Goal: Task Accomplishment & Management: Manage account settings

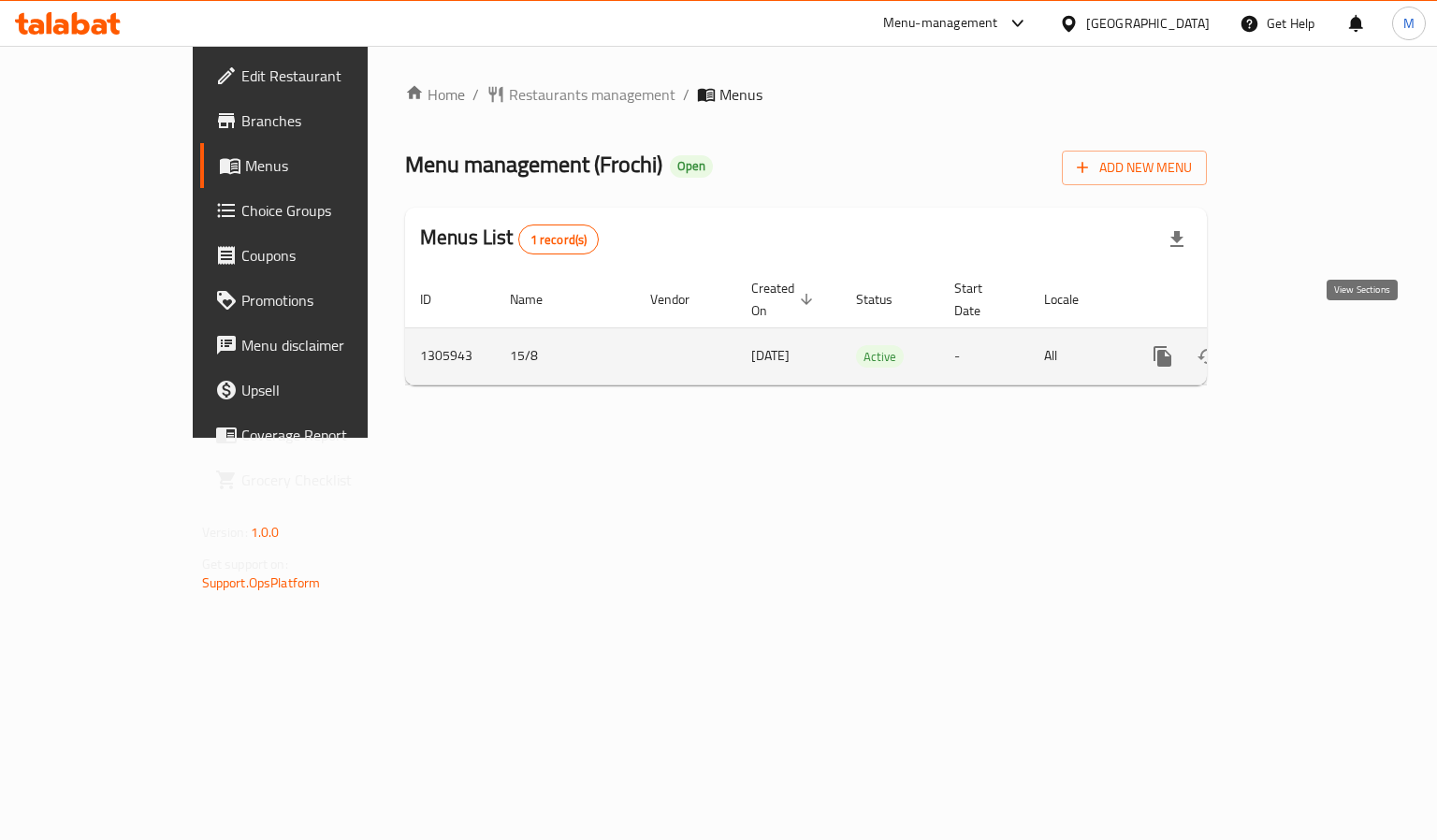
click at [1307, 348] on icon "enhanced table" at bounding box center [1298, 356] width 17 height 17
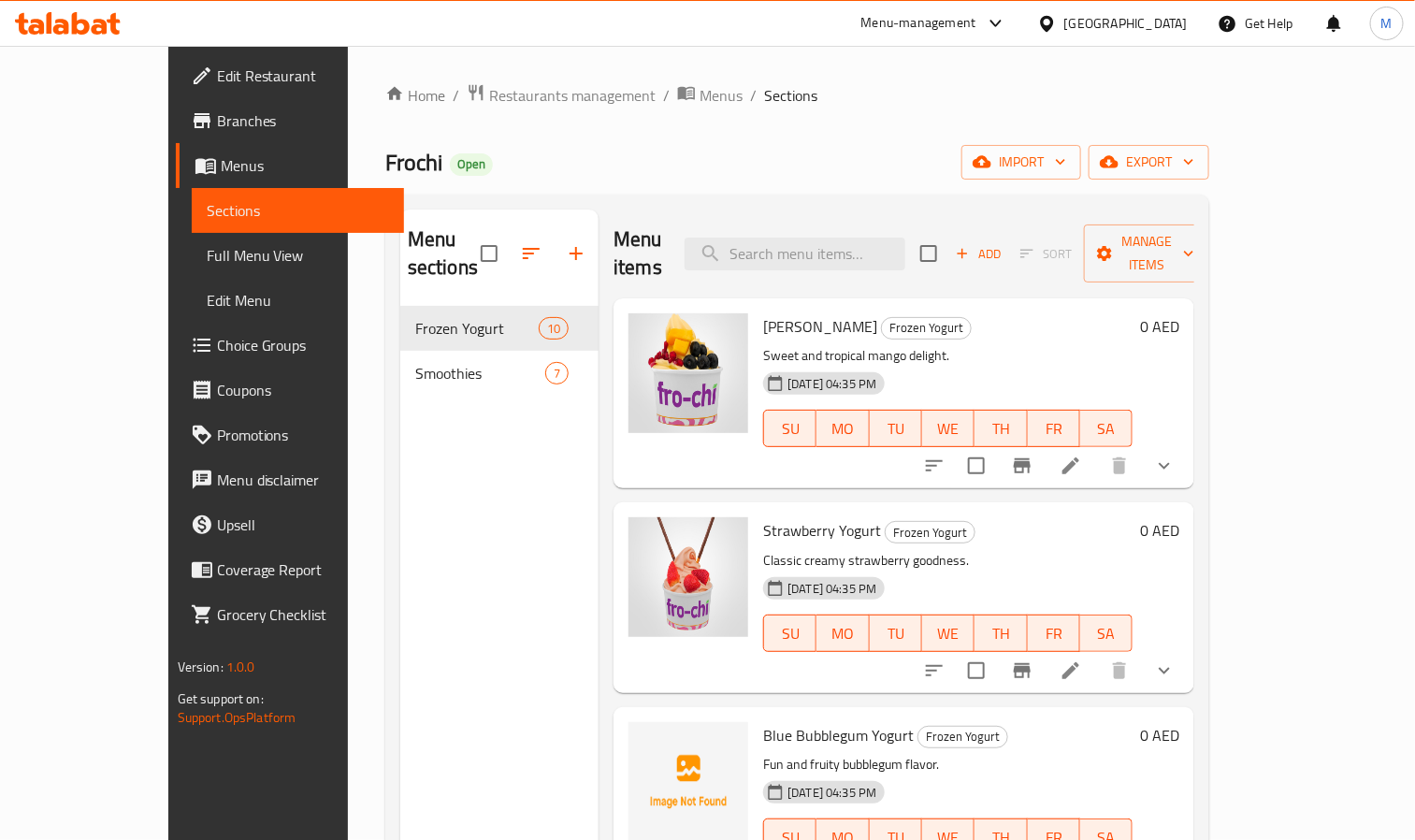
click at [207, 249] on span "Full Menu View" at bounding box center [299, 255] width 183 height 23
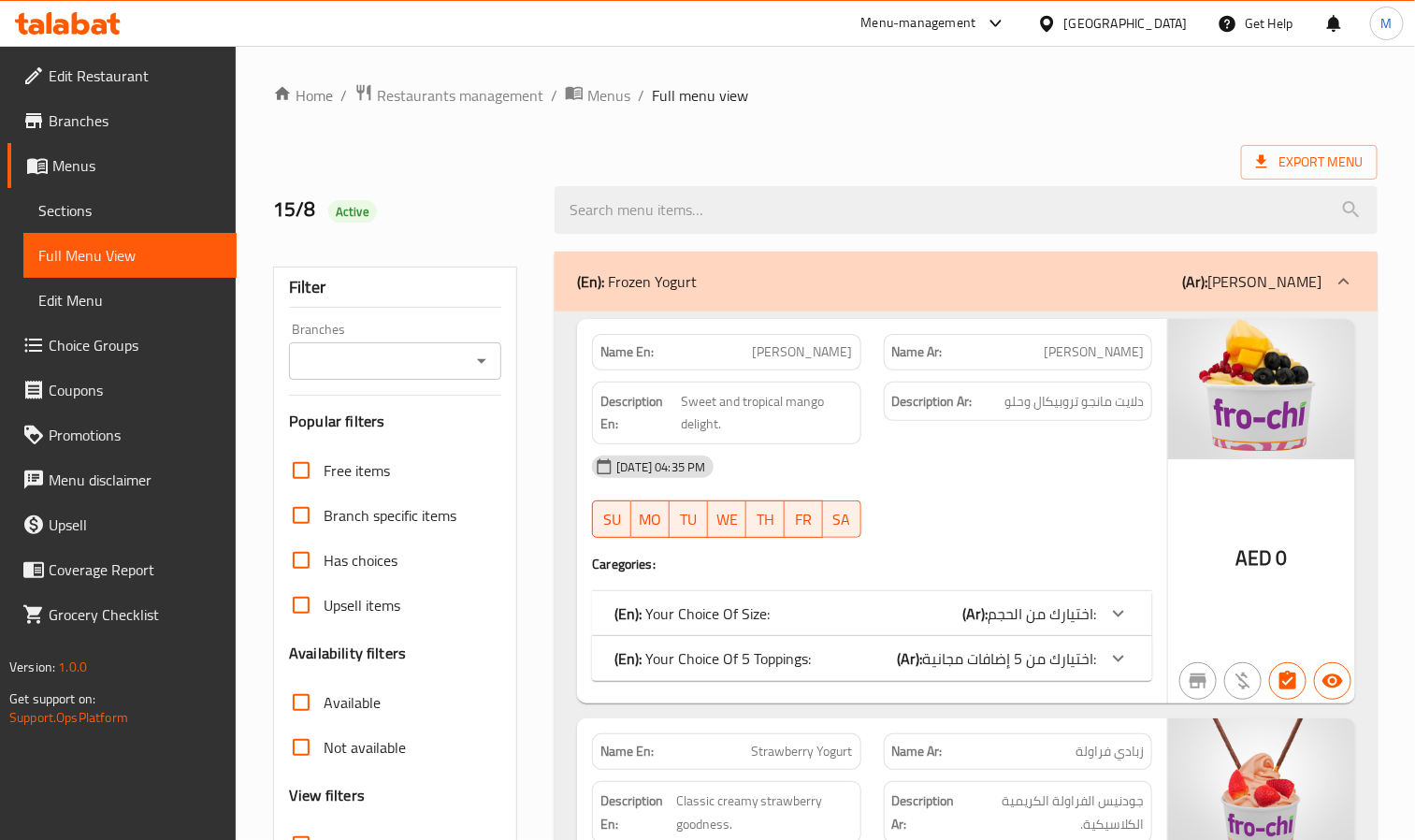
scroll to position [281, 0]
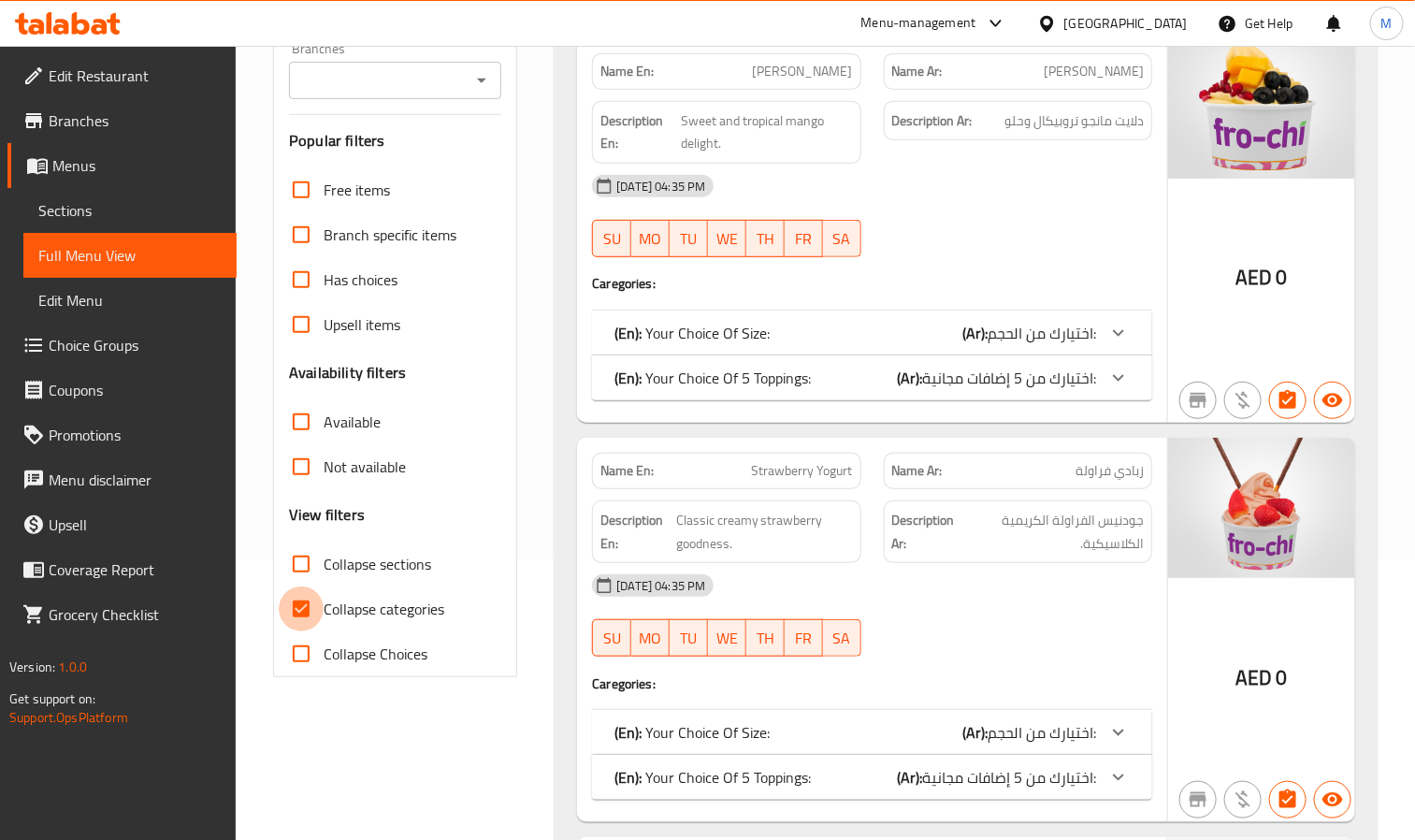
click at [304, 604] on input "Collapse categories" at bounding box center [302, 609] width 45 height 45
checkbox input "false"
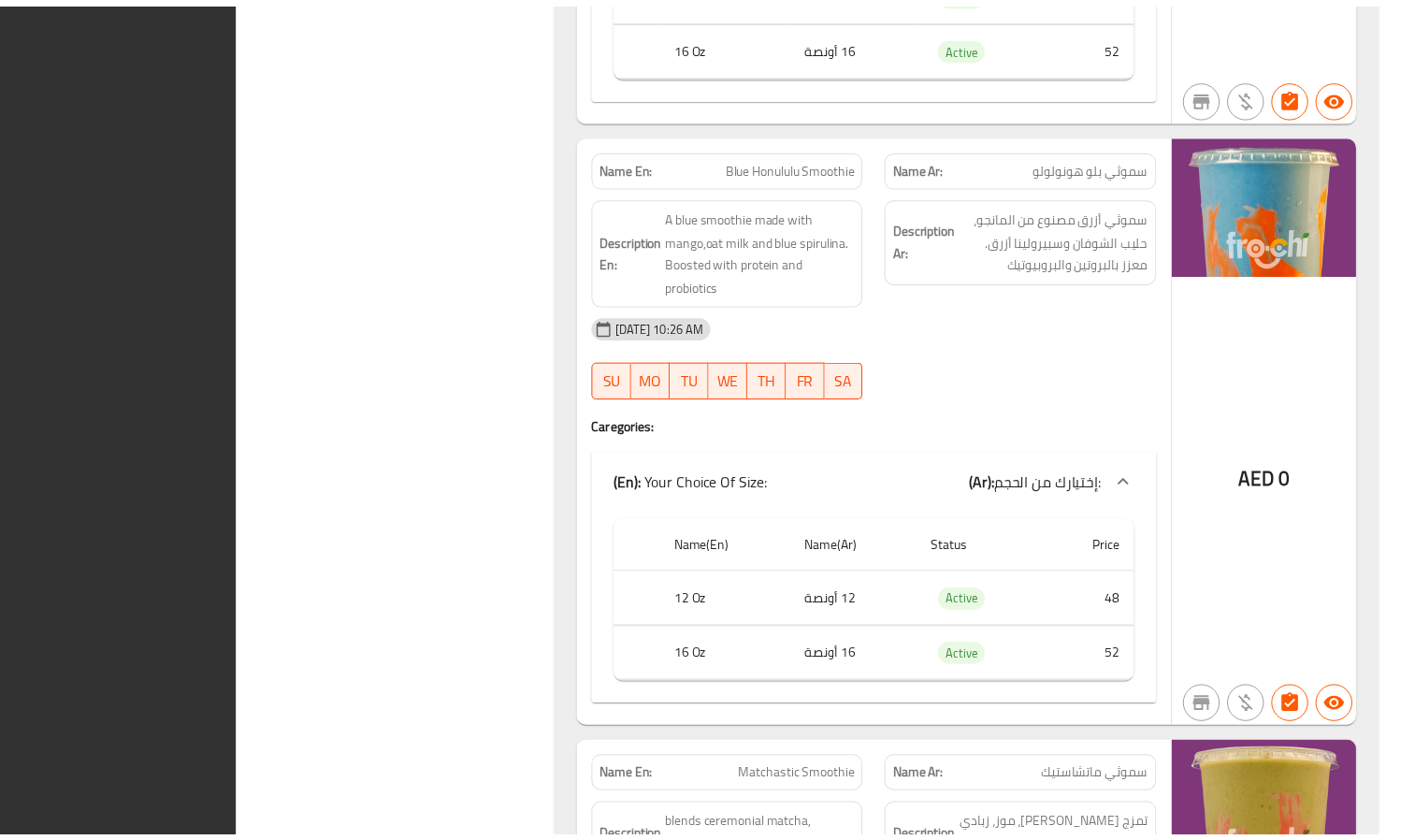
scroll to position [41406, 0]
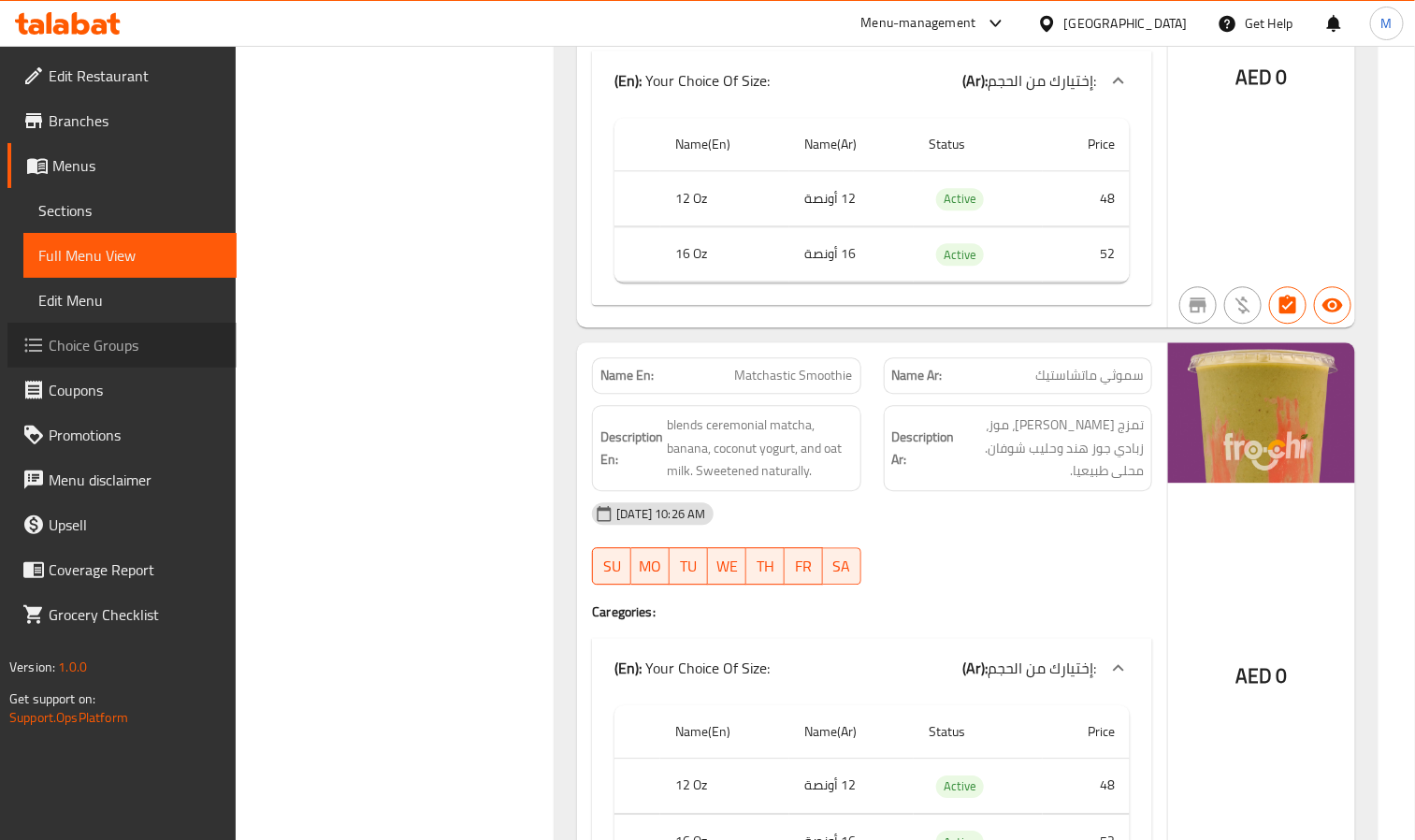
click at [99, 346] on span "Choice Groups" at bounding box center [134, 345] width 173 height 23
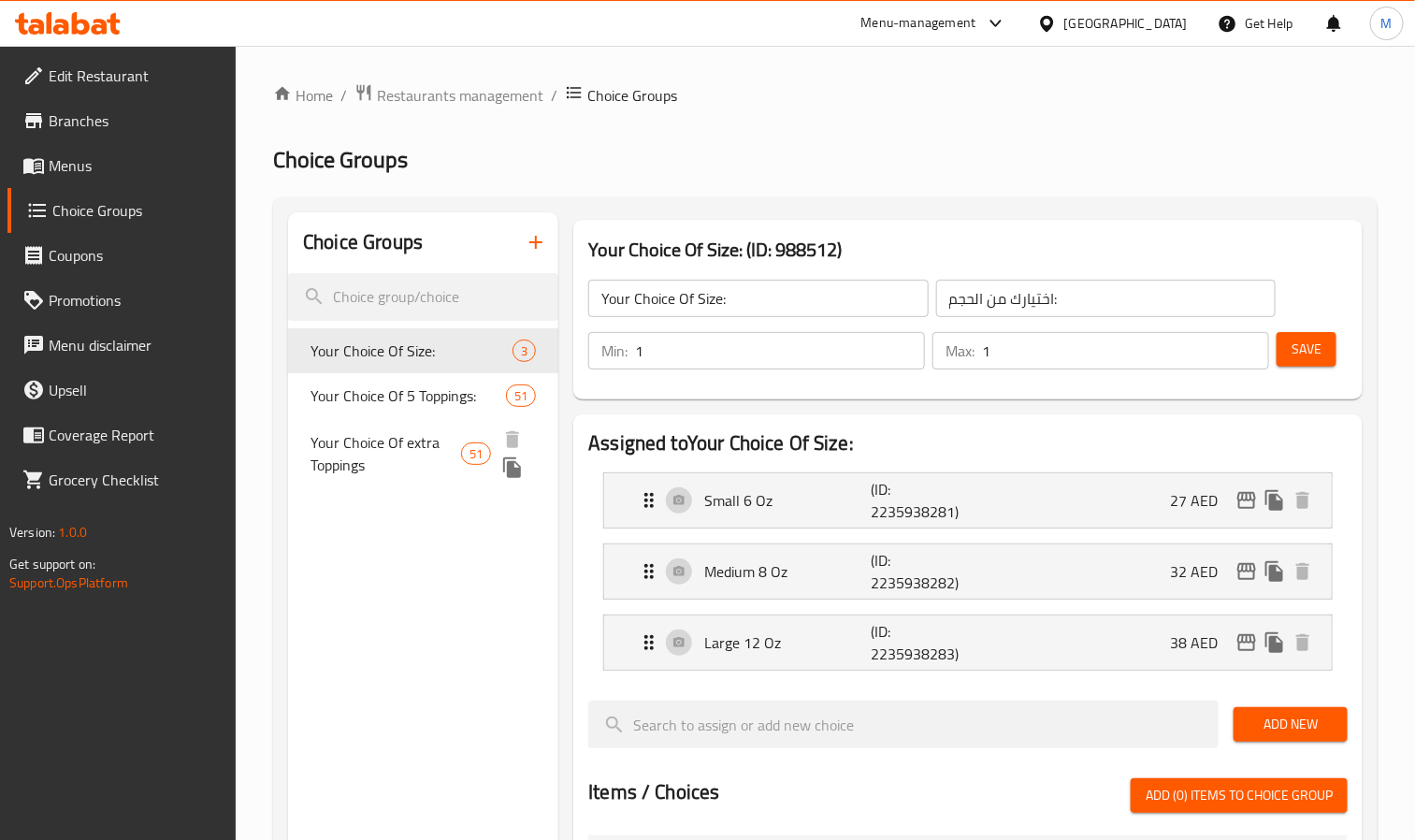
click at [360, 435] on span "Your Choice Of extra Toppings" at bounding box center [386, 454] width 150 height 45
type input "Your Choice Of extra Toppings"
type input "اختيارك من الإضافات الإضافية"
type input "5"
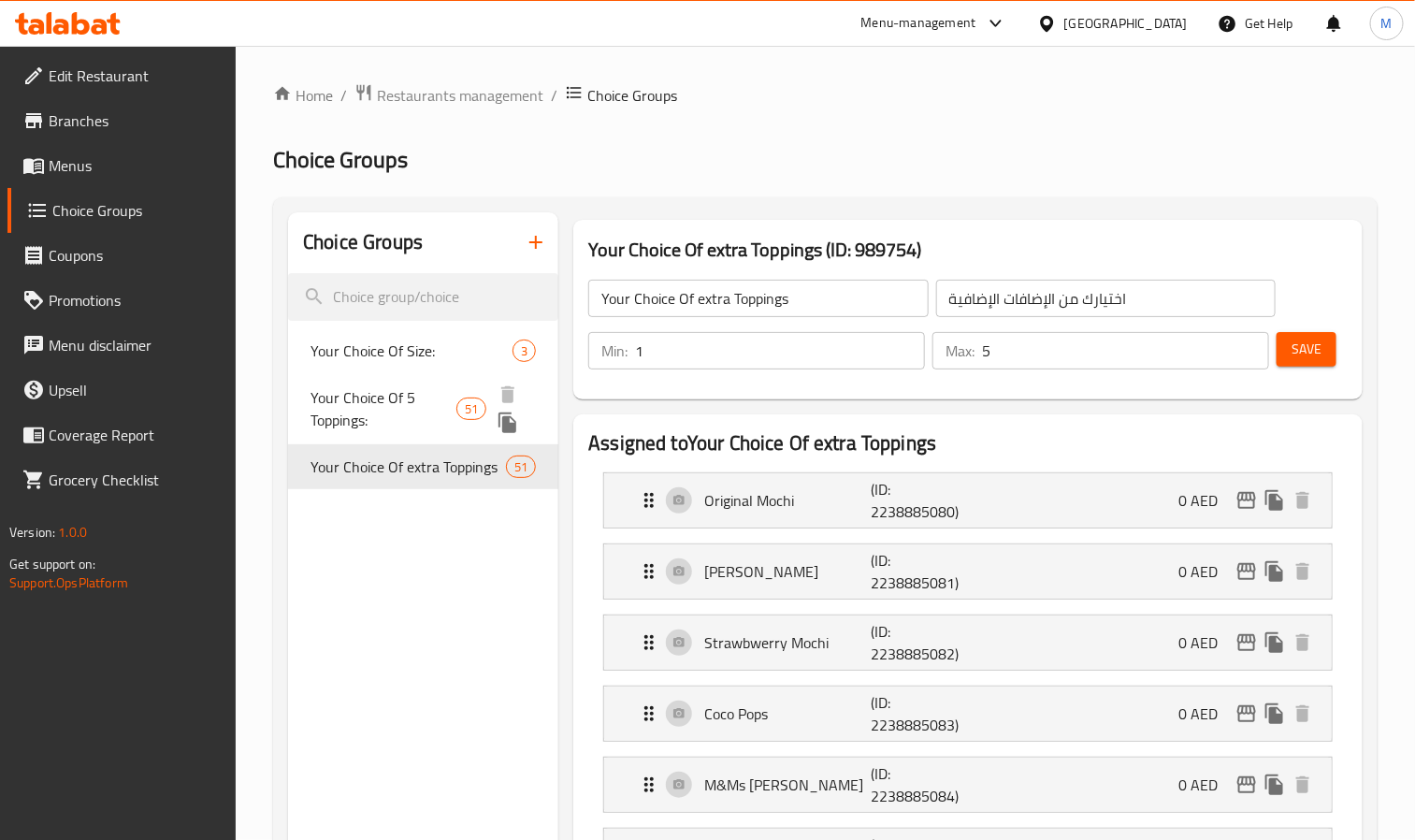
click at [371, 404] on span "Your Choice Of 5 Toppings:" at bounding box center [384, 409] width 146 height 45
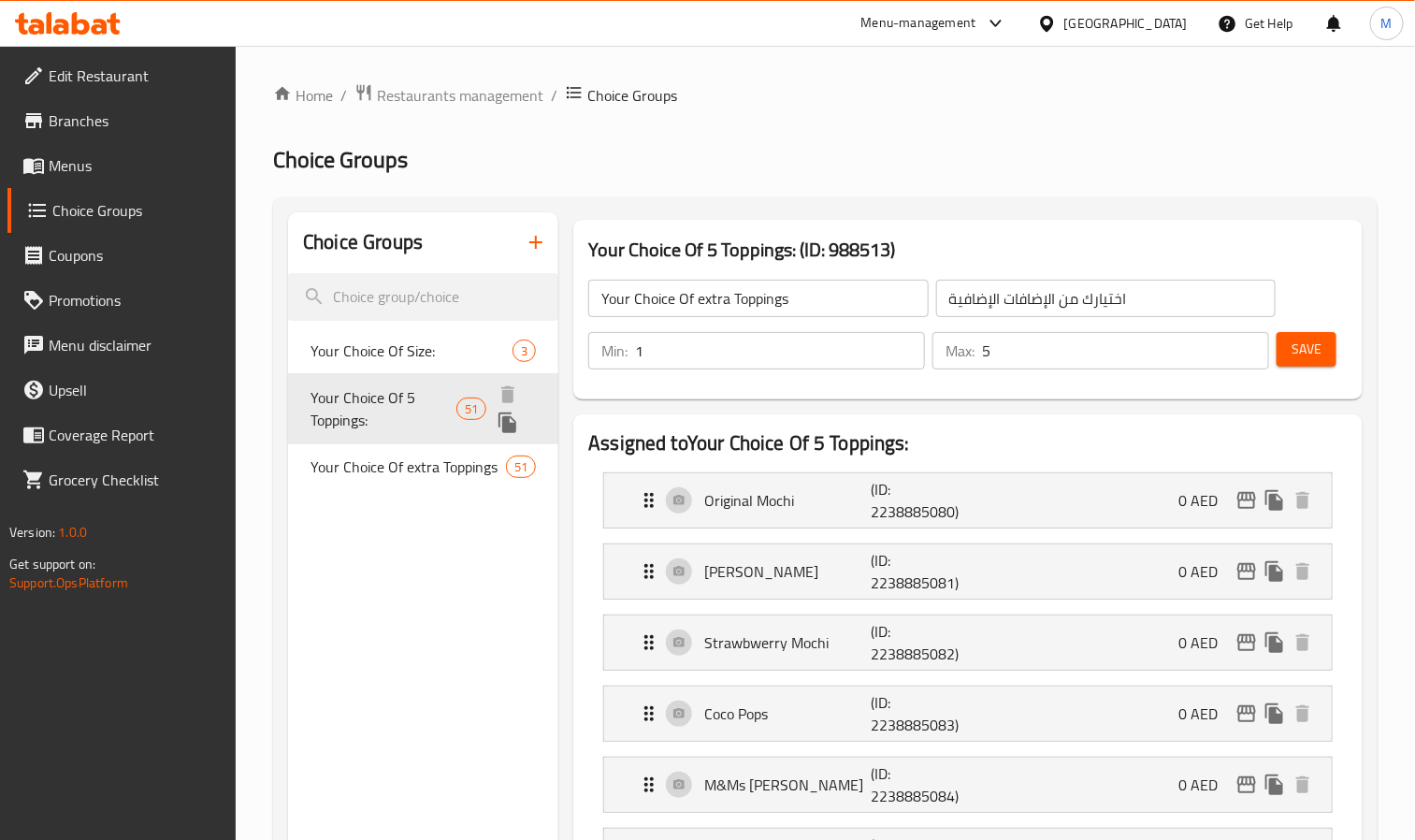
type input "Your Choice Of 5 Toppings:"
type input "اختيارك من 5 إضافات مجانية:"
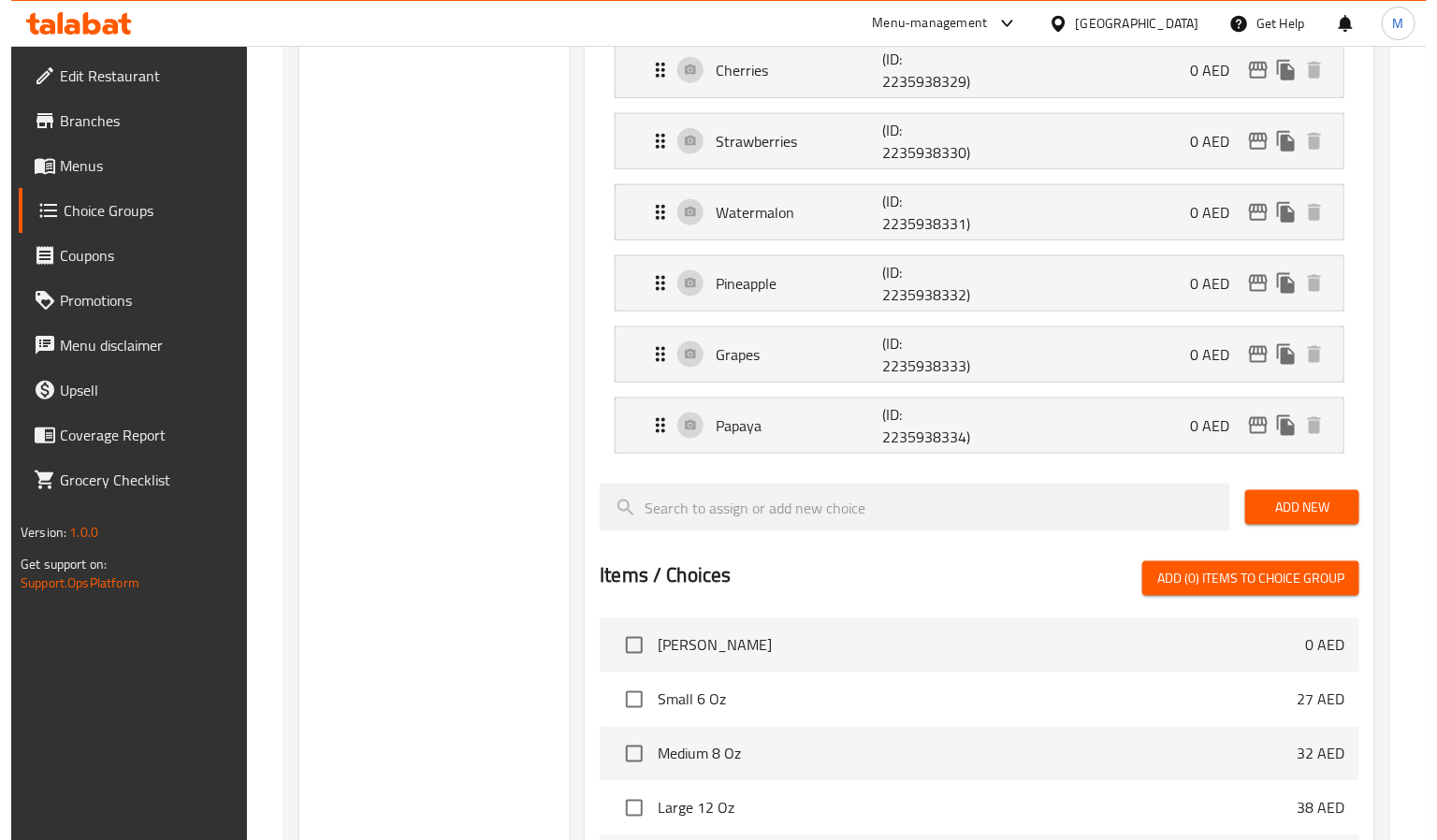
scroll to position [4155, 0]
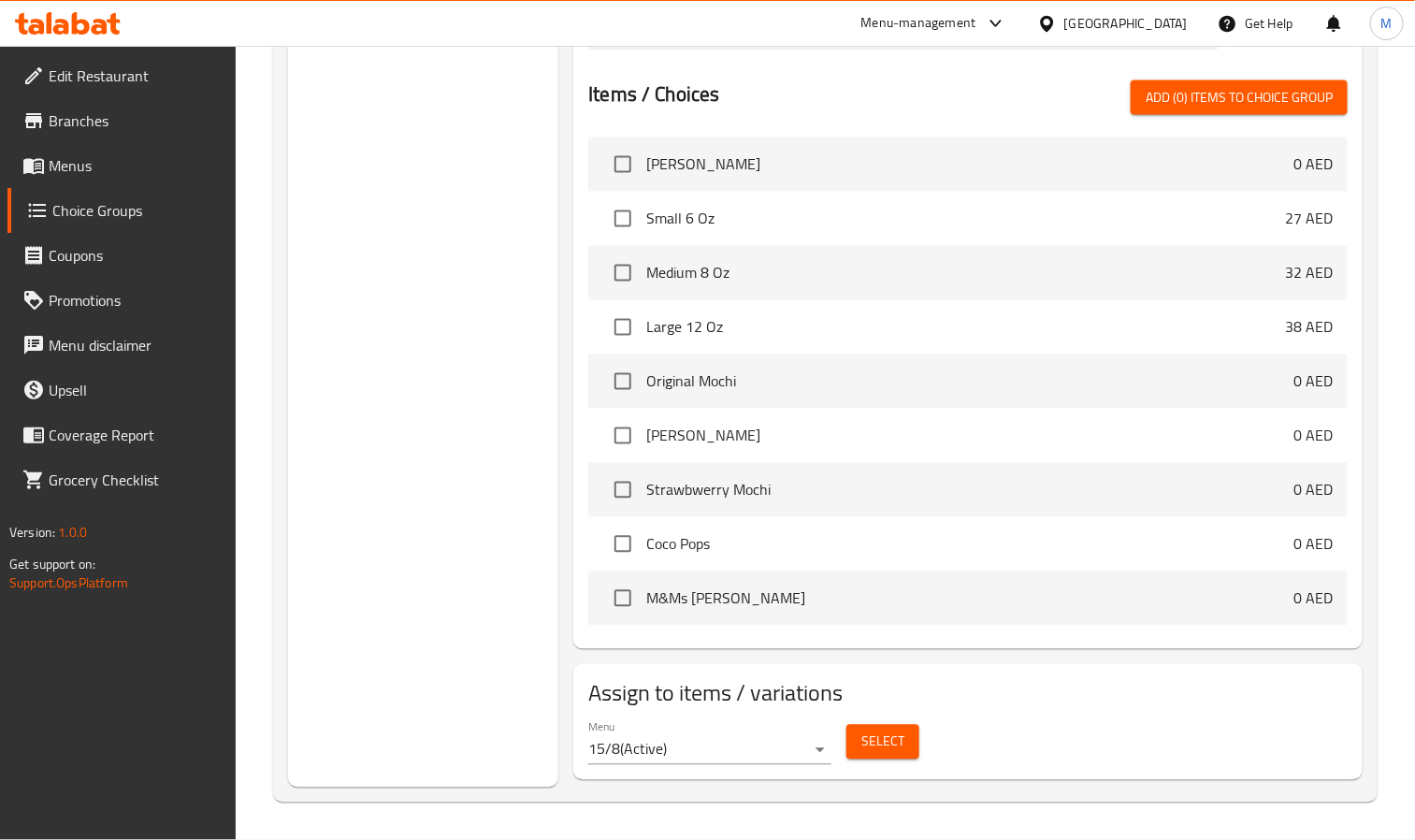
click at [923, 735] on div "Select" at bounding box center [883, 742] width 88 height 49
click at [906, 730] on button "Select" at bounding box center [883, 742] width 73 height 35
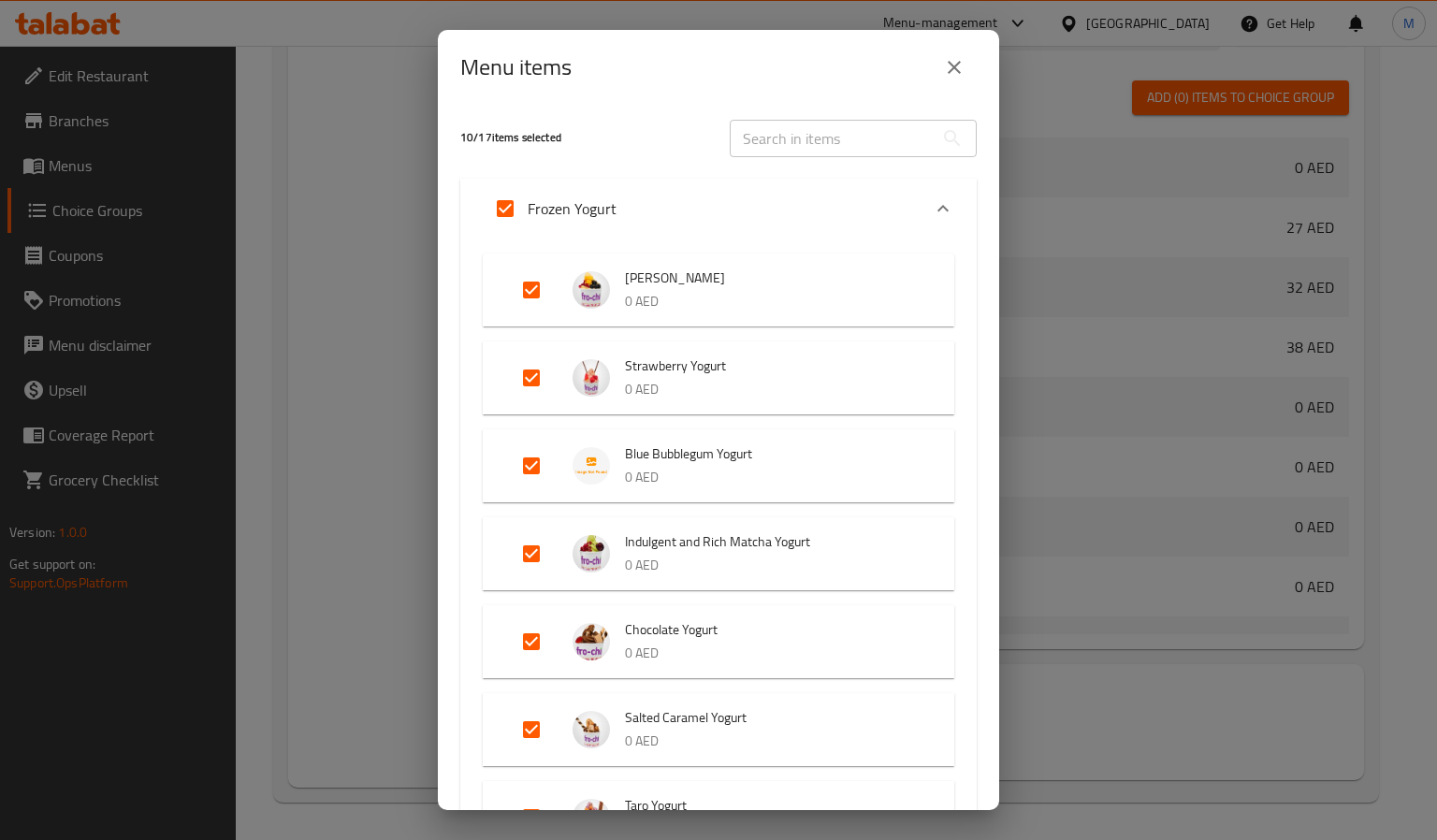
click at [736, 197] on div "Frozen Yogurt" at bounding box center [701, 209] width 438 height 45
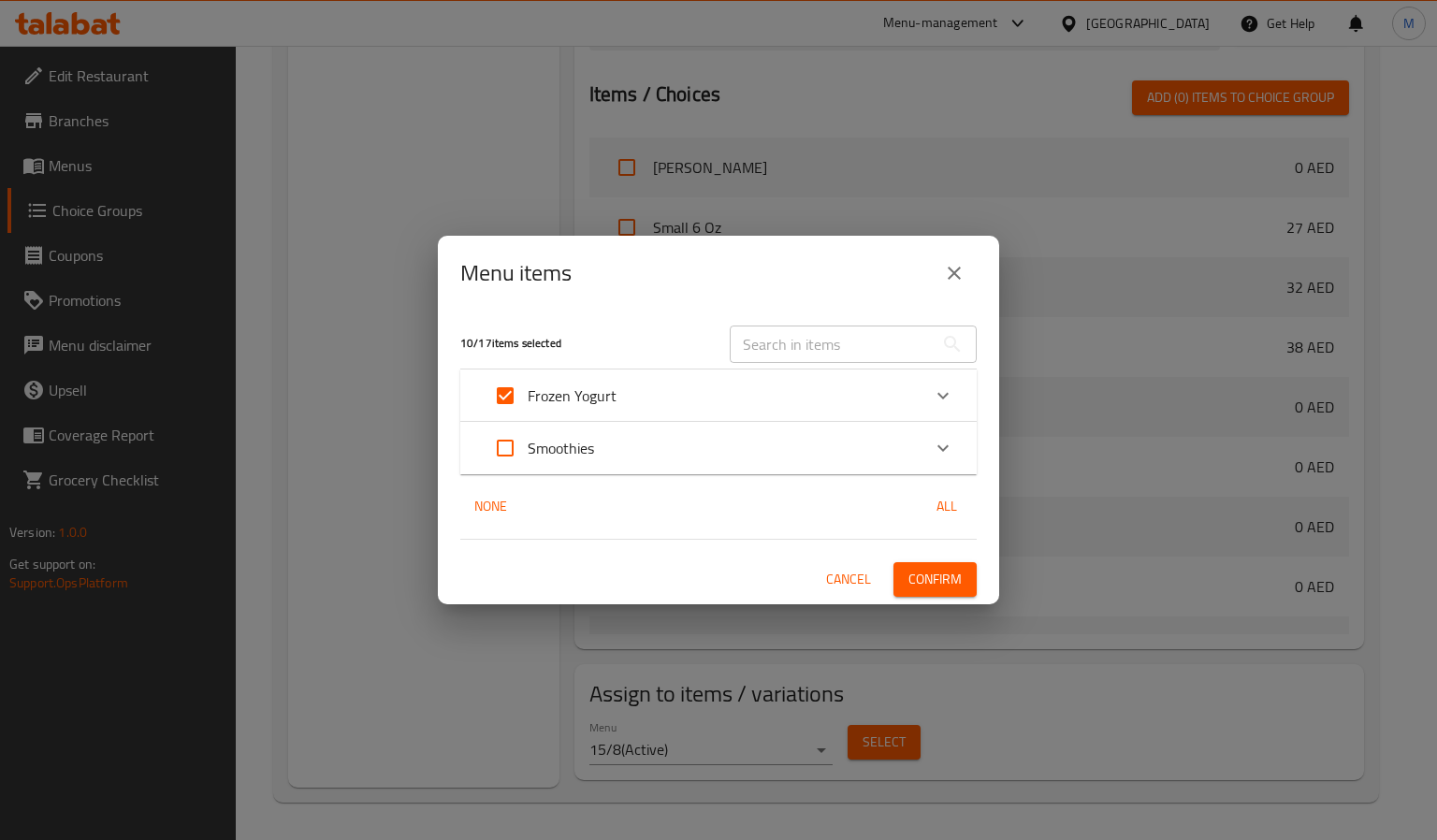
click at [658, 388] on div "Frozen Yogurt" at bounding box center [701, 396] width 438 height 45
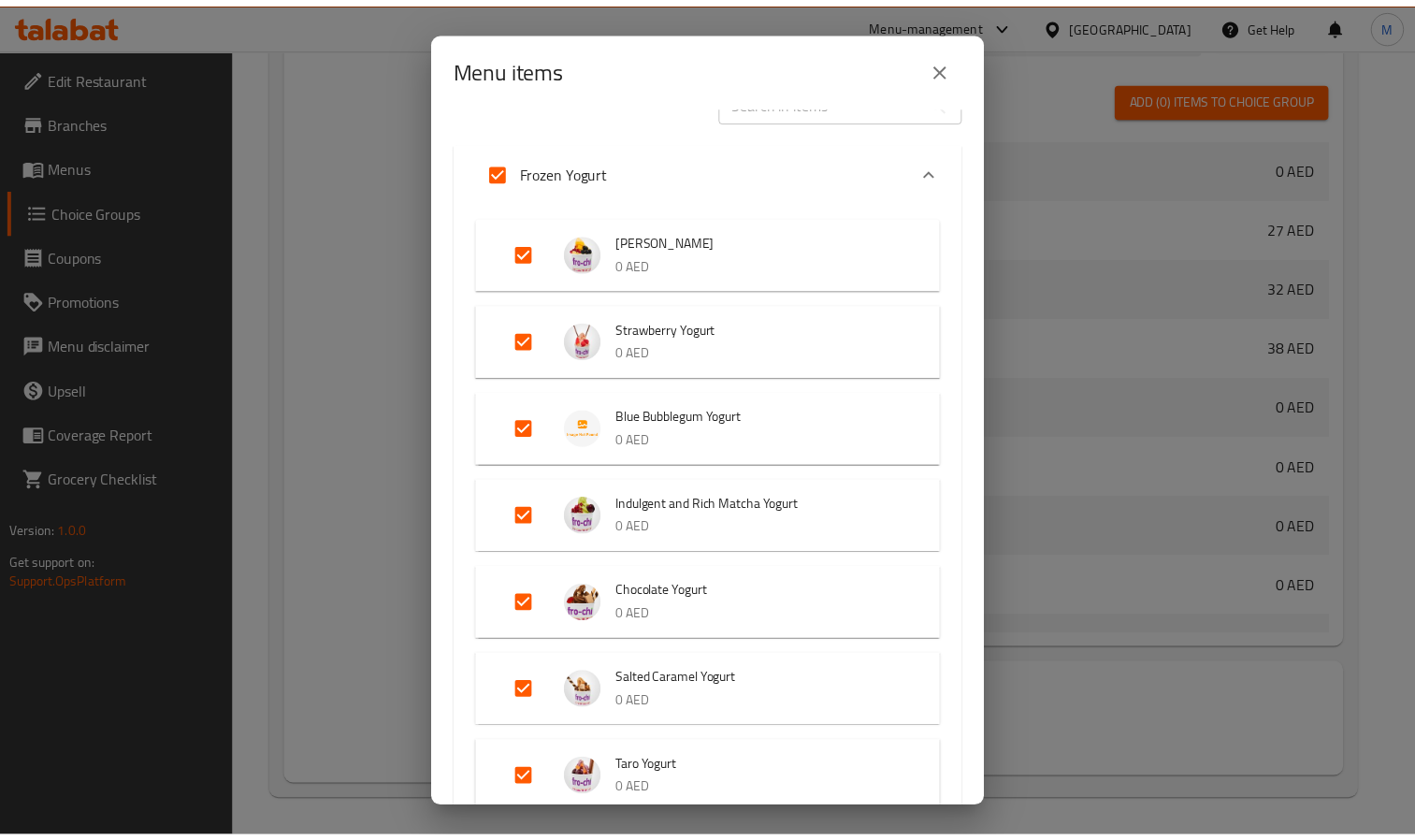
scroll to position [0, 0]
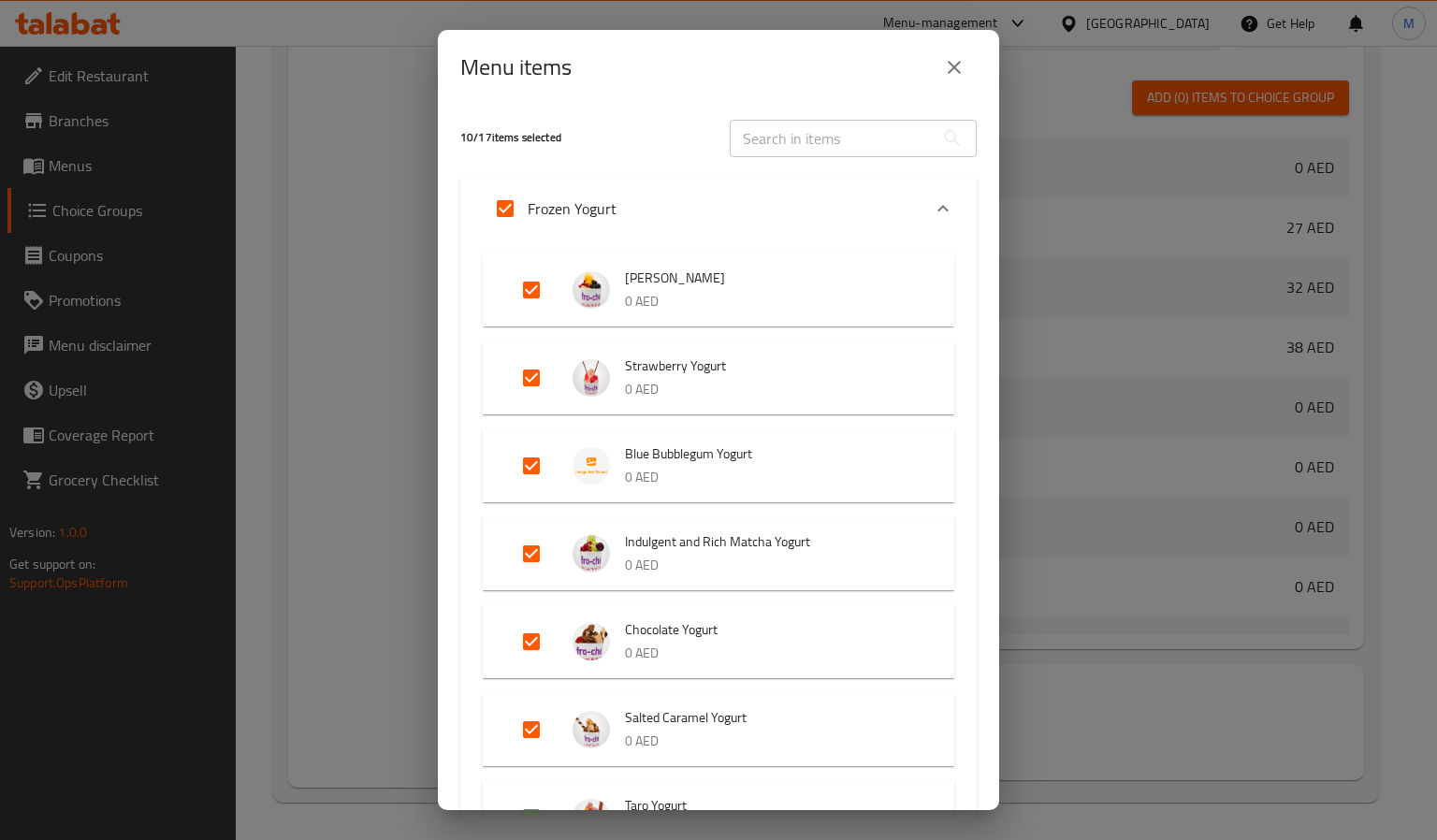
click at [691, 202] on div "Frozen Yogurt" at bounding box center [701, 209] width 438 height 45
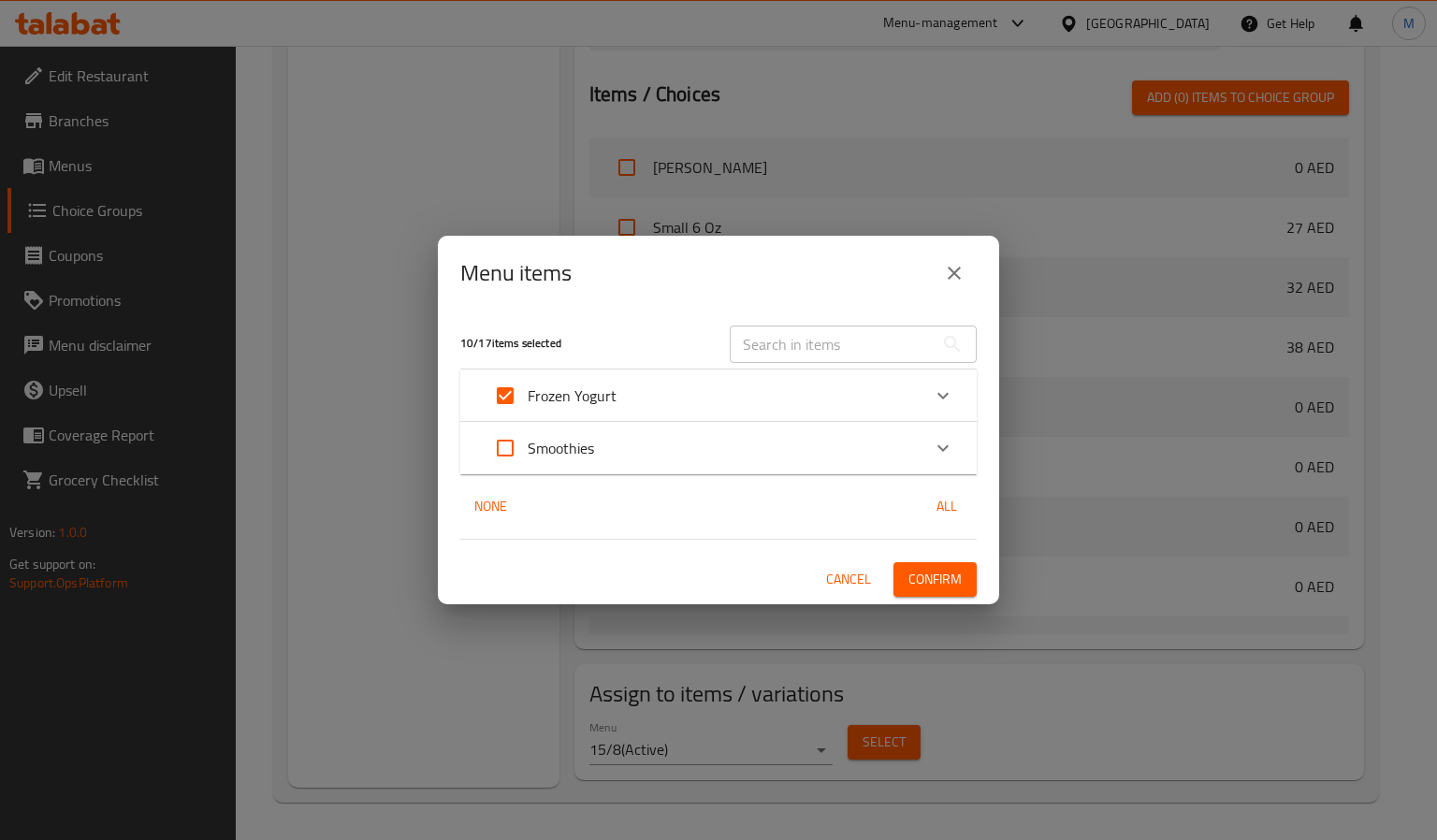
click at [957, 265] on icon "close" at bounding box center [955, 273] width 23 height 23
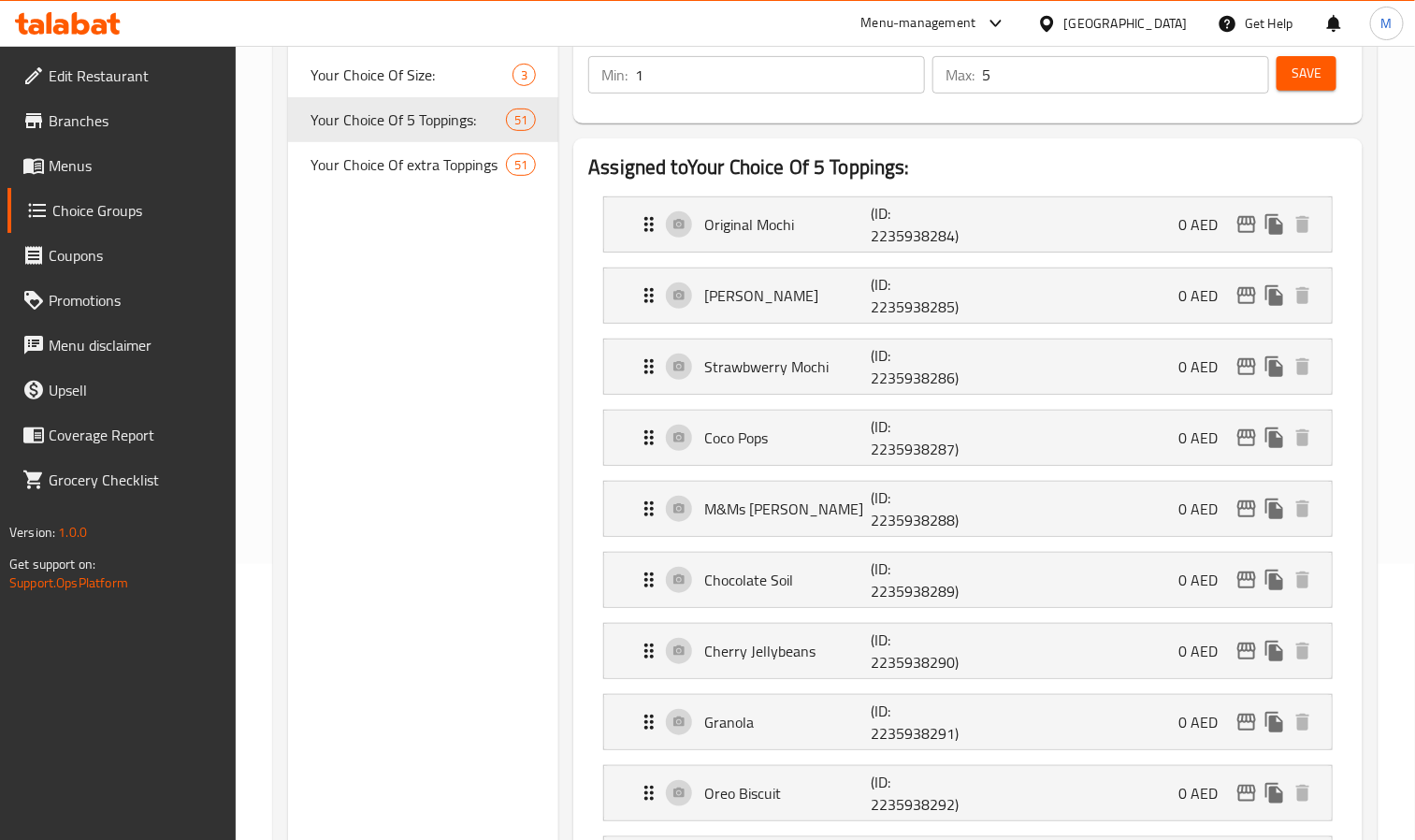
scroll to position [227, 0]
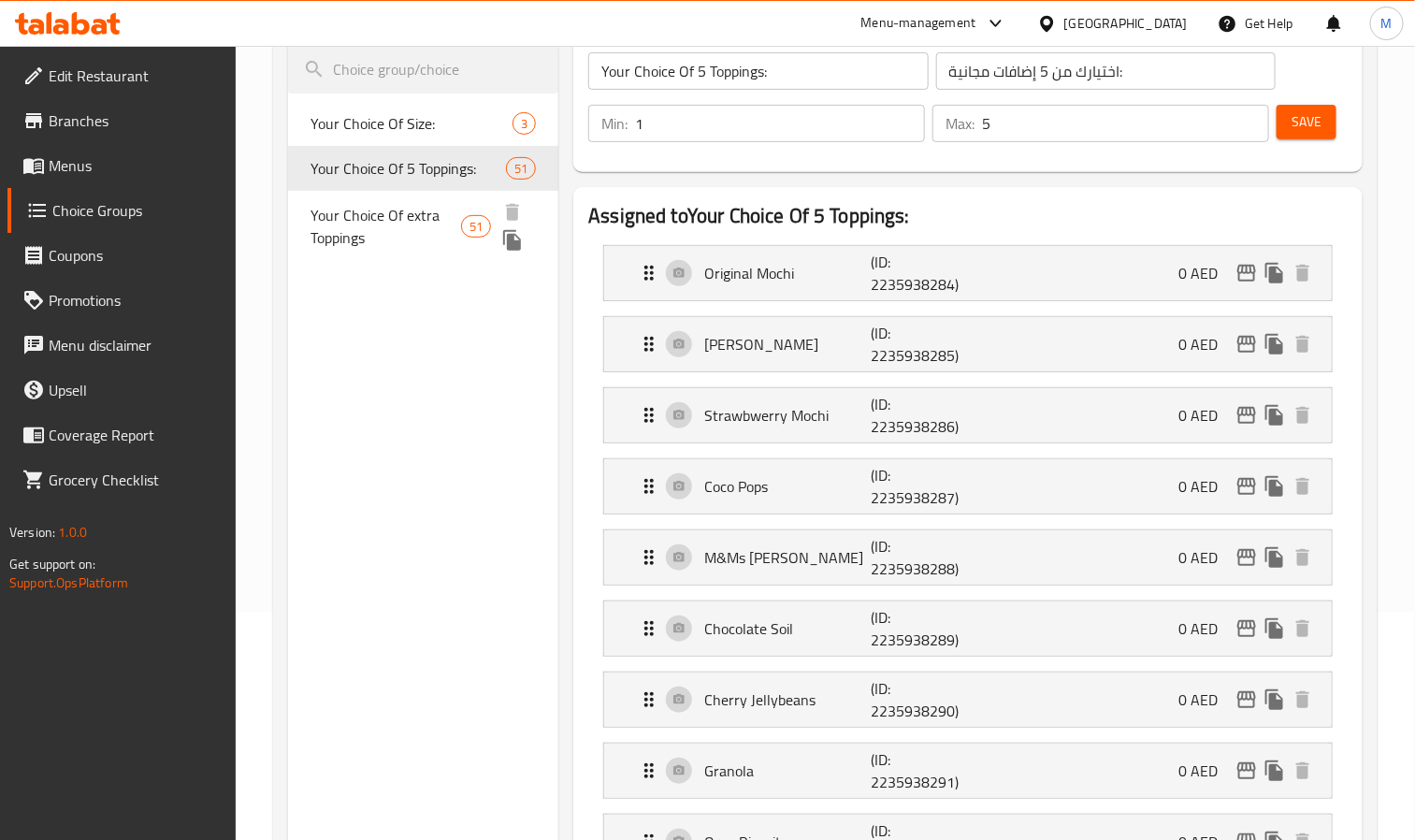
click at [357, 222] on span "Your Choice Of extra Toppings" at bounding box center [386, 227] width 150 height 45
type input "Your Choice Of extra Toppings"
type input "اختيارك من الإضافات الإضافية"
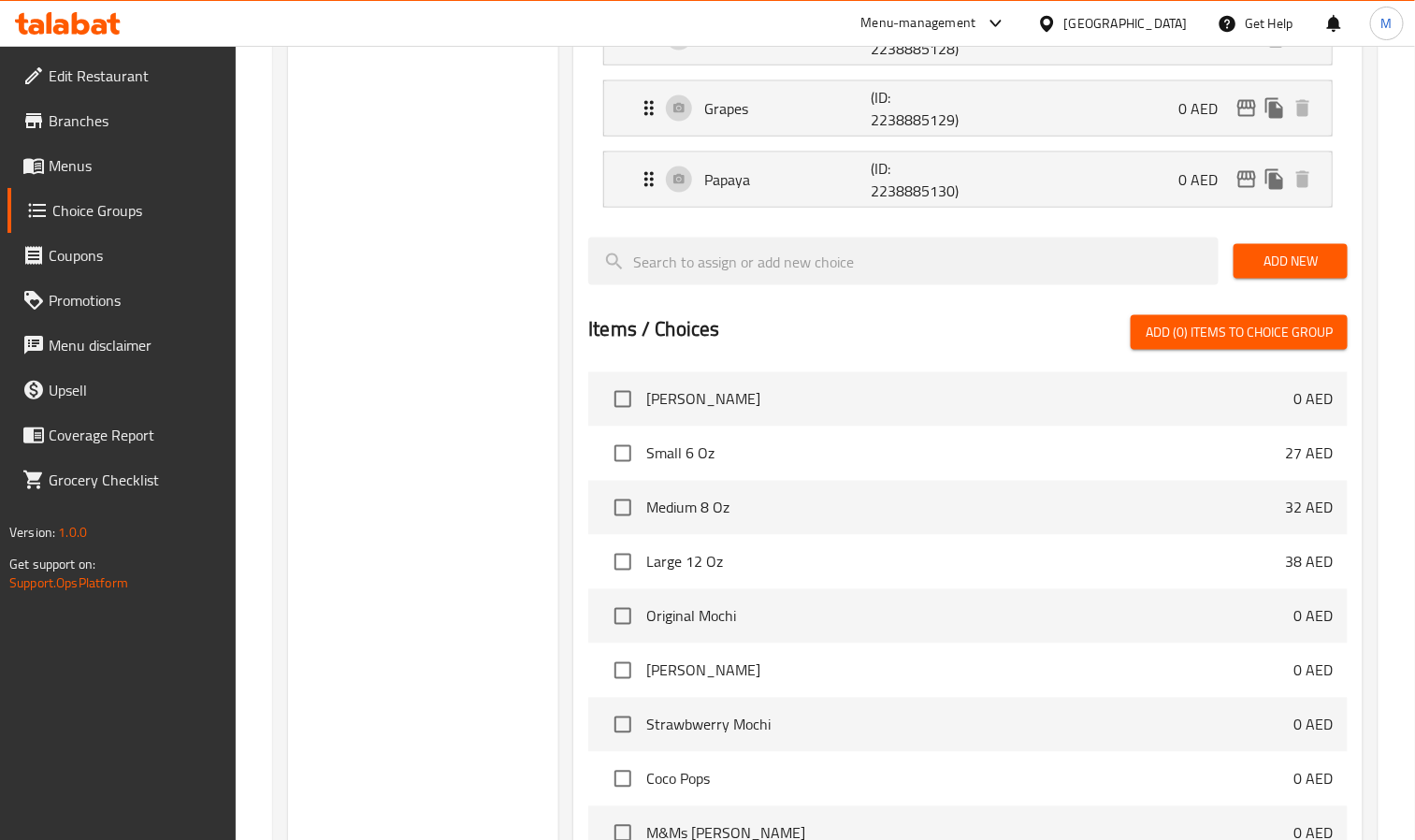
scroll to position [4155, 0]
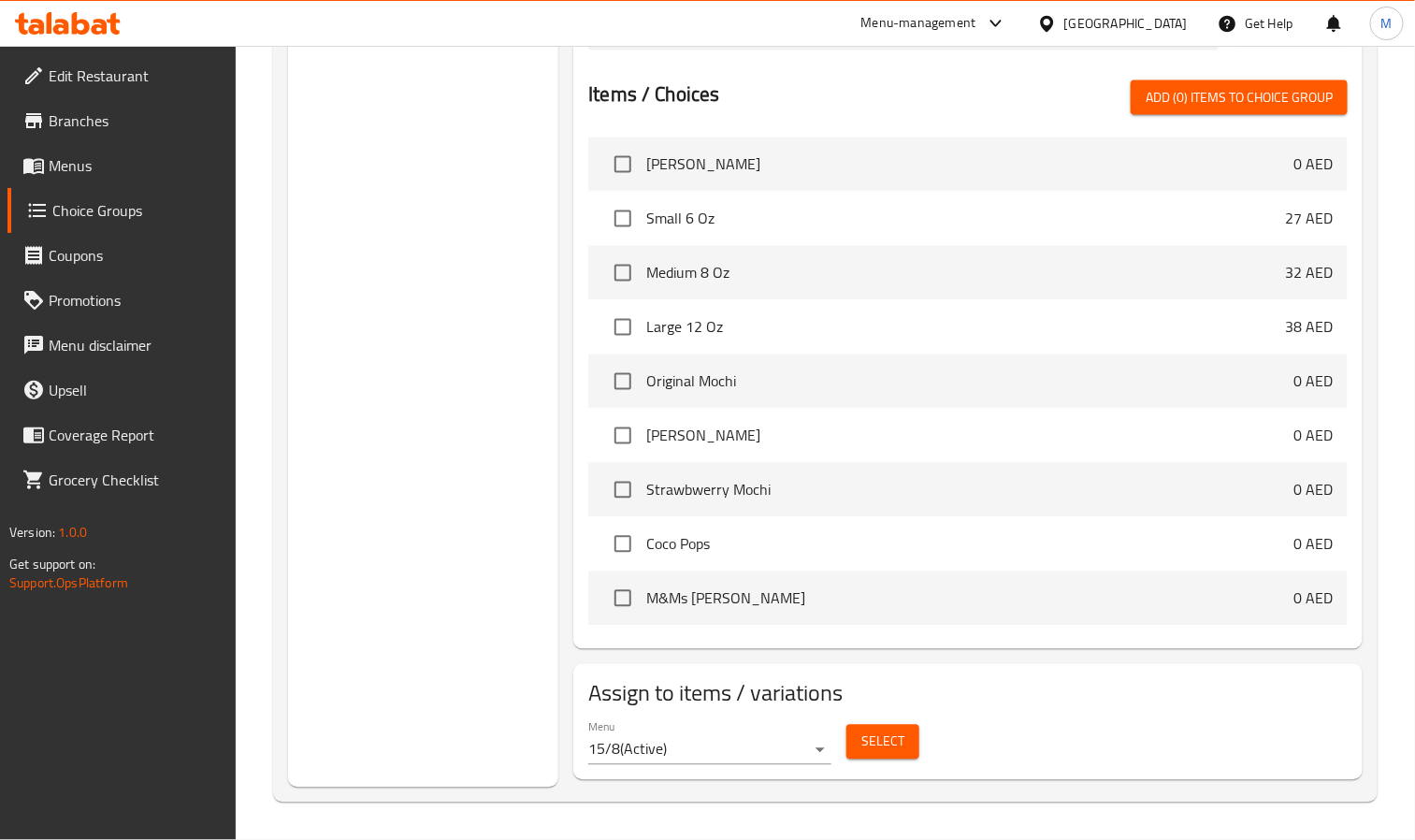
click at [898, 744] on span "Select" at bounding box center [884, 742] width 43 height 24
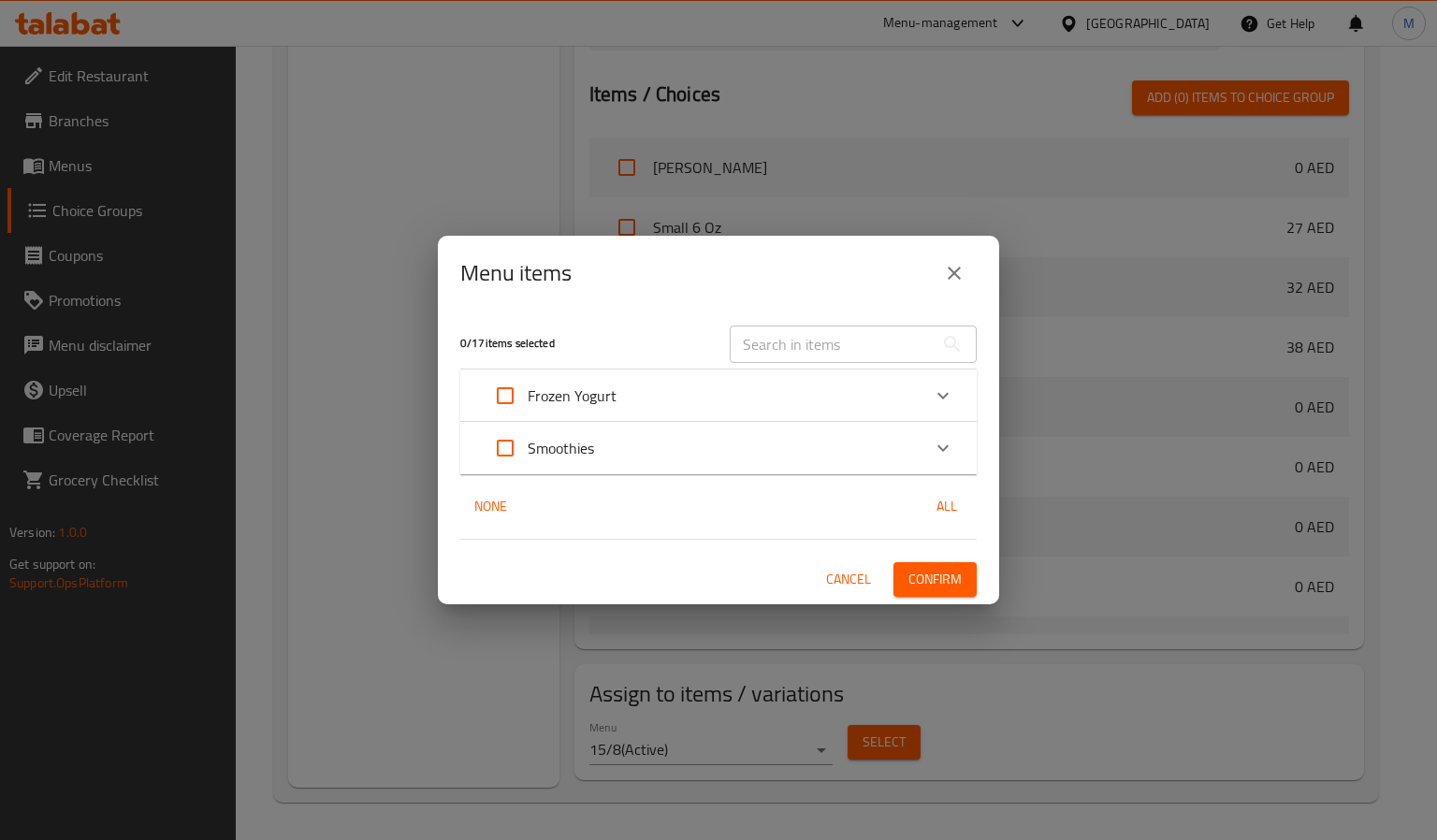
click at [505, 393] on input "Expand" at bounding box center [506, 396] width 45 height 45
checkbox input "true"
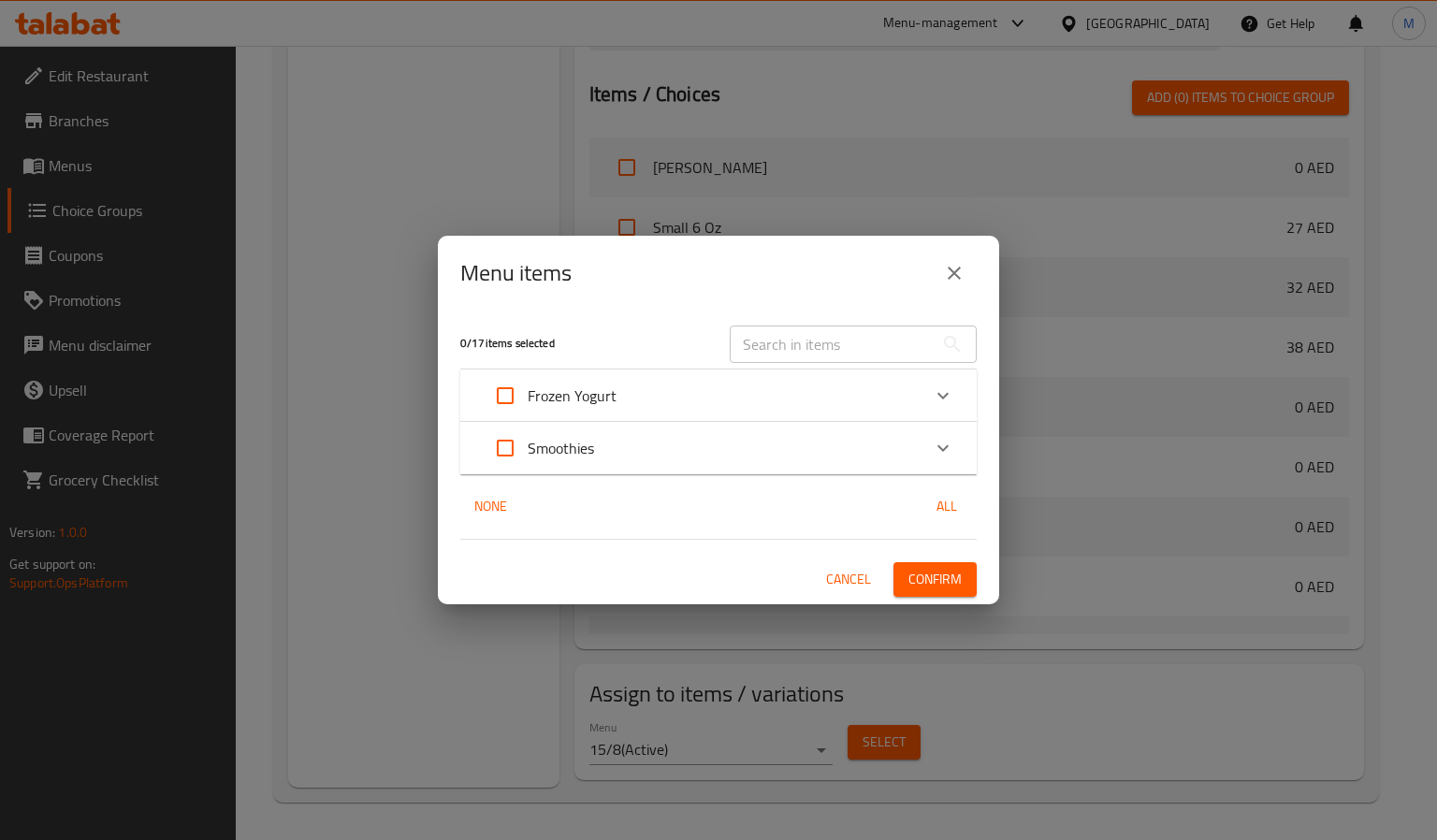
checkbox input "true"
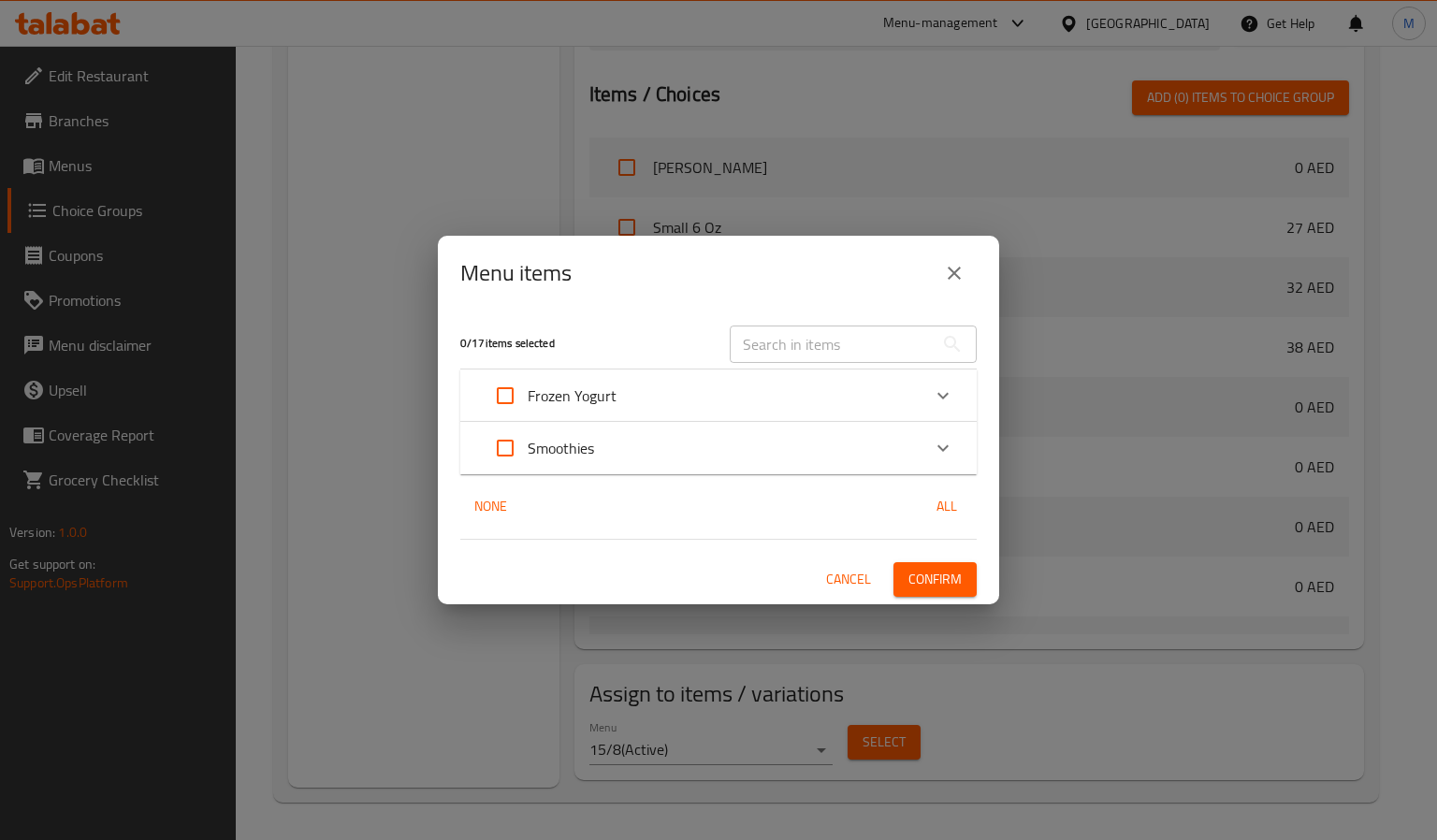
checkbox input "true"
click at [944, 573] on span "Confirm" at bounding box center [935, 579] width 53 height 24
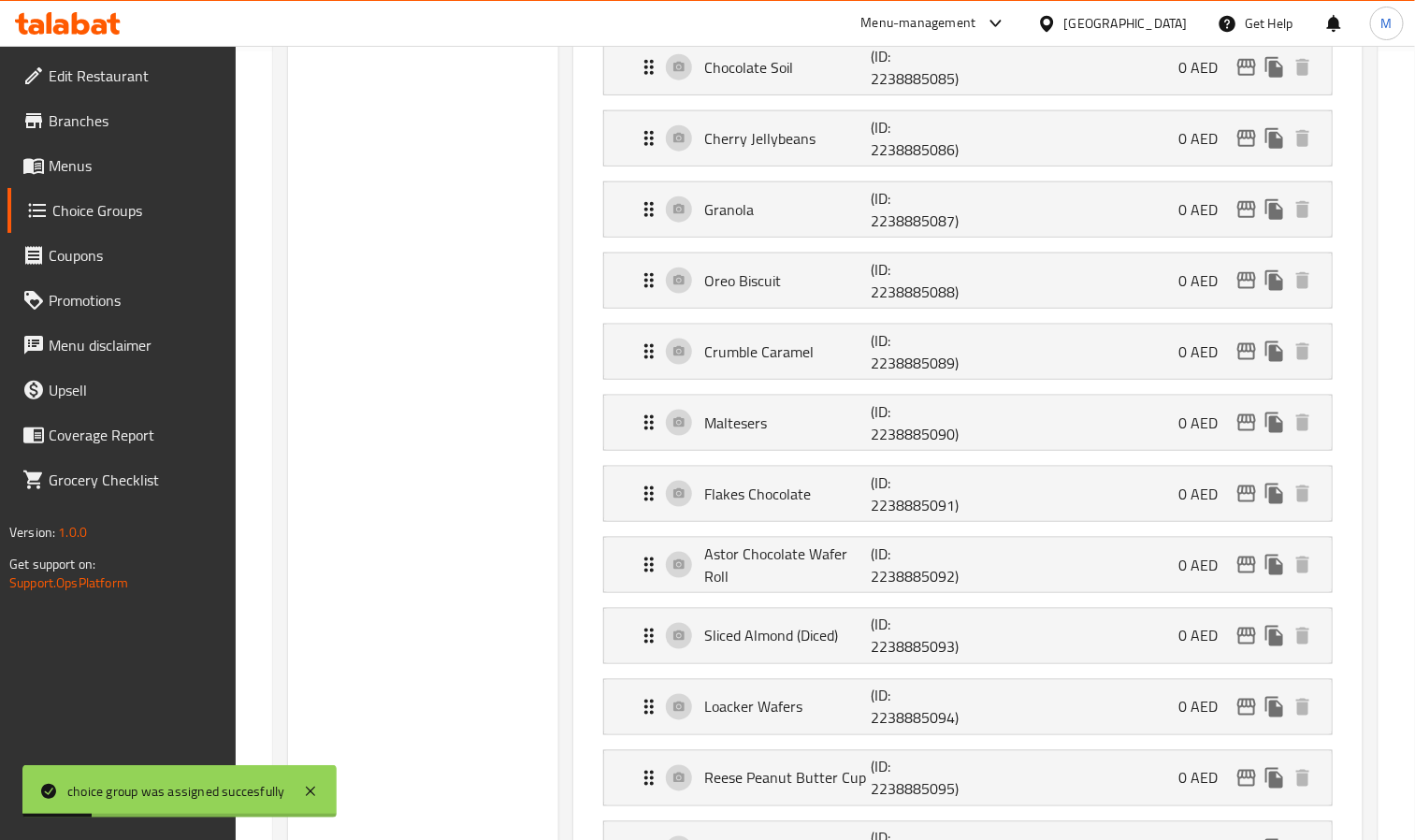
scroll to position [0, 0]
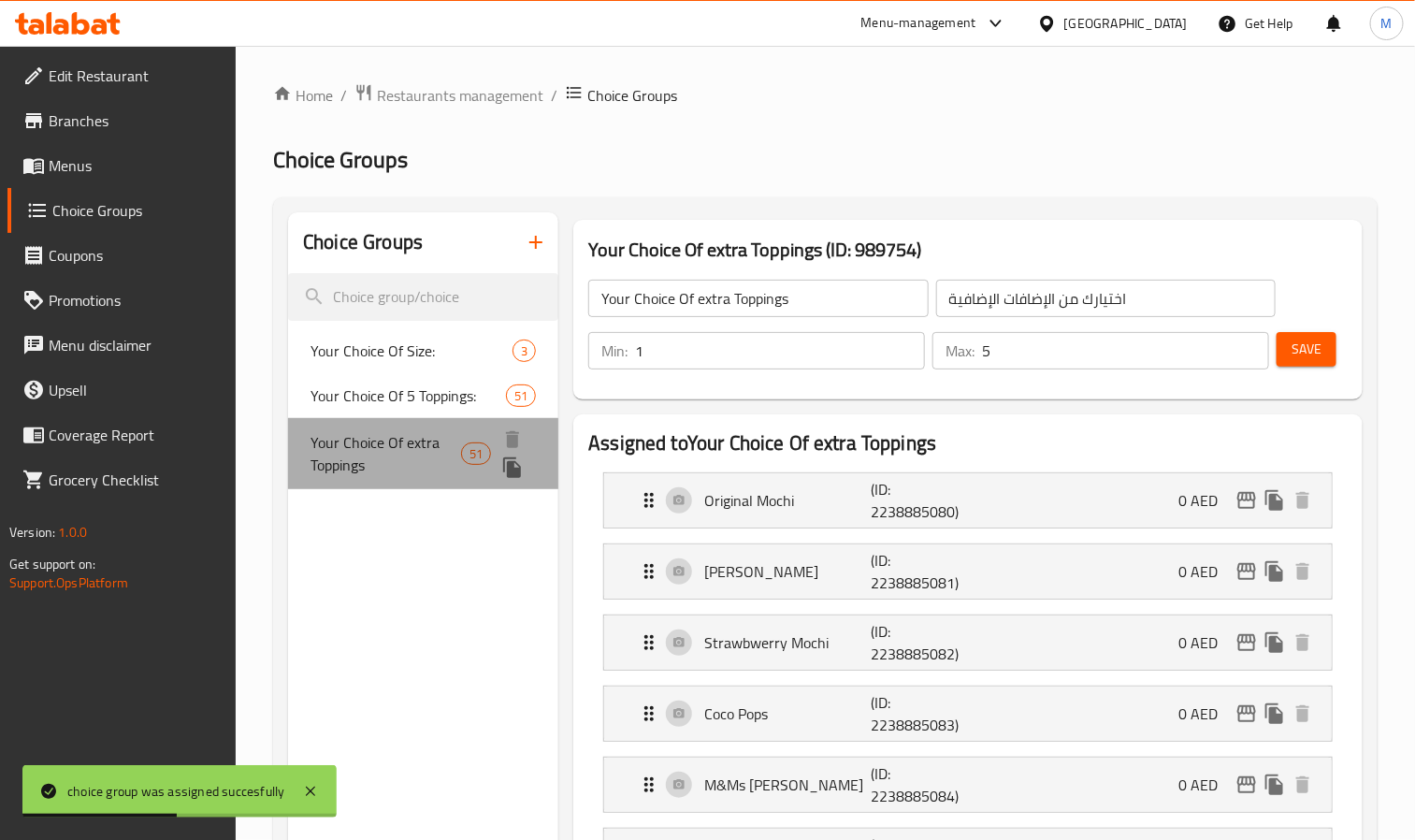
click at [402, 431] on span "Your Choice Of extra Toppings" at bounding box center [386, 454] width 150 height 45
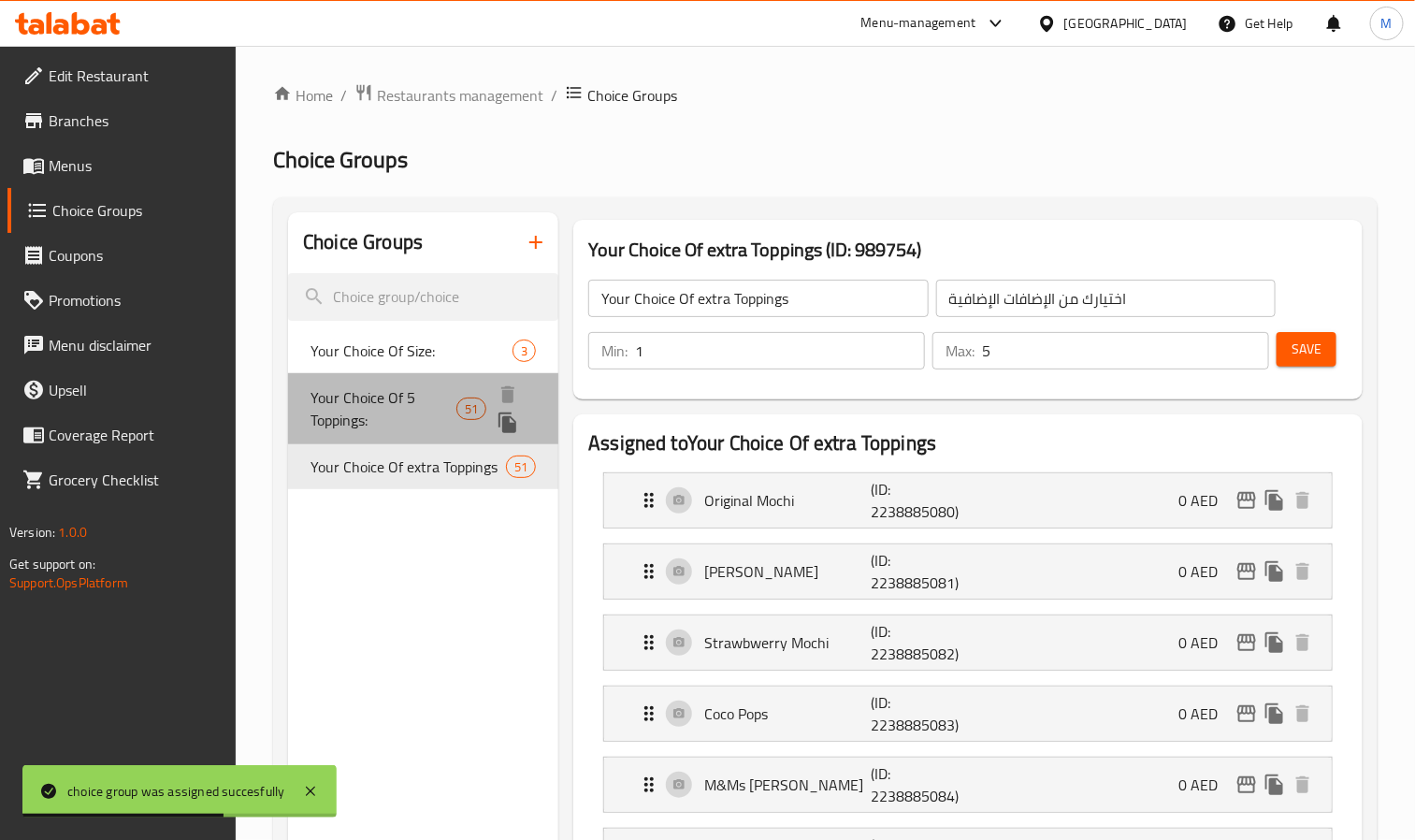
click at [407, 387] on span "Your Choice Of 5 Toppings:" at bounding box center [384, 409] width 146 height 45
type input "Your Choice Of 5 Toppings:"
type input "اختيارك من 5 إضافات مجانية:"
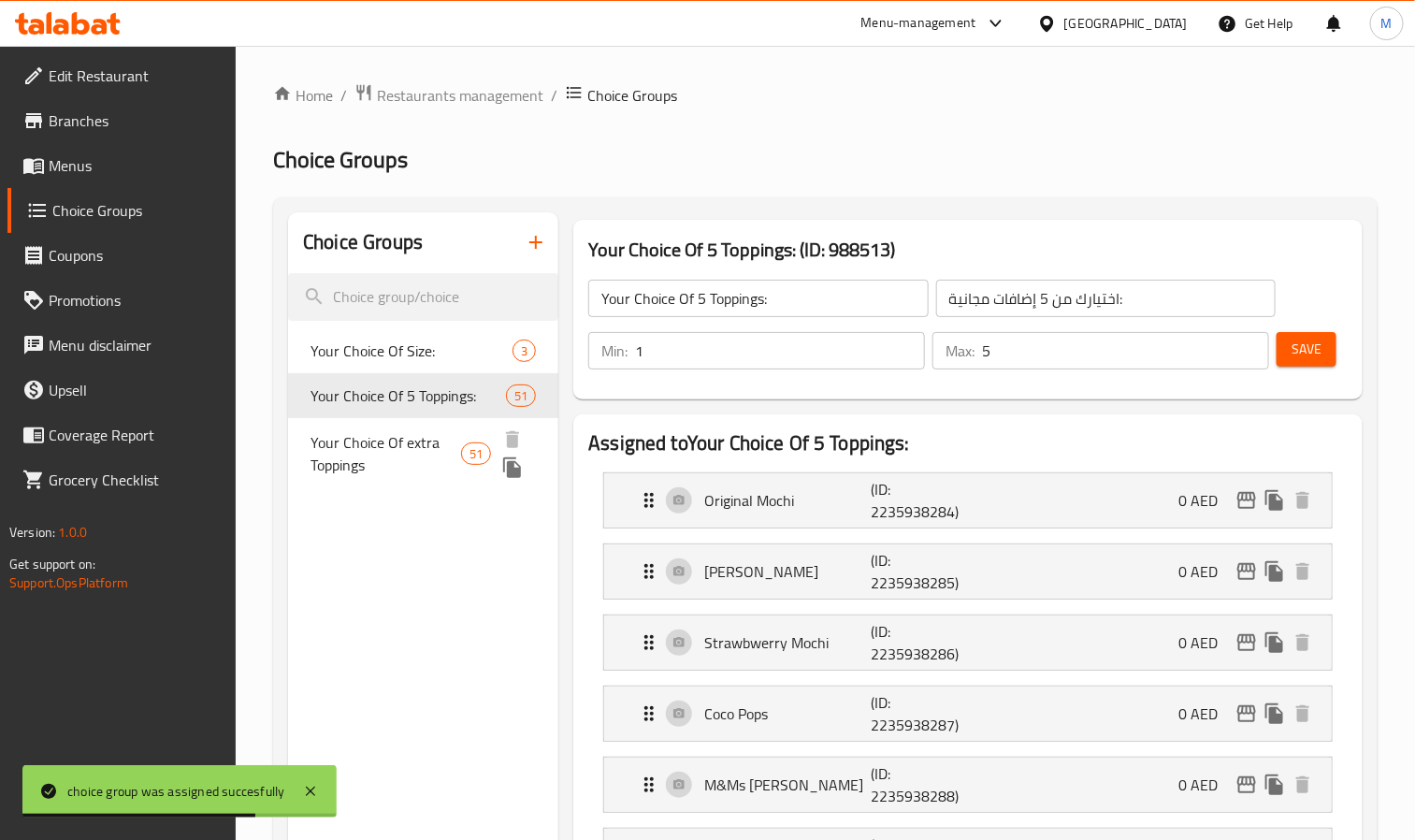
click at [391, 457] on span "Your Choice Of extra Toppings" at bounding box center [386, 454] width 150 height 45
type input "Your Choice Of extra Toppings"
type input "اختيارك من الإضافات الإضافية"
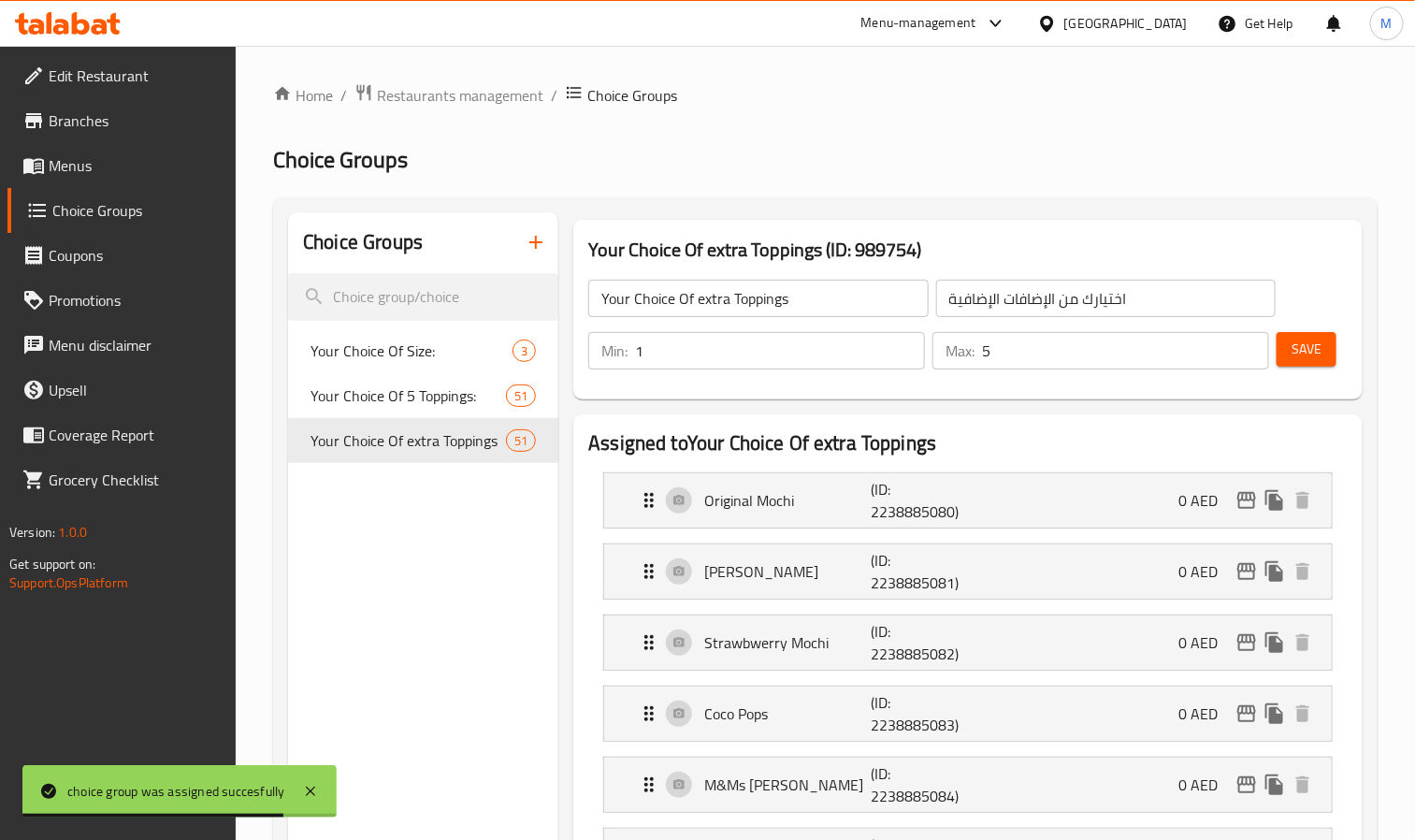
click at [828, 349] on input "1" at bounding box center [780, 351] width 290 height 38
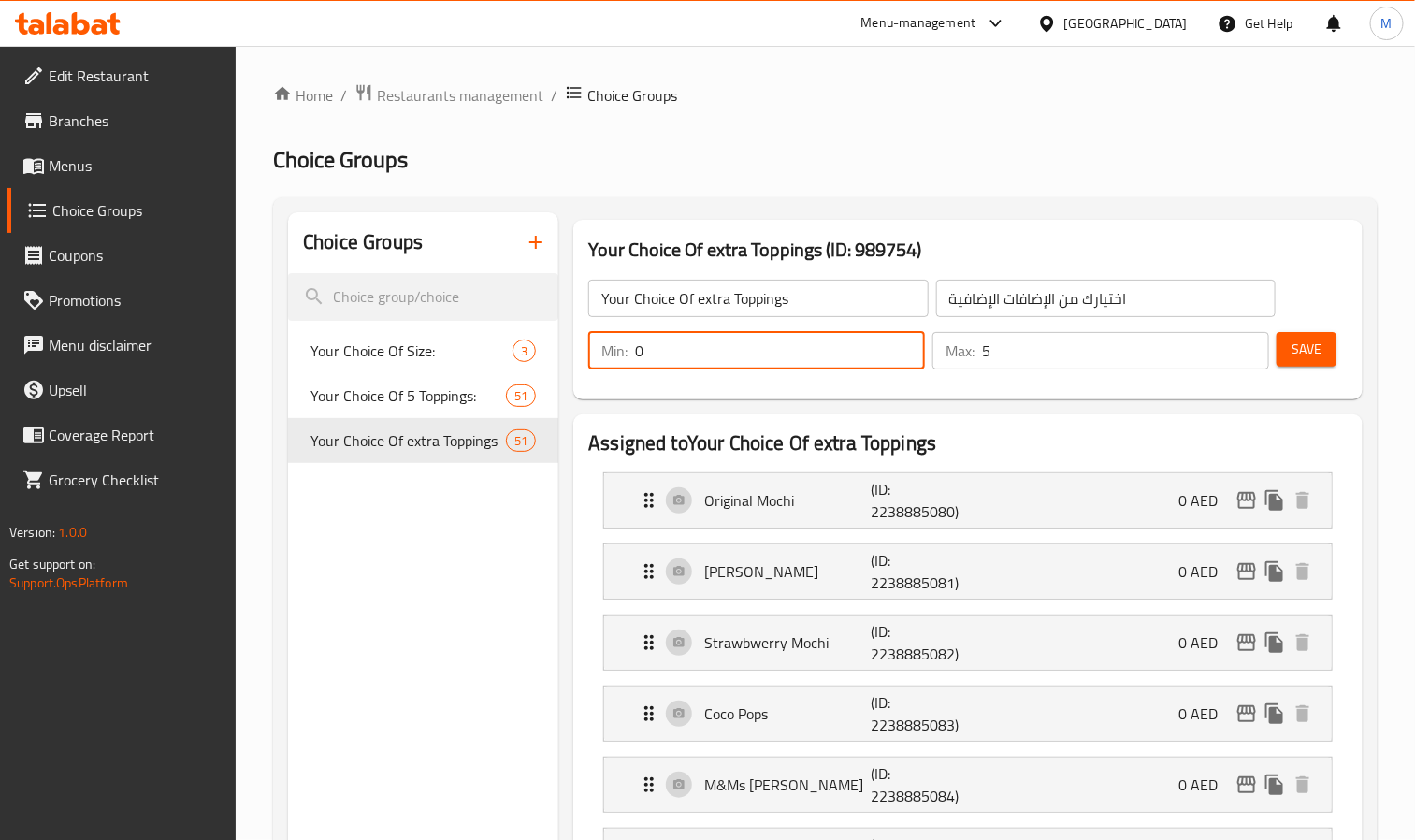
type input "0"
click at [1126, 348] on input "5" at bounding box center [1126, 351] width 287 height 38
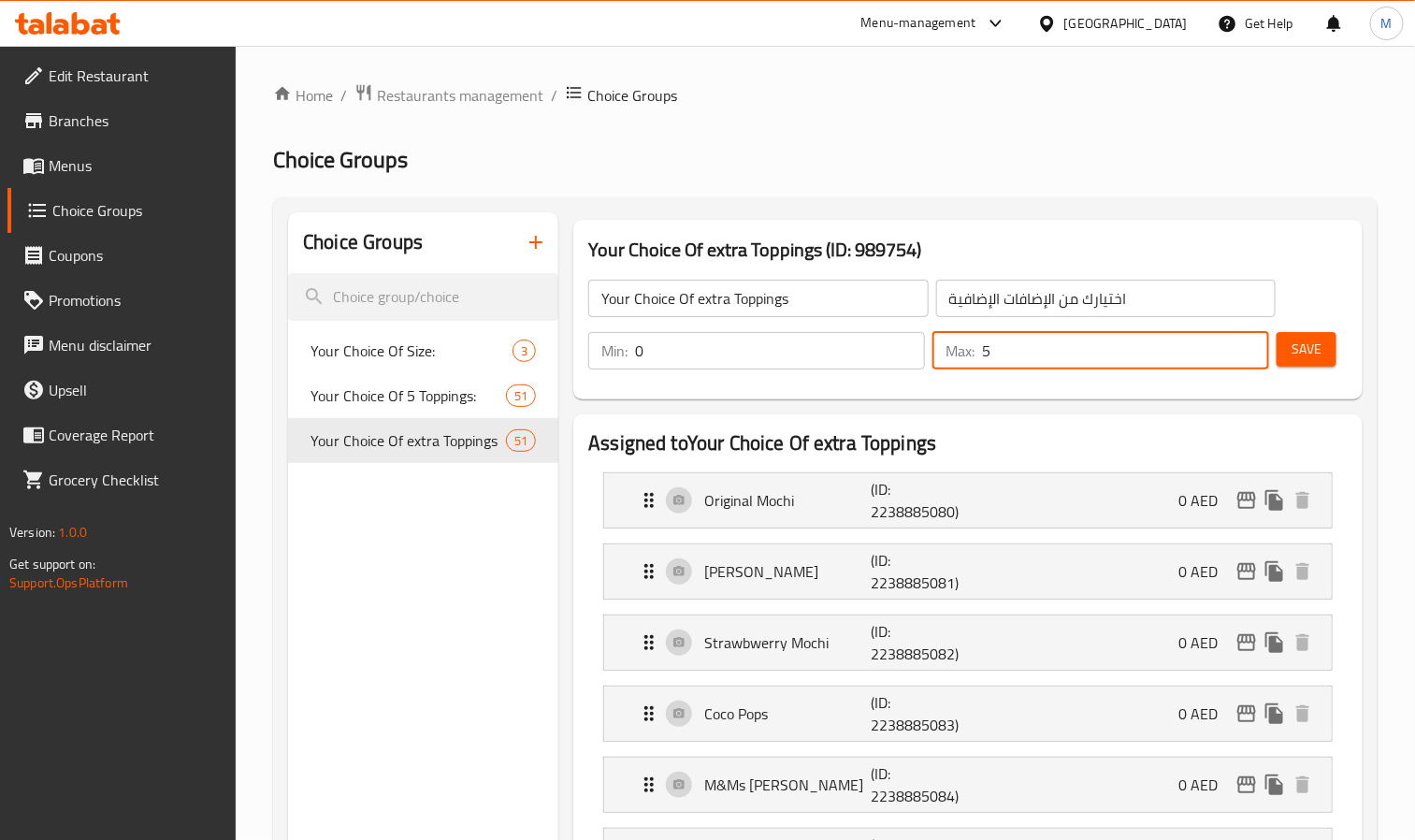
click at [1126, 348] on input "5" at bounding box center [1126, 351] width 287 height 38
type input "0"
click at [1317, 349] on span "Save" at bounding box center [1307, 349] width 30 height 24
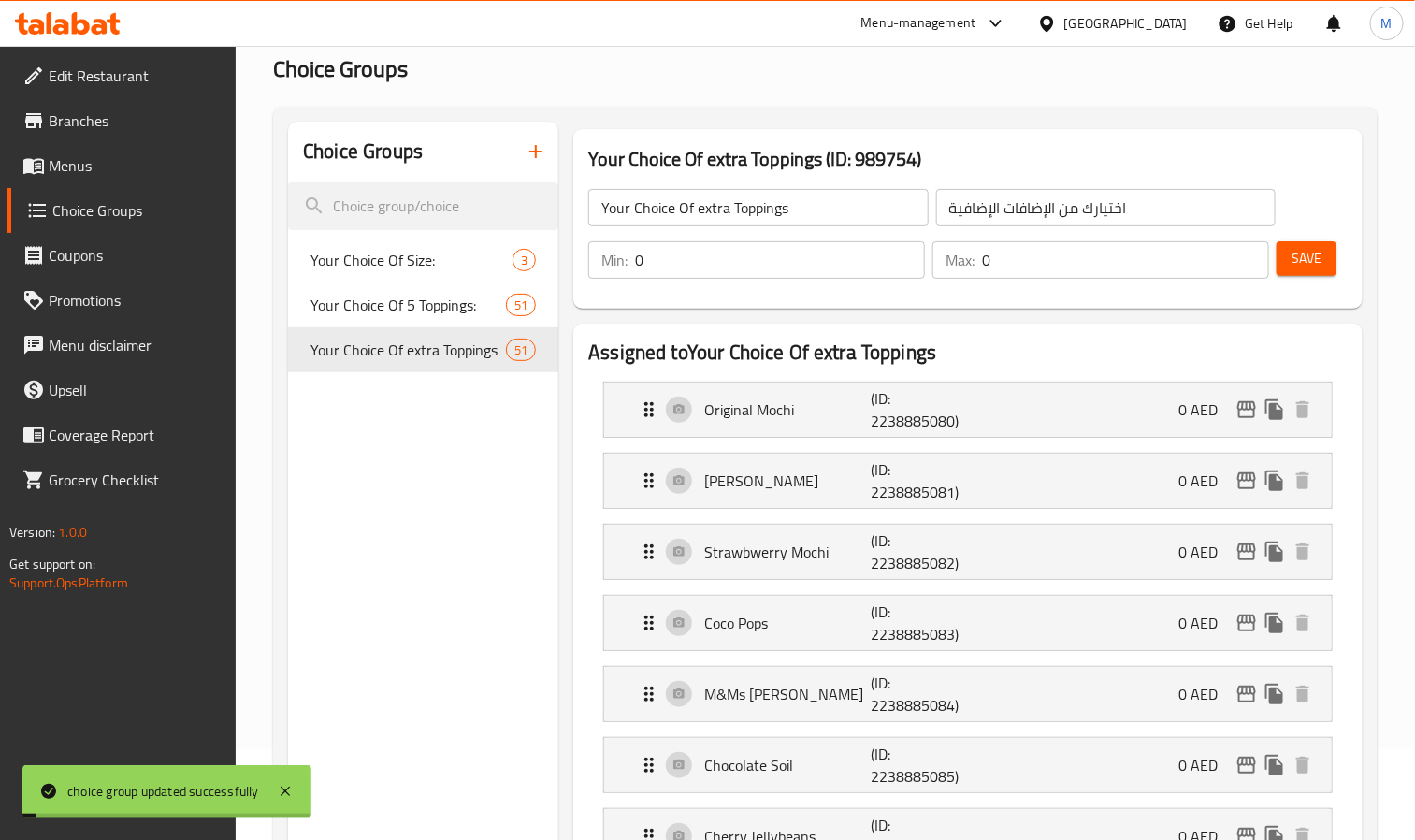
scroll to position [140, 0]
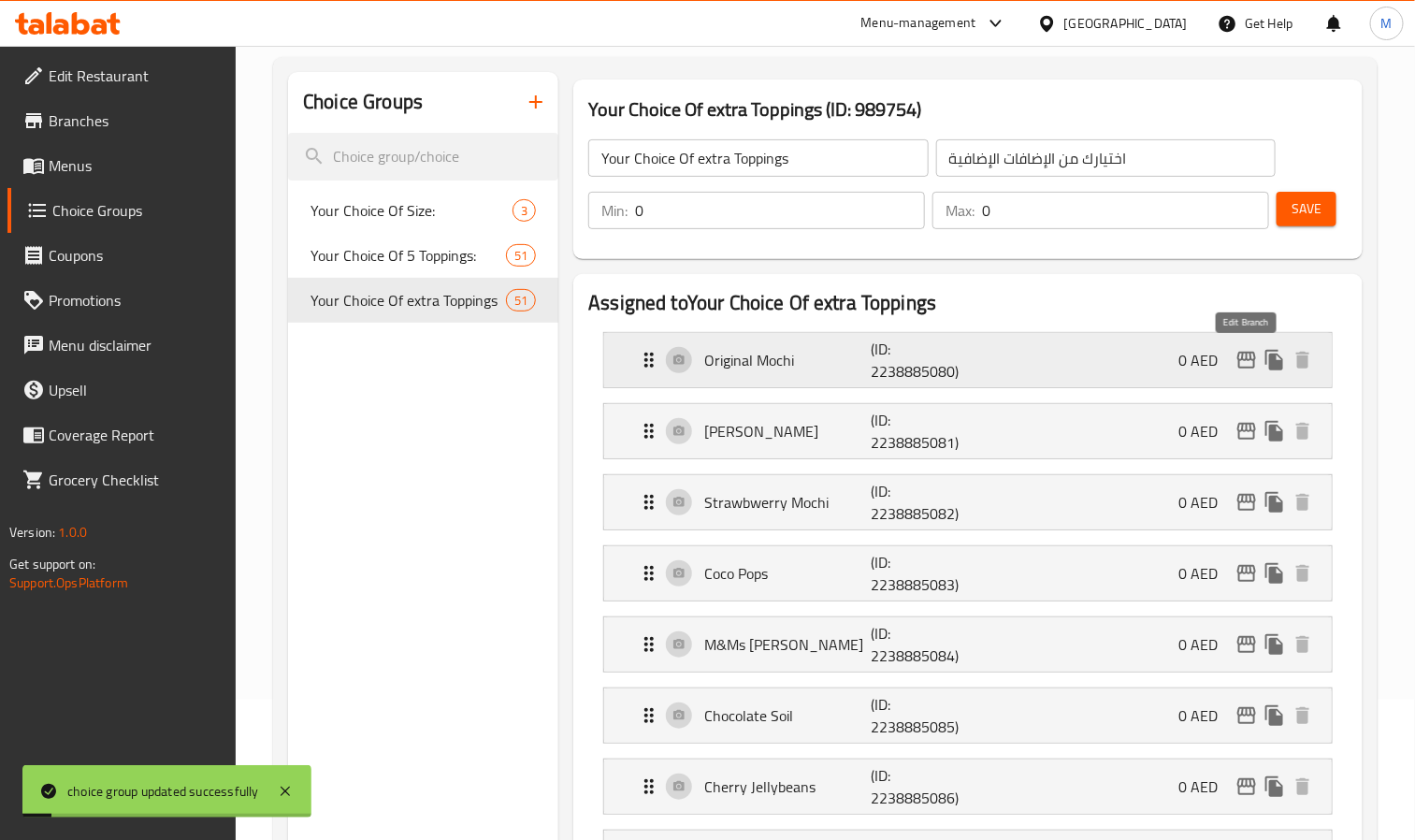
click at [1250, 363] on icon "edit" at bounding box center [1247, 360] width 23 height 23
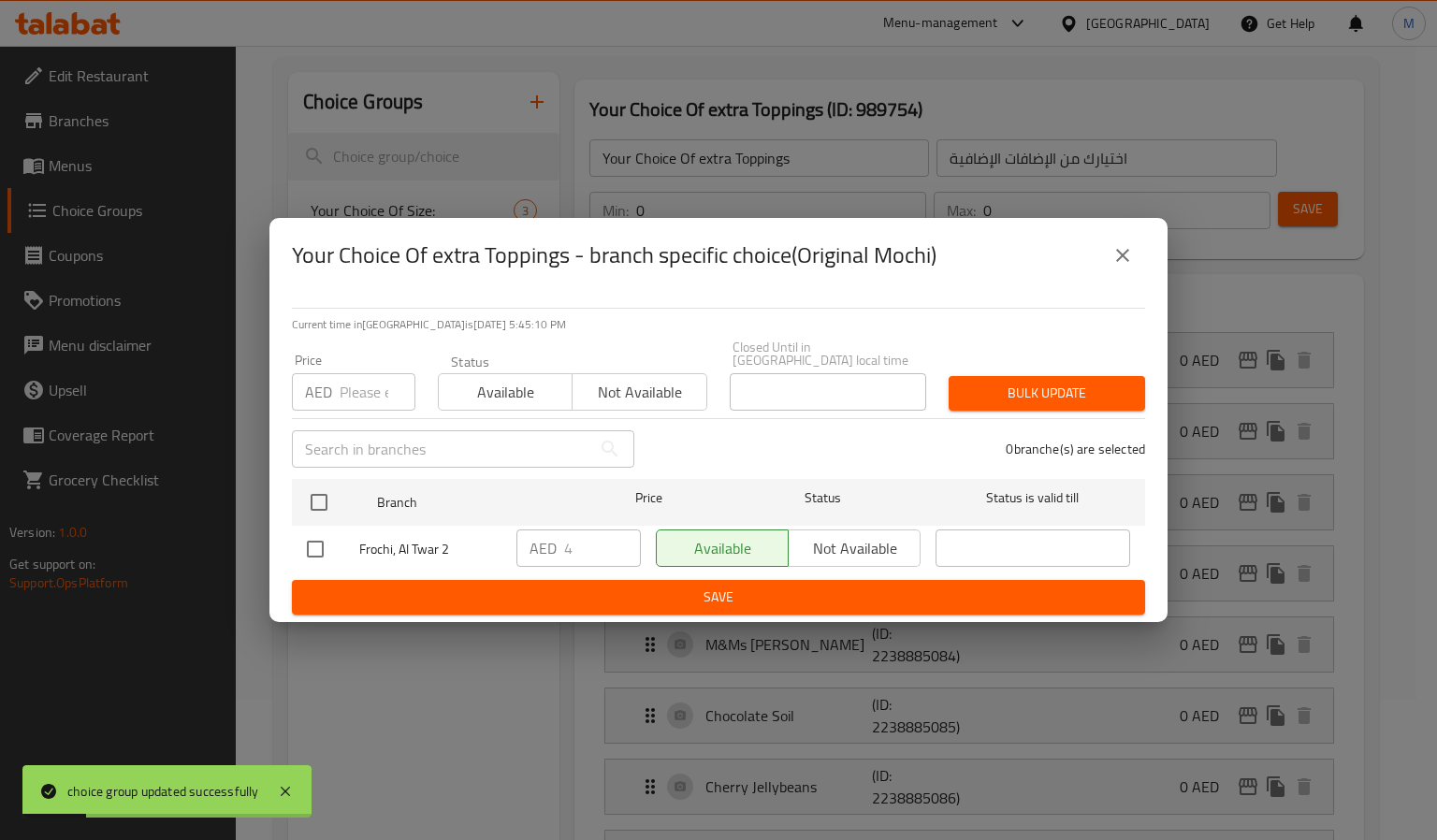
click at [1123, 245] on icon "close" at bounding box center [1123, 255] width 23 height 23
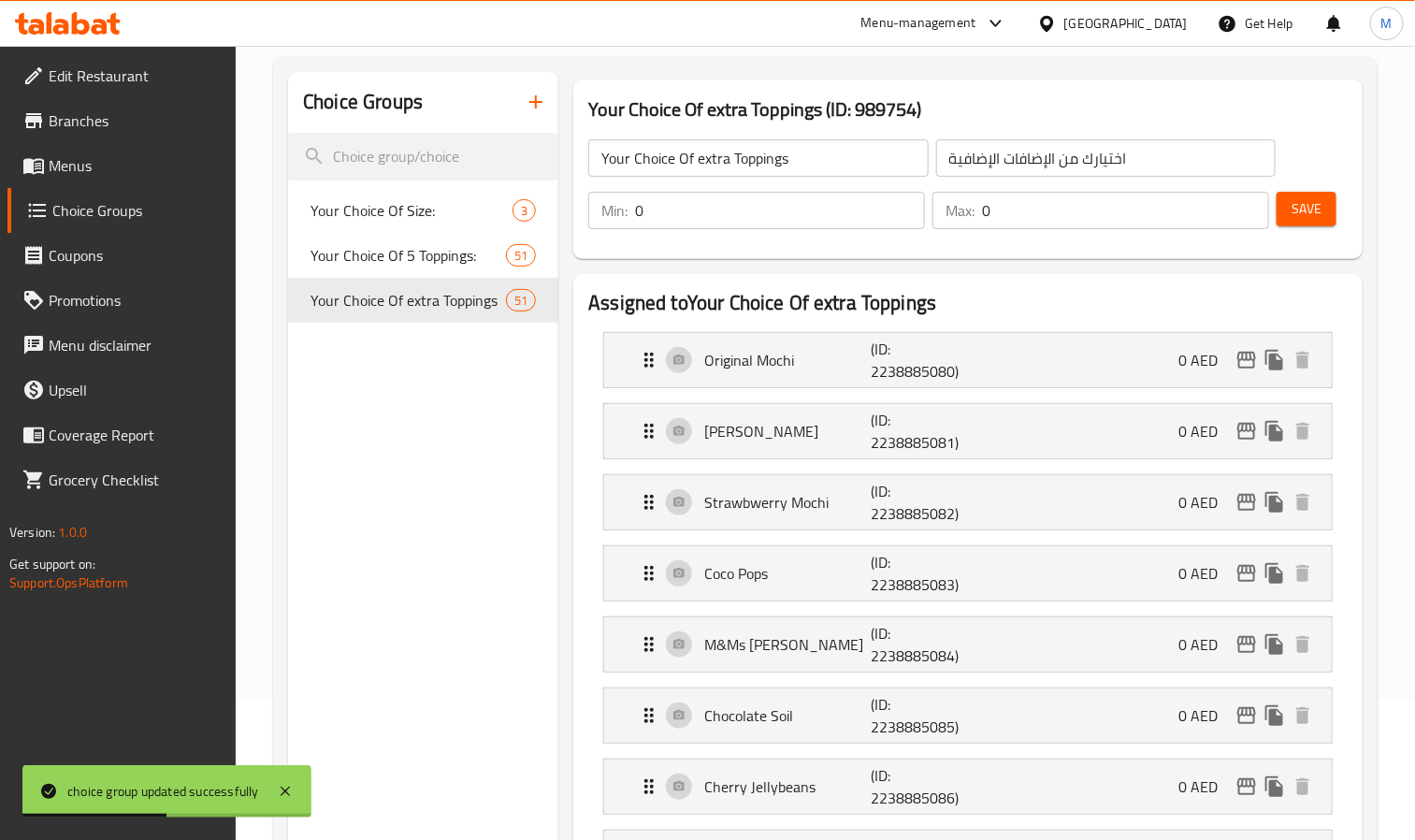
click at [102, 171] on span "Menus" at bounding box center [134, 165] width 173 height 23
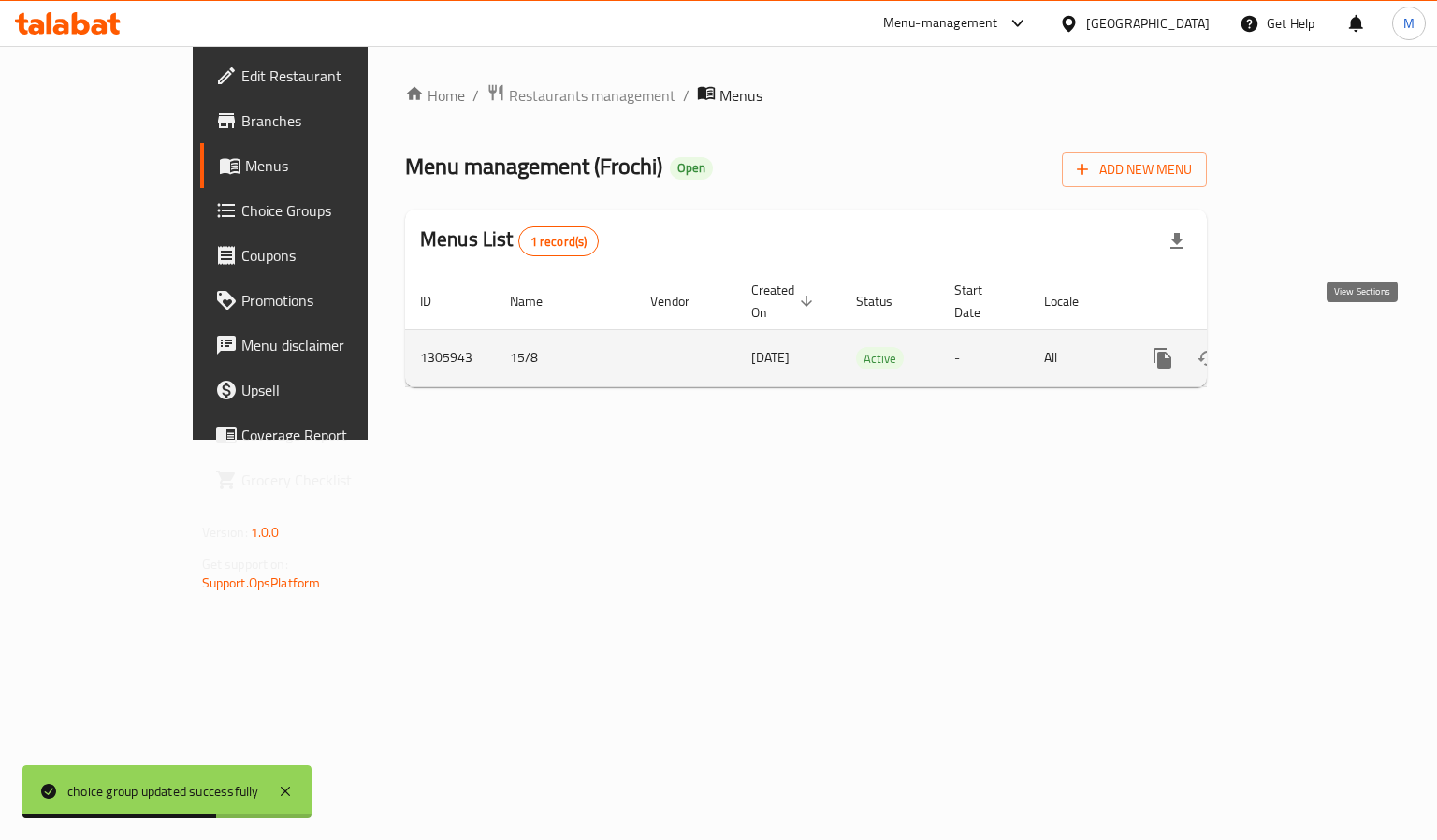
click at [1309, 347] on icon "enhanced table" at bounding box center [1298, 358] width 23 height 23
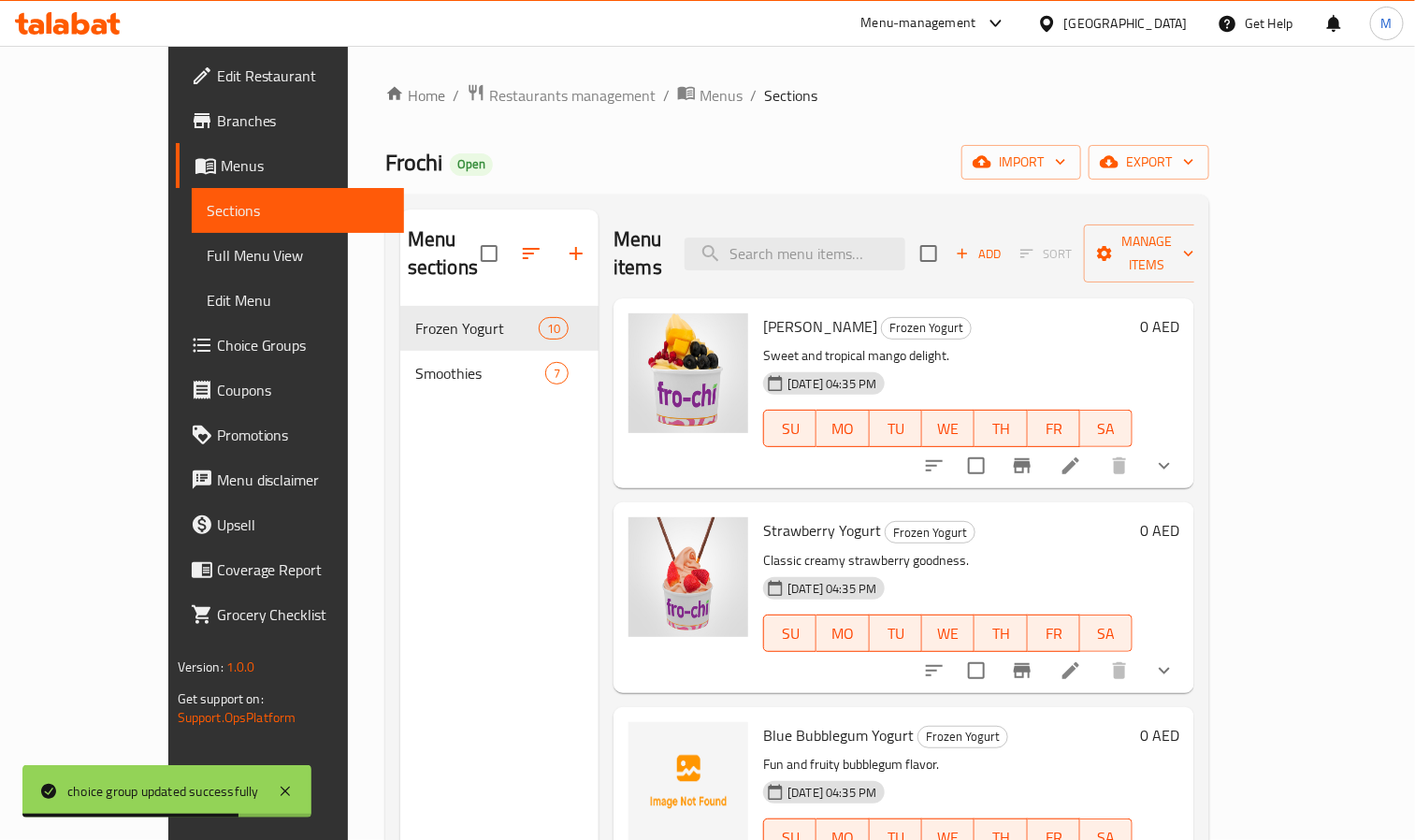
click at [207, 250] on span "Full Menu View" at bounding box center [299, 255] width 183 height 23
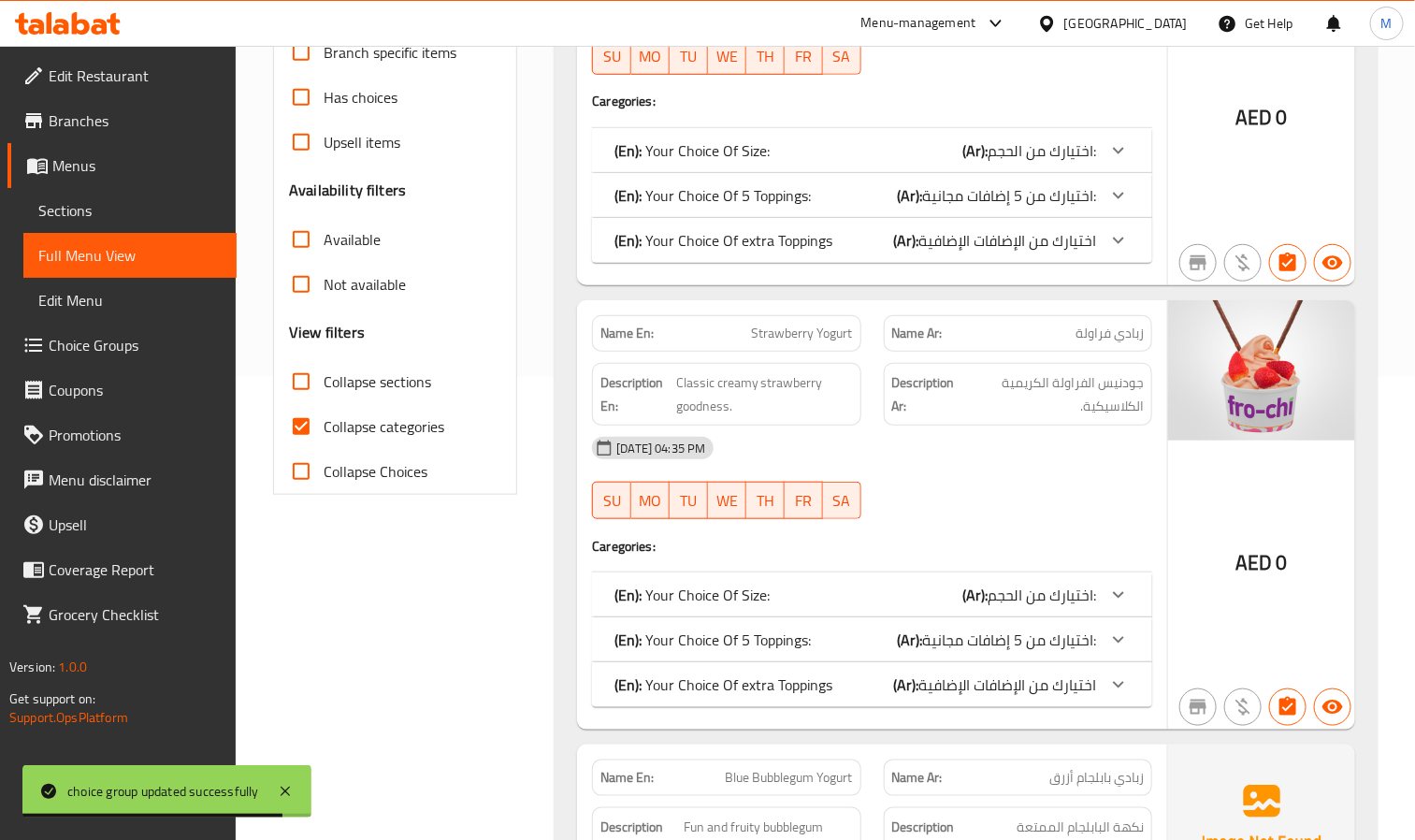
scroll to position [561, 0]
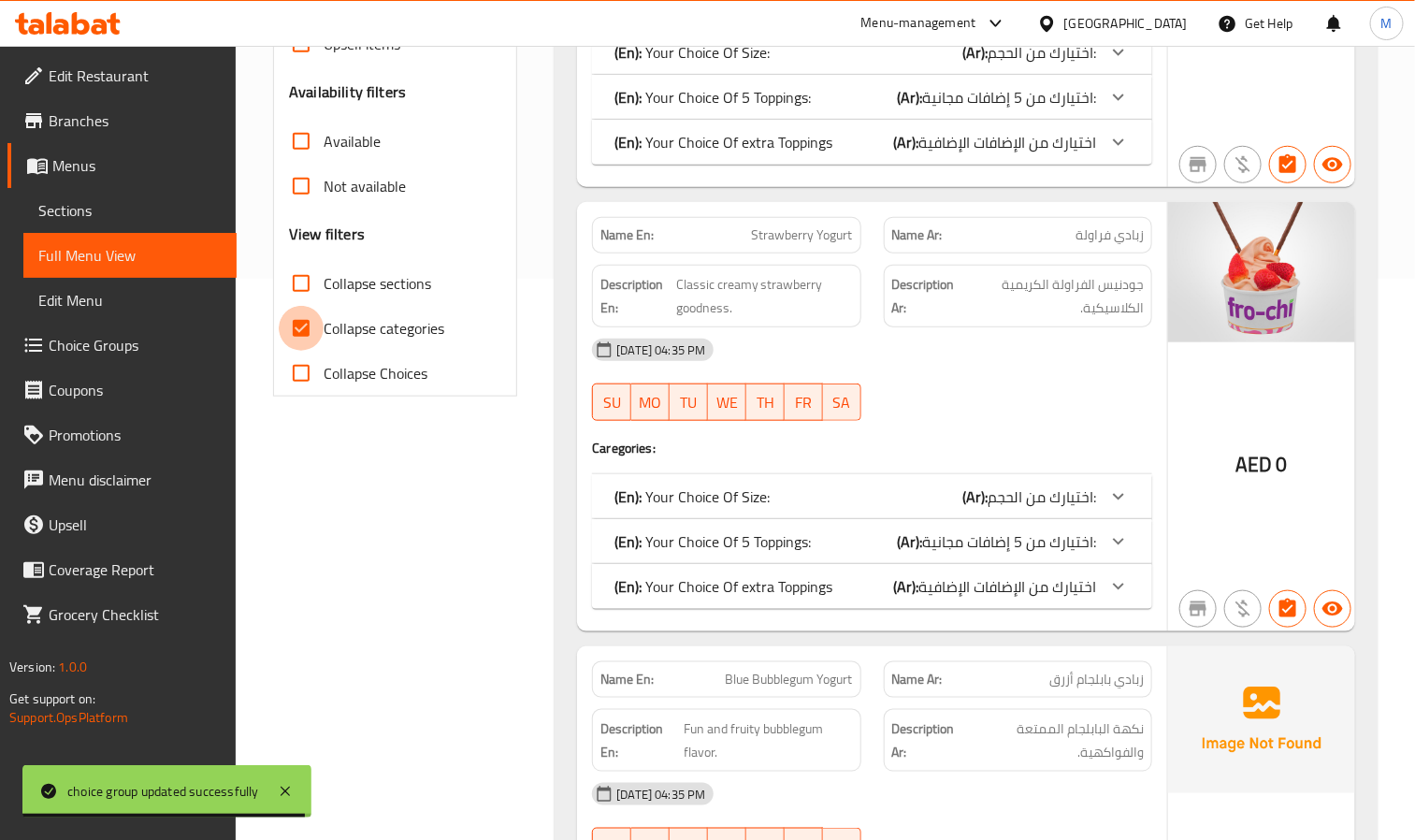
click at [303, 322] on input "Collapse categories" at bounding box center [302, 329] width 45 height 45
checkbox input "false"
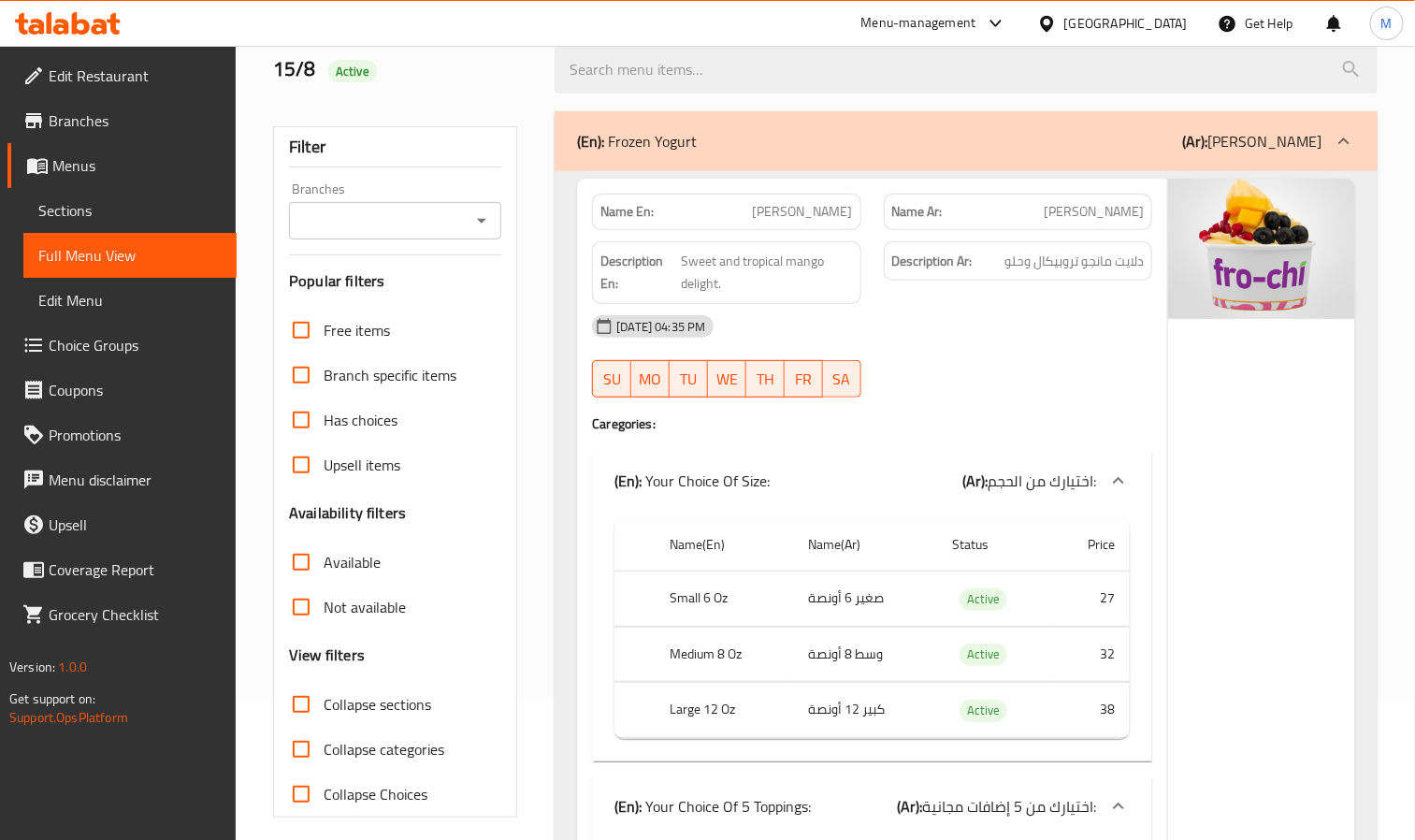
scroll to position [281, 0]
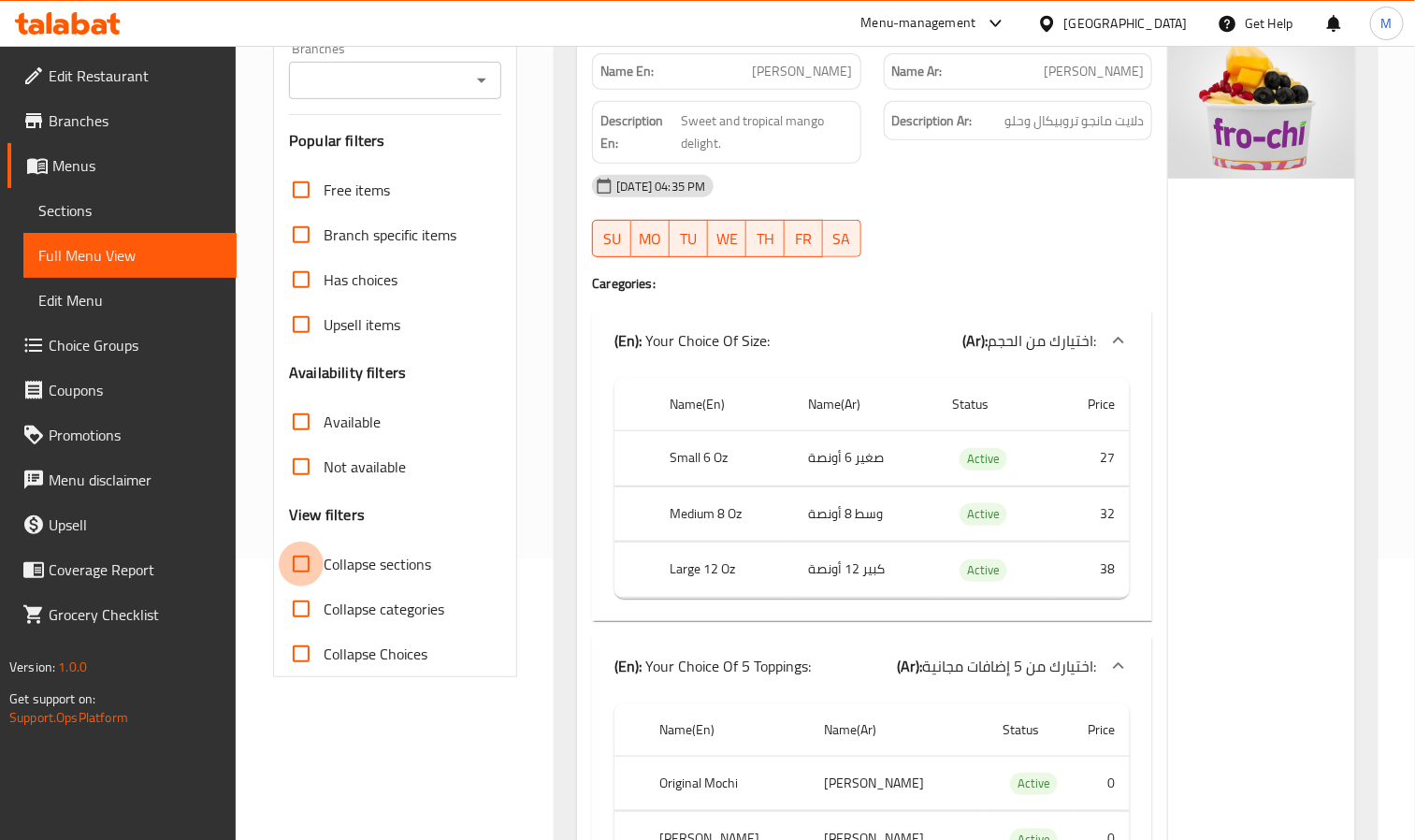
click at [306, 565] on input "Collapse sections" at bounding box center [302, 564] width 45 height 45
checkbox input "true"
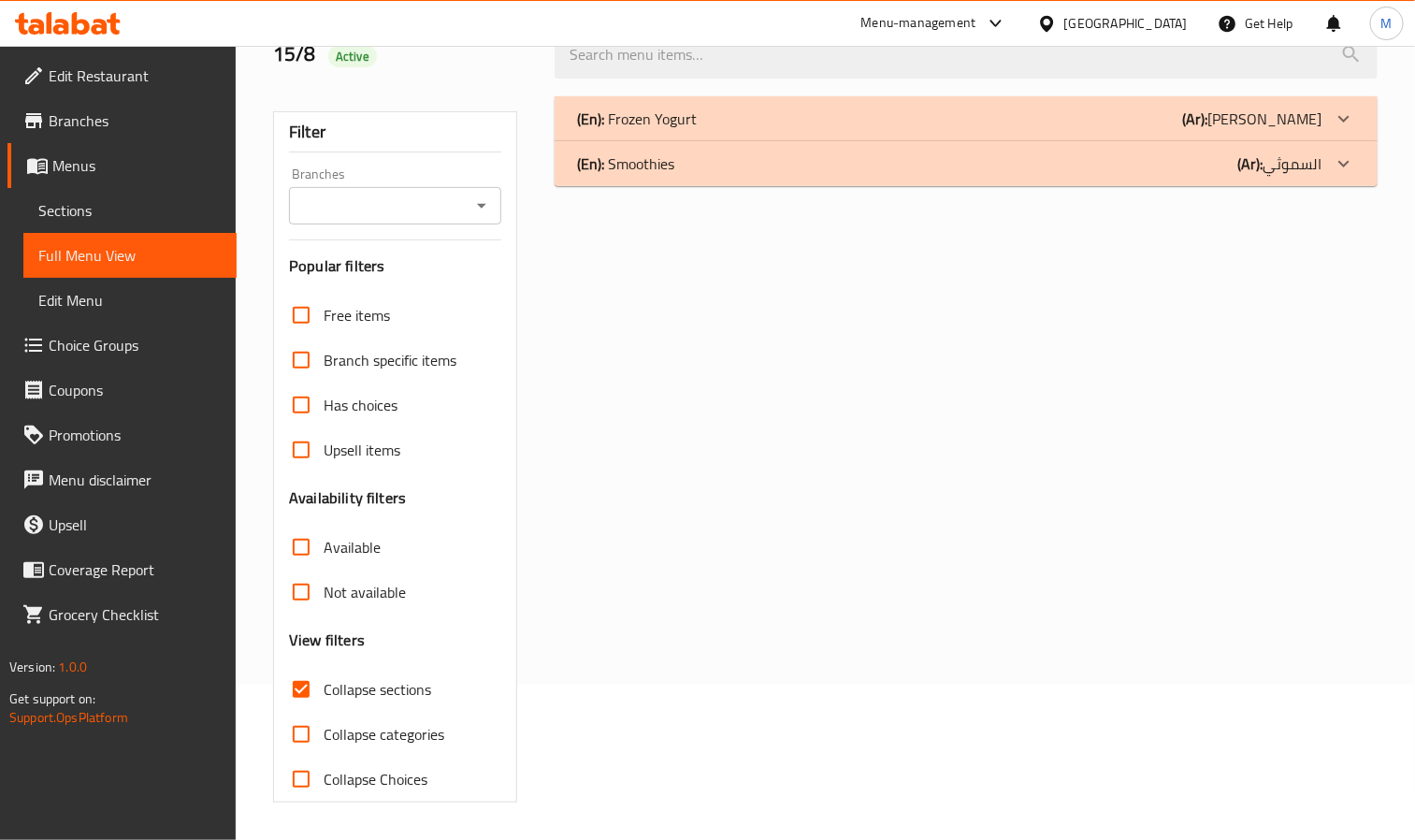
scroll to position [0, 0]
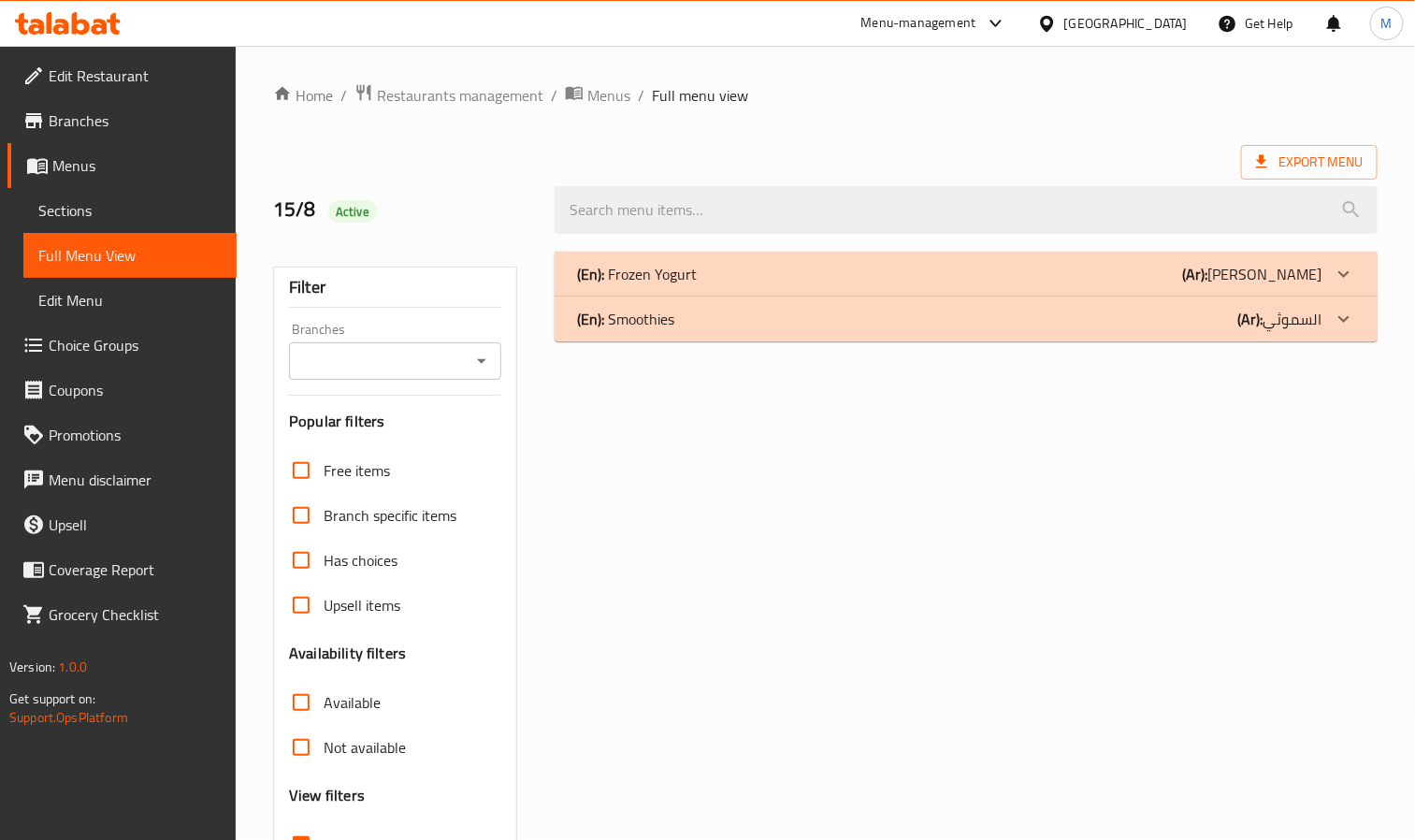
click at [788, 267] on div "(En): Frozen Yogurt (Ar): [PERSON_NAME]" at bounding box center [950, 274] width 745 height 23
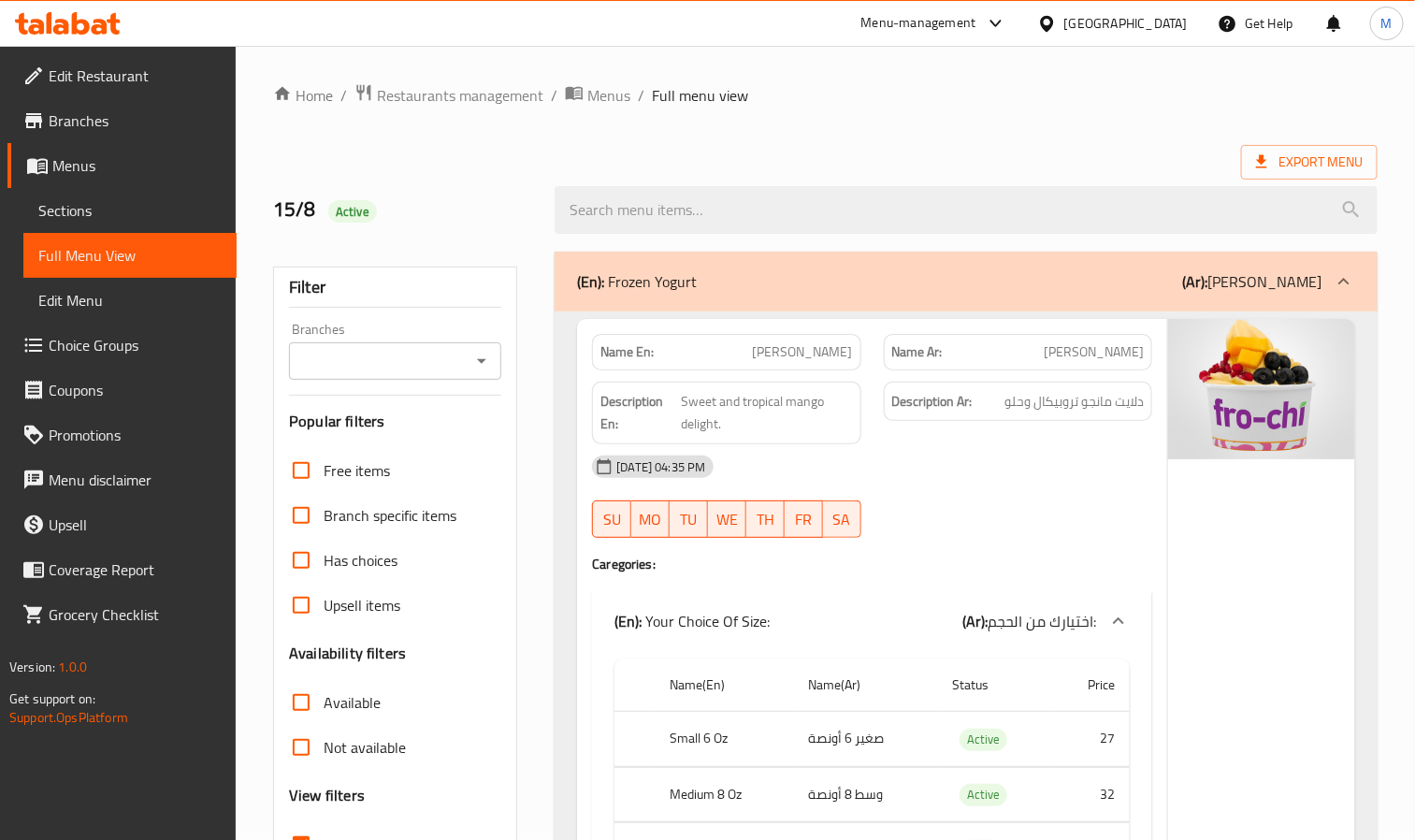
click at [433, 369] on input "Branches" at bounding box center [380, 361] width 170 height 26
click at [410, 438] on li "Frochi, Al Twar 2" at bounding box center [396, 442] width 212 height 34
type input "Frochi, Al Twar 2"
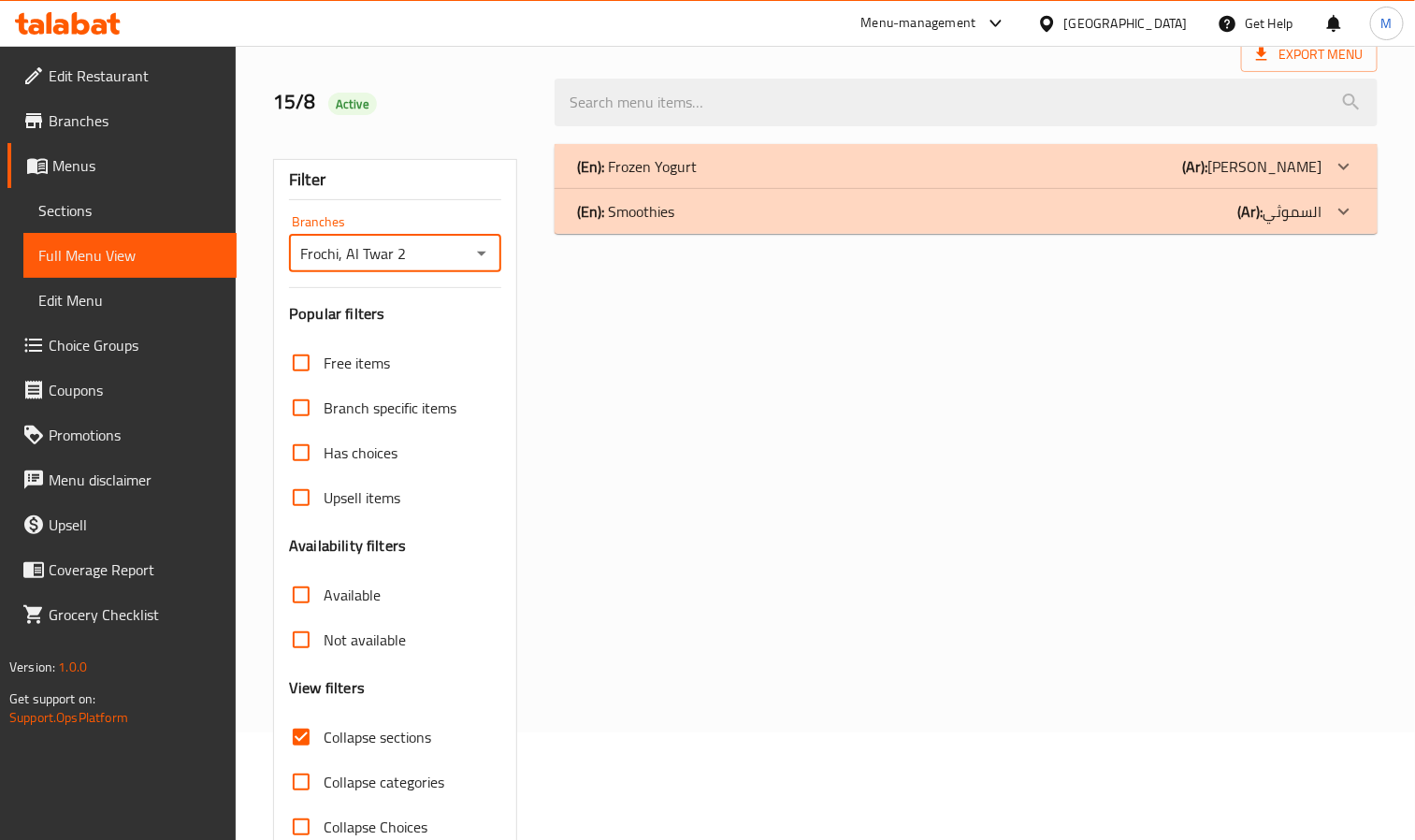
scroll to position [140, 0]
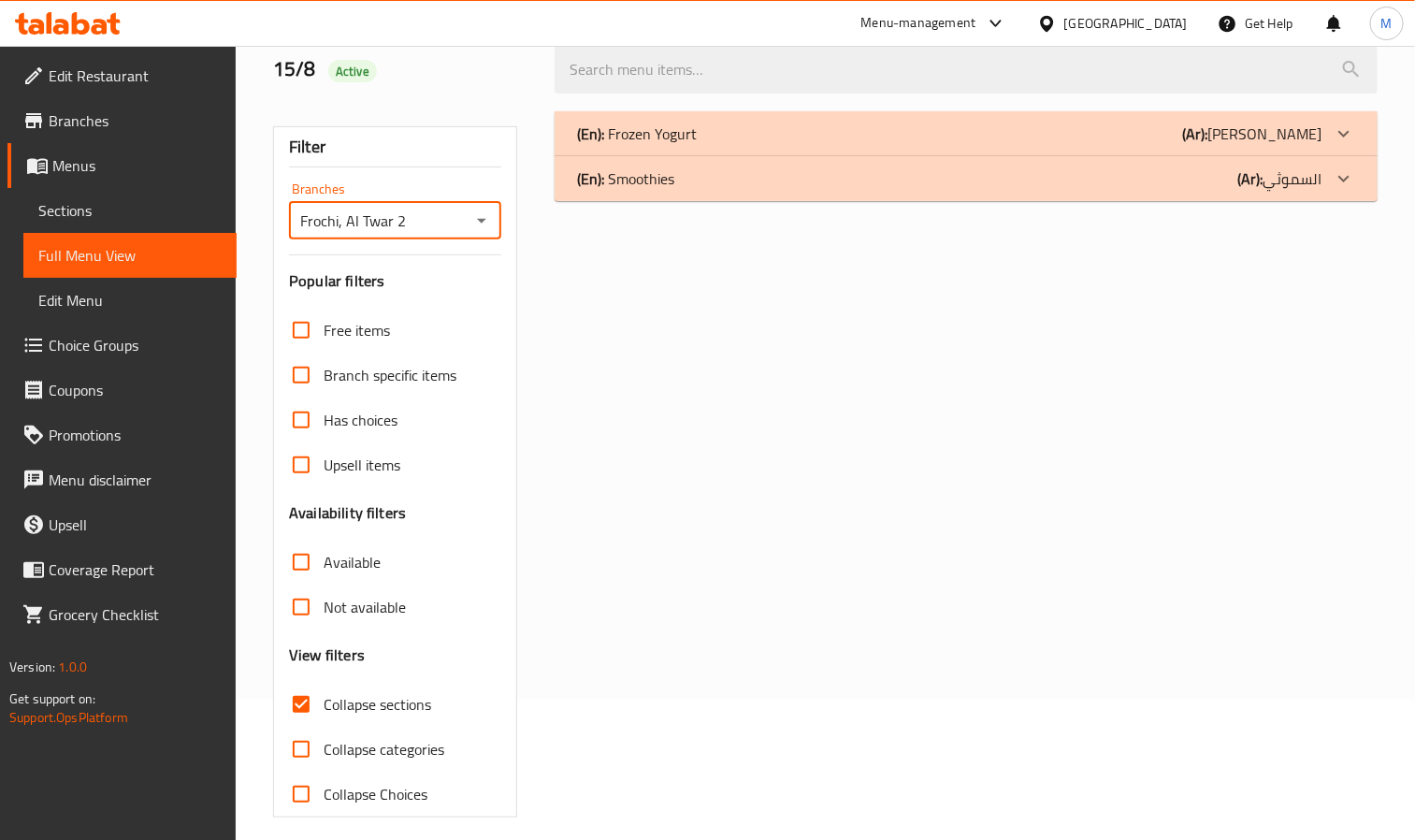
click at [878, 128] on div "(En): Frozen Yogurt (Ar): [PERSON_NAME]" at bounding box center [950, 134] width 745 height 23
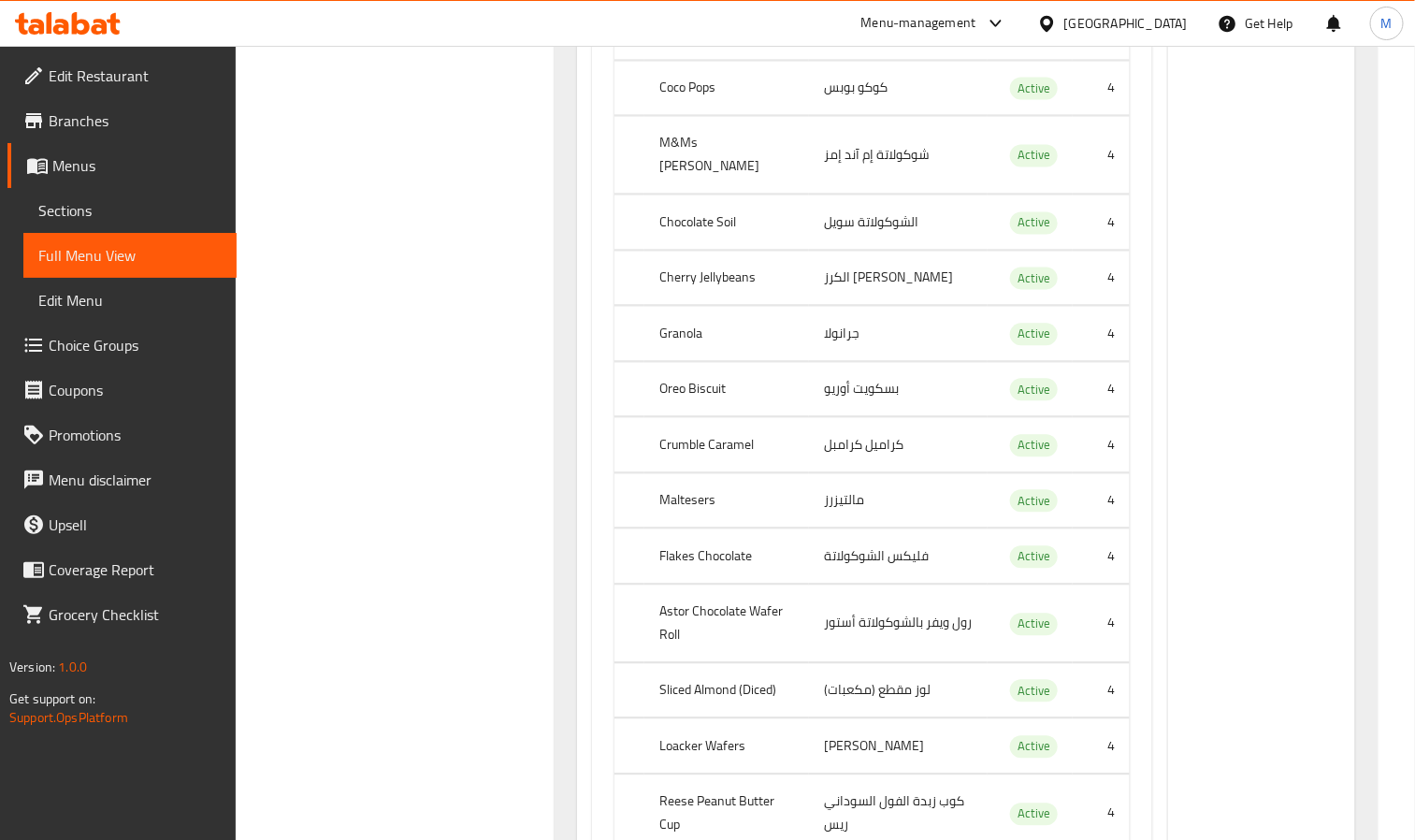
scroll to position [4348, 0]
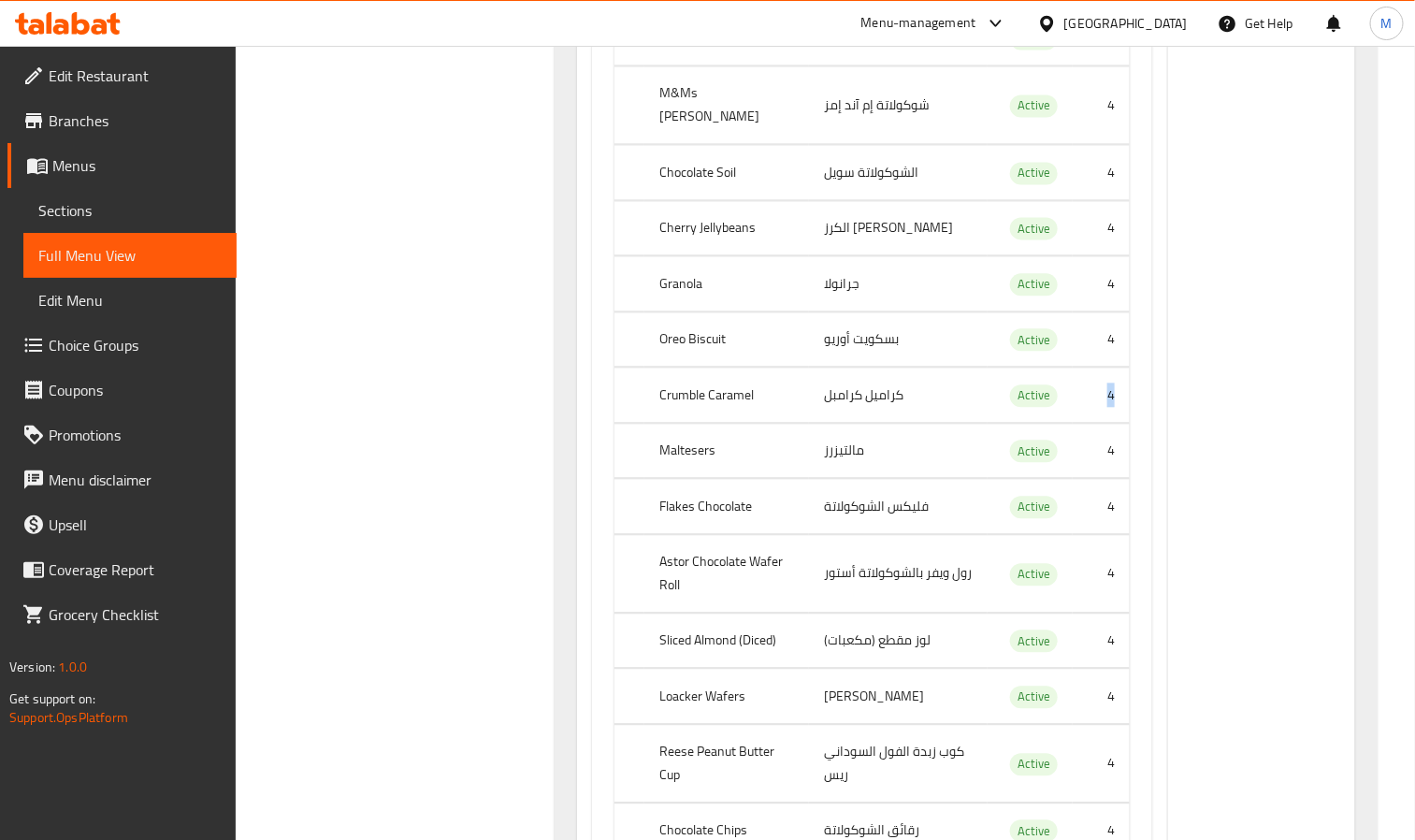
drag, startPoint x: 1104, startPoint y: 360, endPoint x: 1114, endPoint y: 360, distance: 10.0
copy td "4"
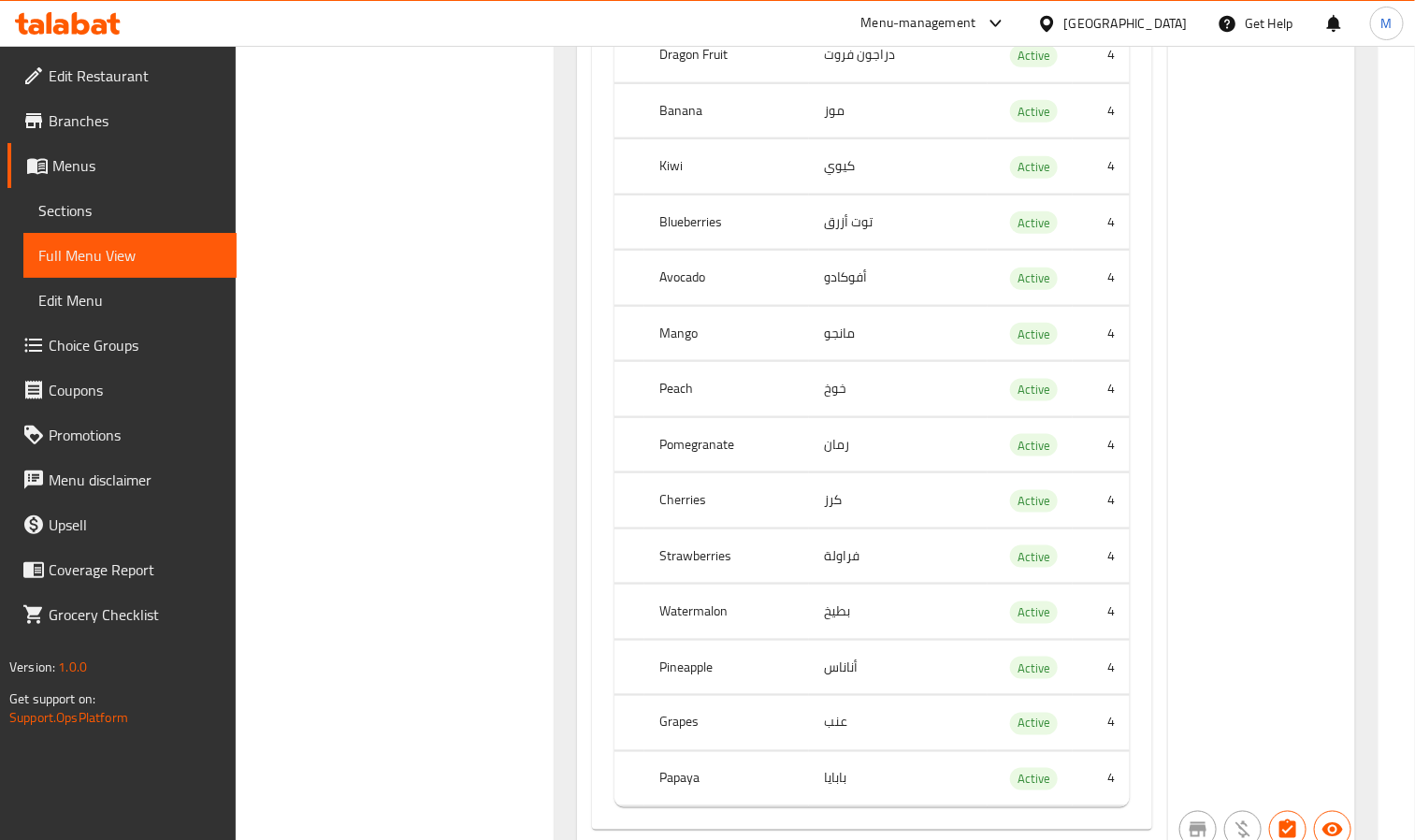
scroll to position [6453, 0]
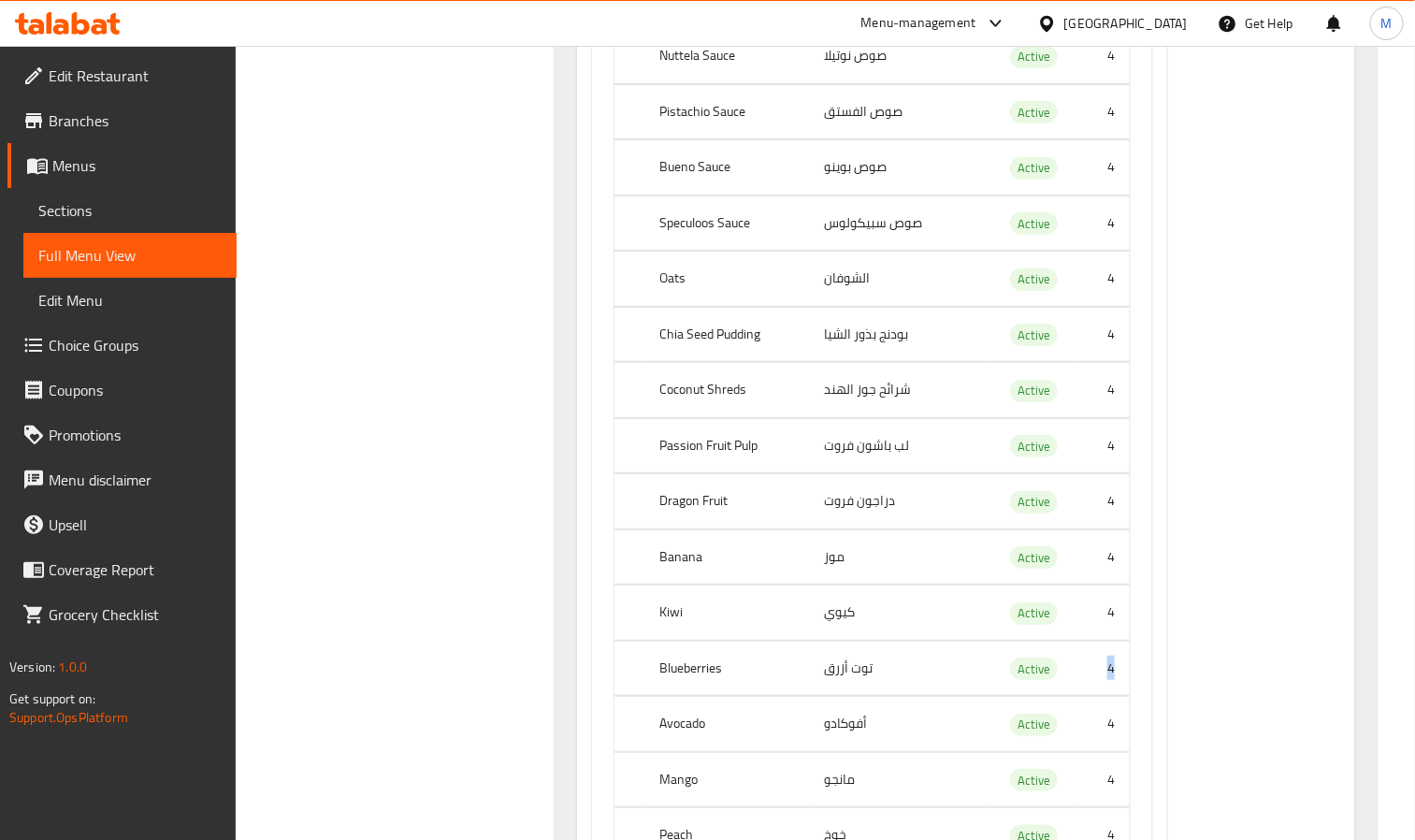
scroll to position [5891, 0]
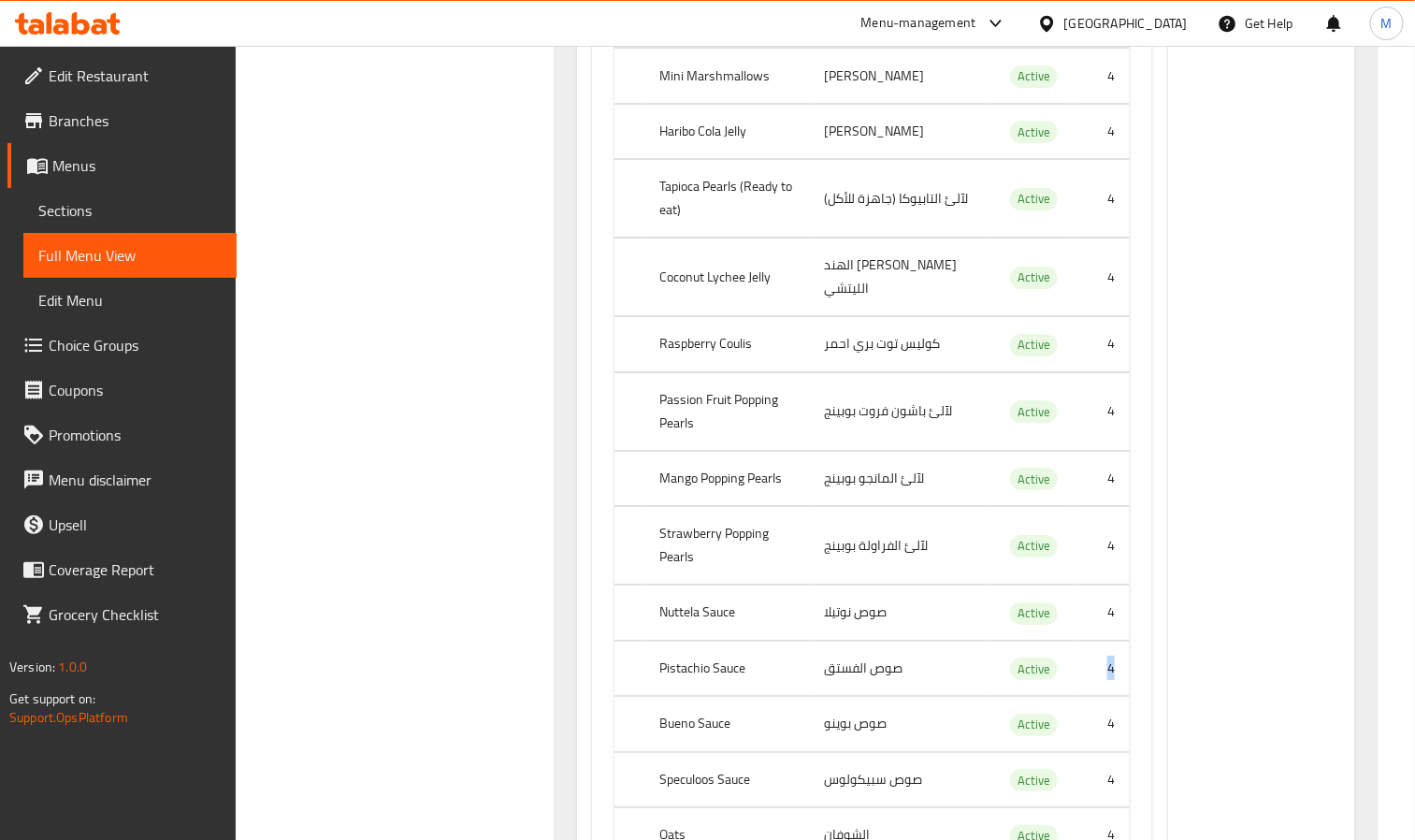
scroll to position [5330, 0]
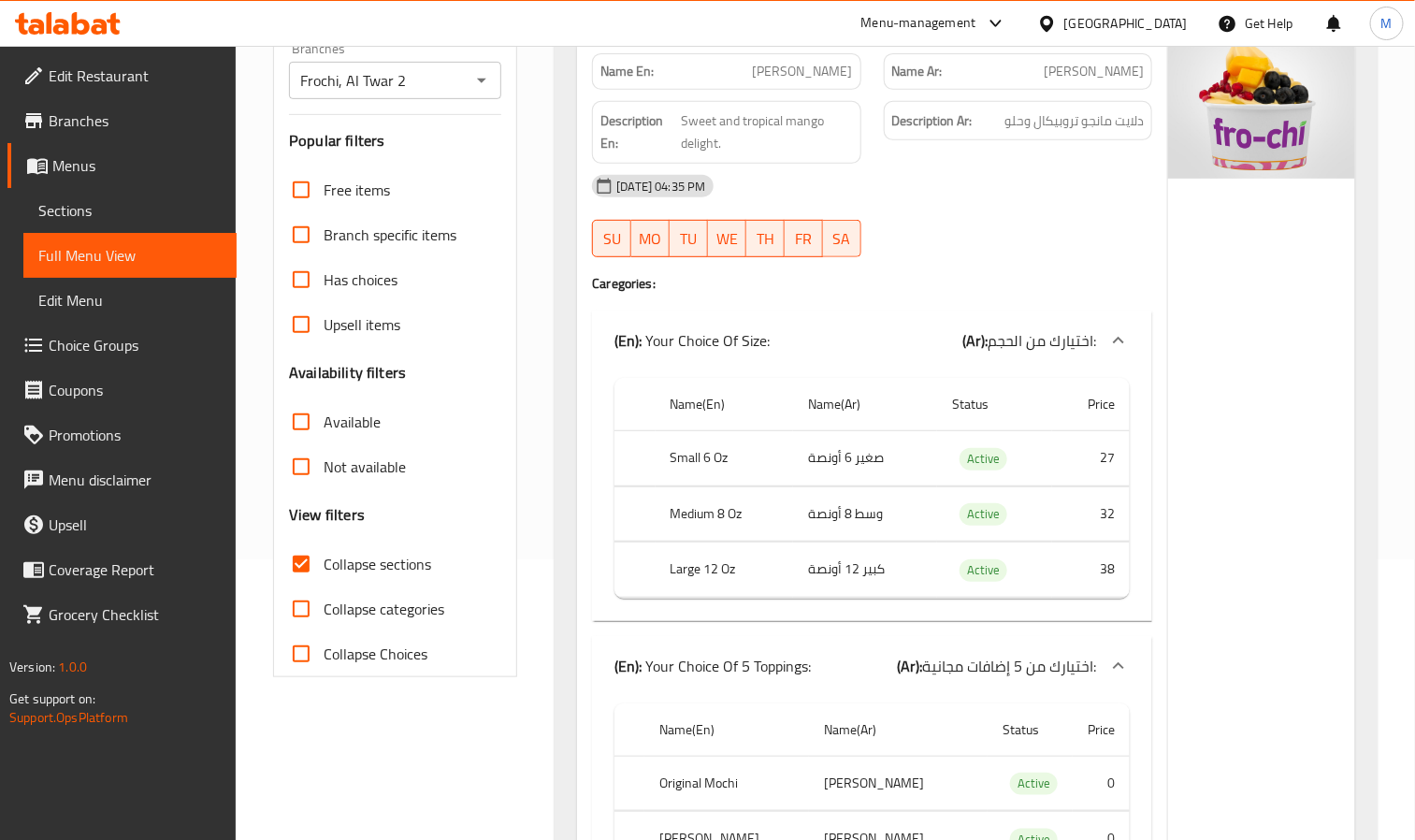
scroll to position [0, 0]
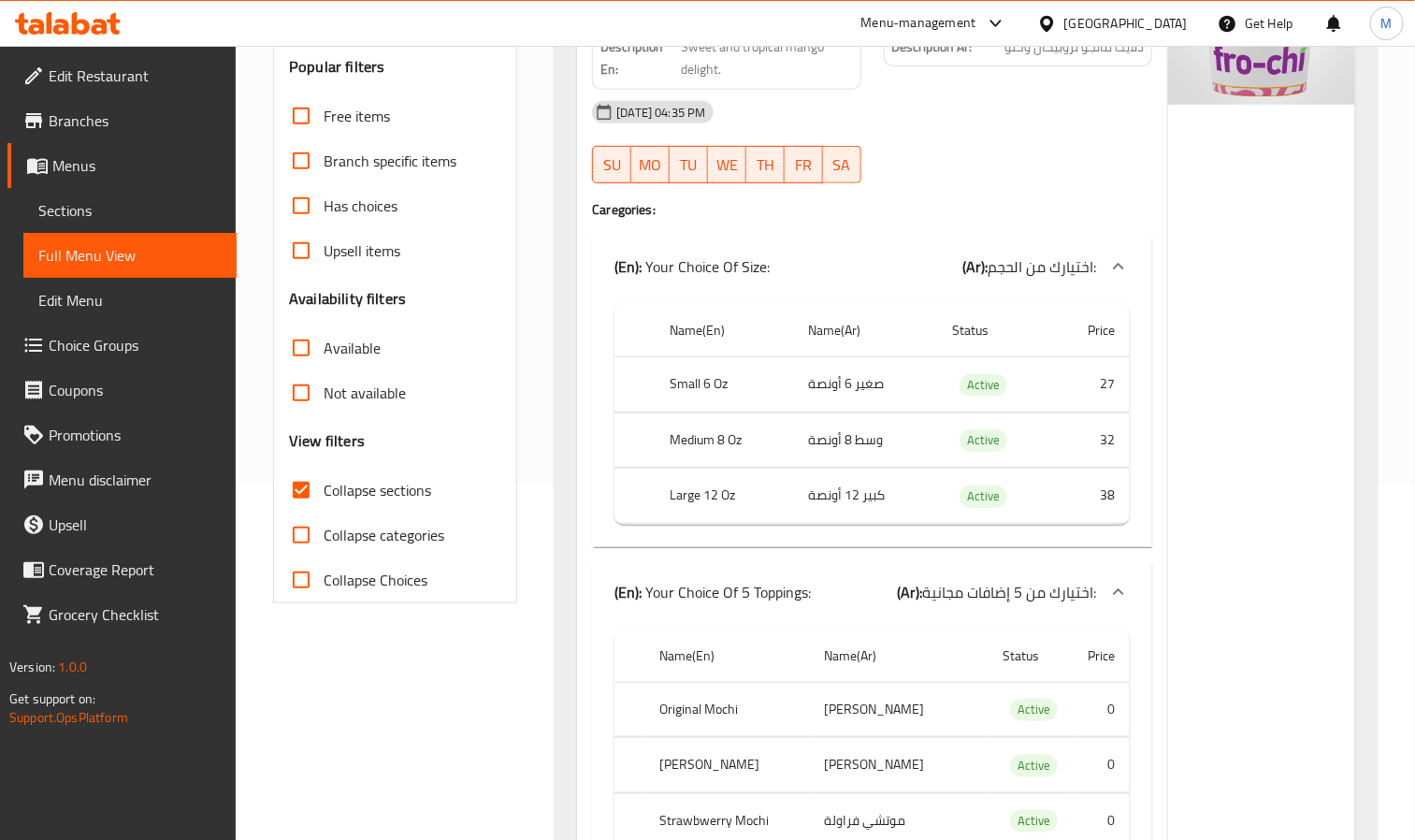
scroll to position [420, 0]
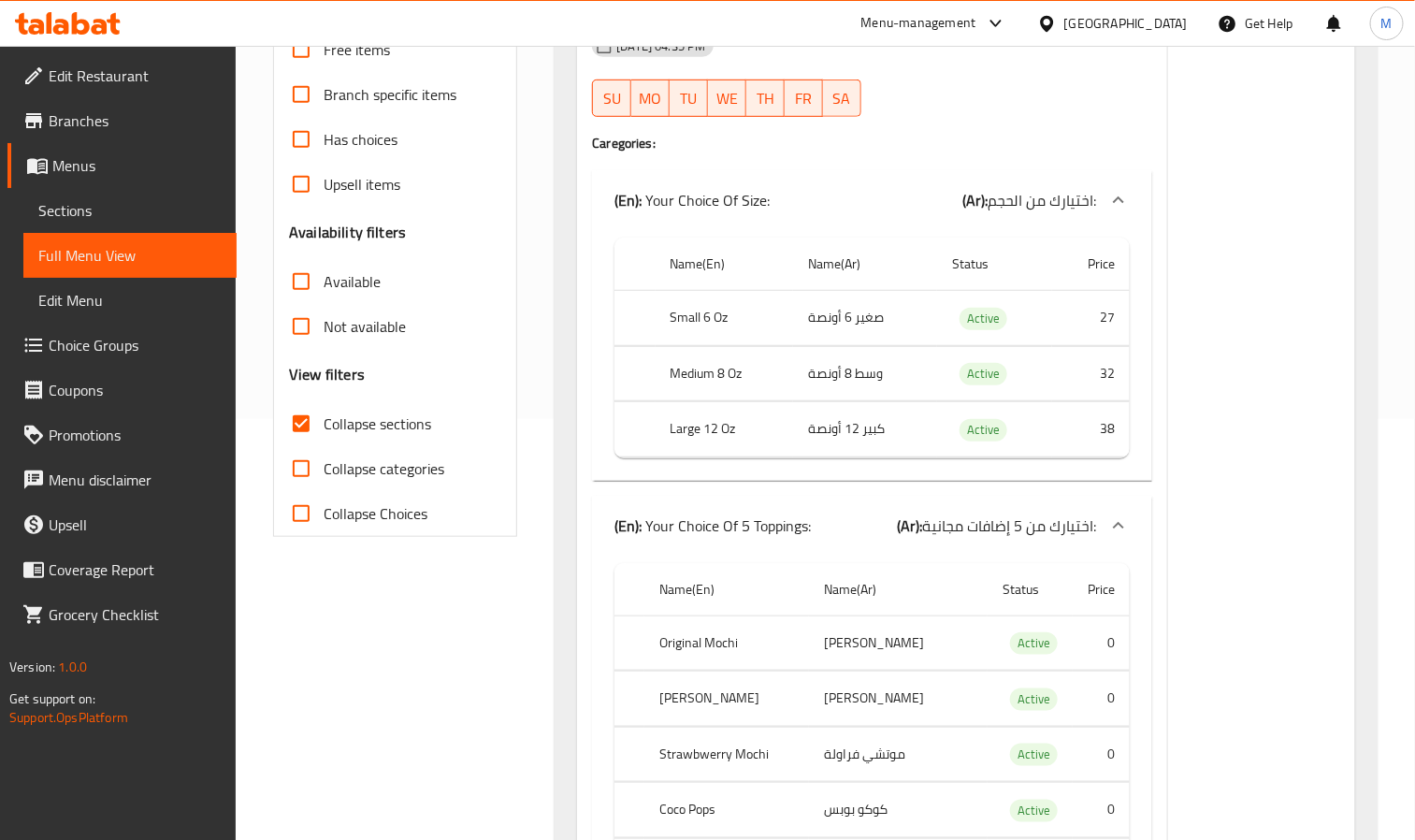
click at [304, 427] on input "Collapse sections" at bounding box center [302, 424] width 45 height 45
checkbox input "false"
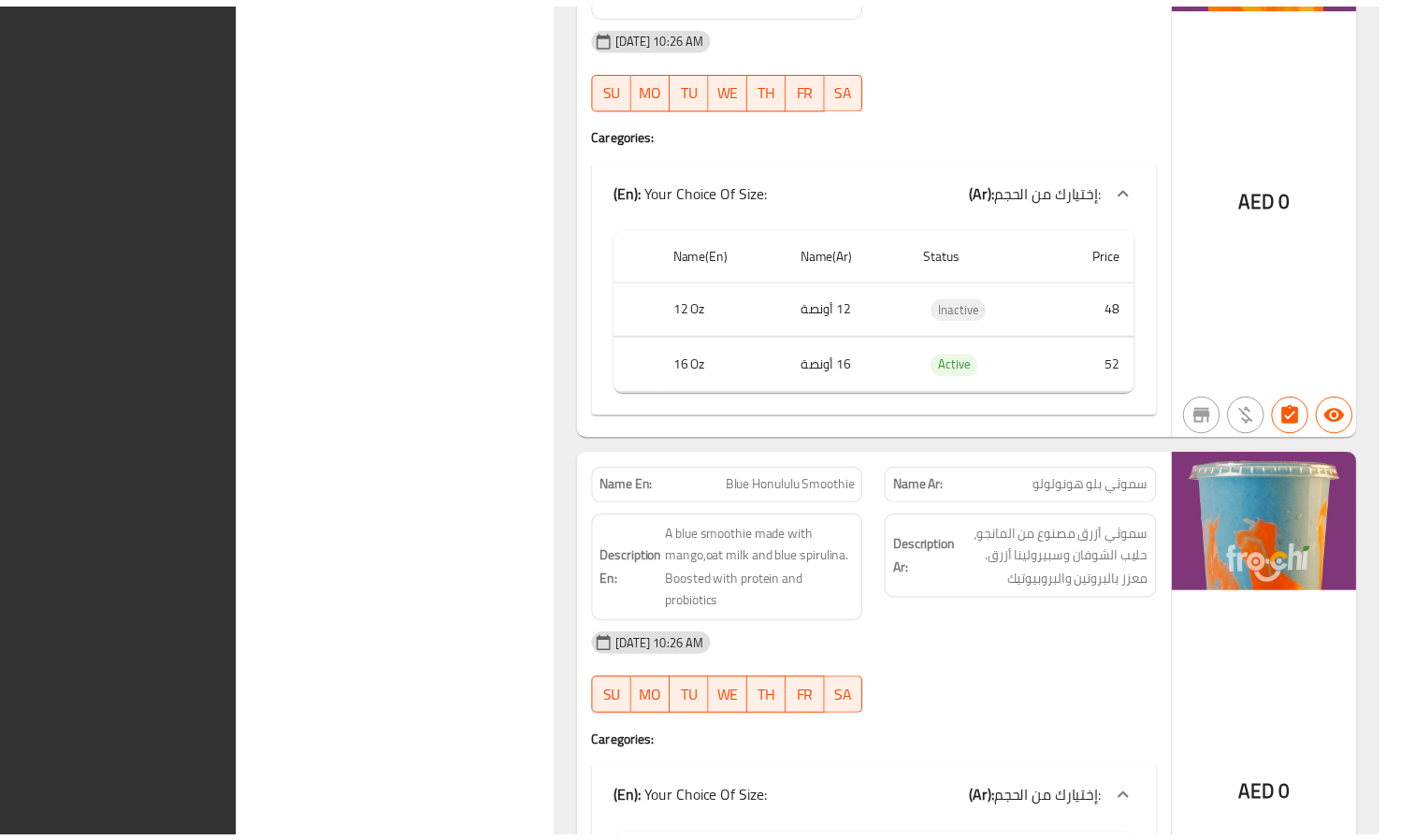
scroll to position [72760, 0]
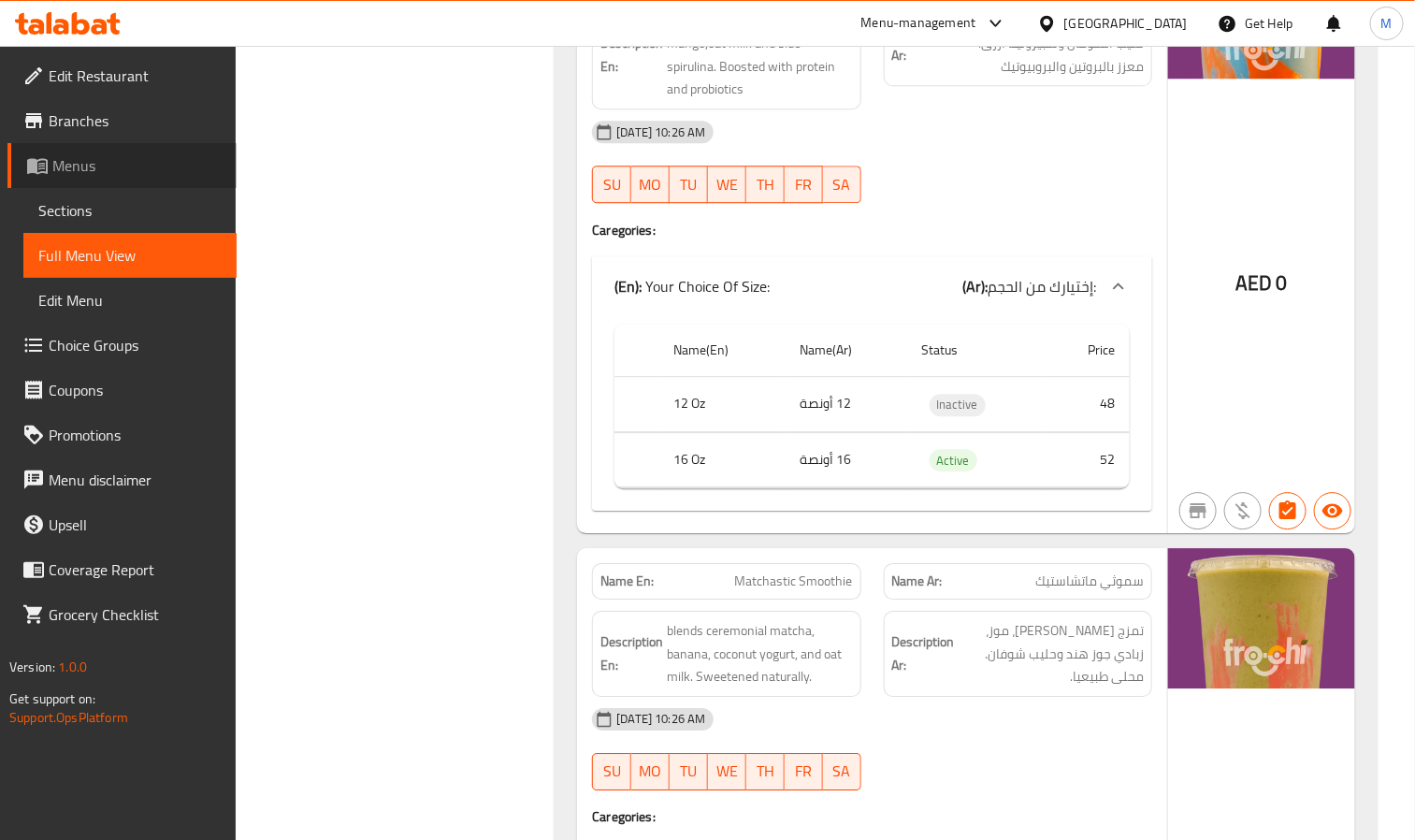
click at [43, 169] on icon at bounding box center [38, 165] width 23 height 23
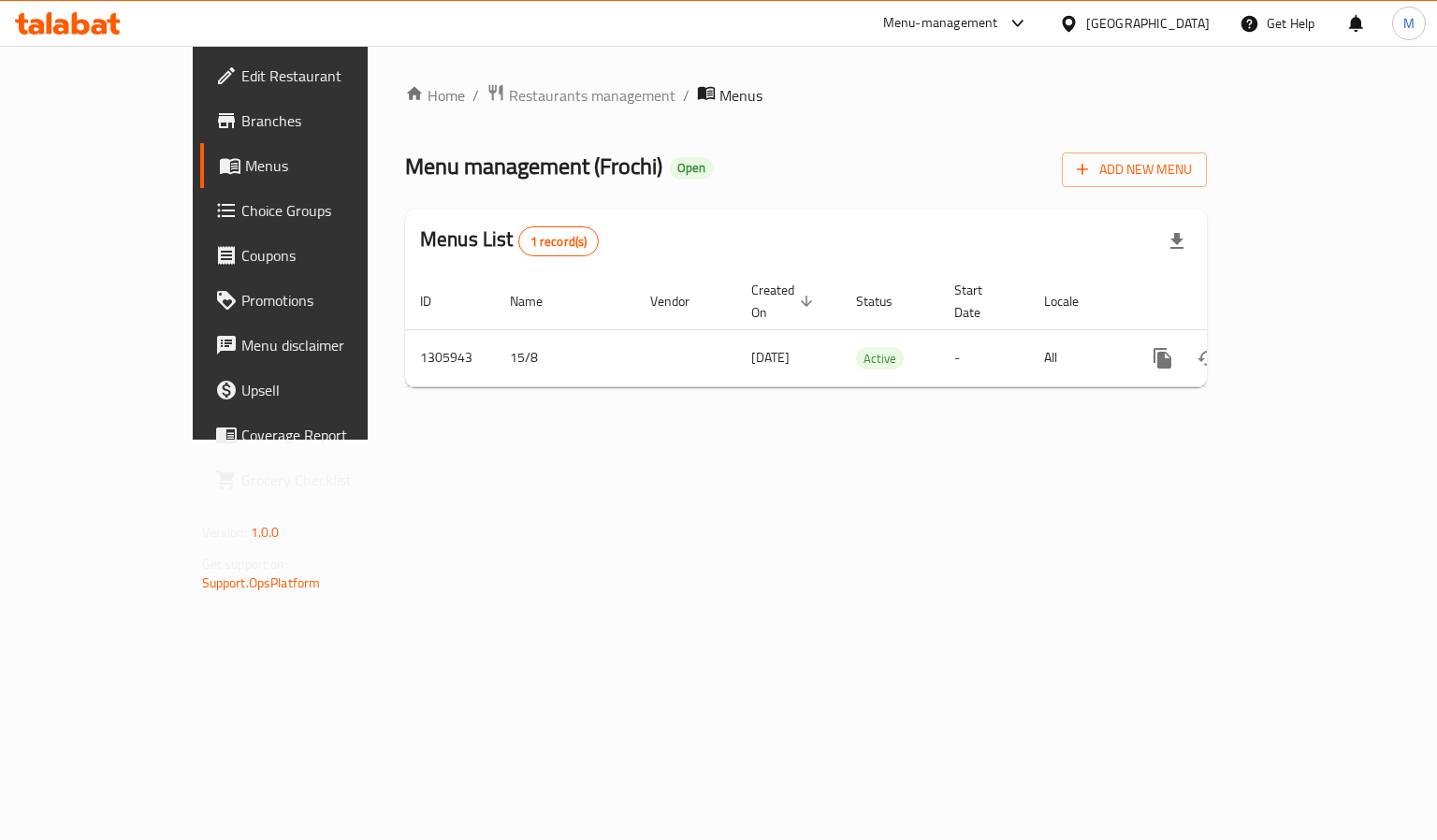
click at [241, 211] on span "Choice Groups" at bounding box center [329, 211] width 177 height 23
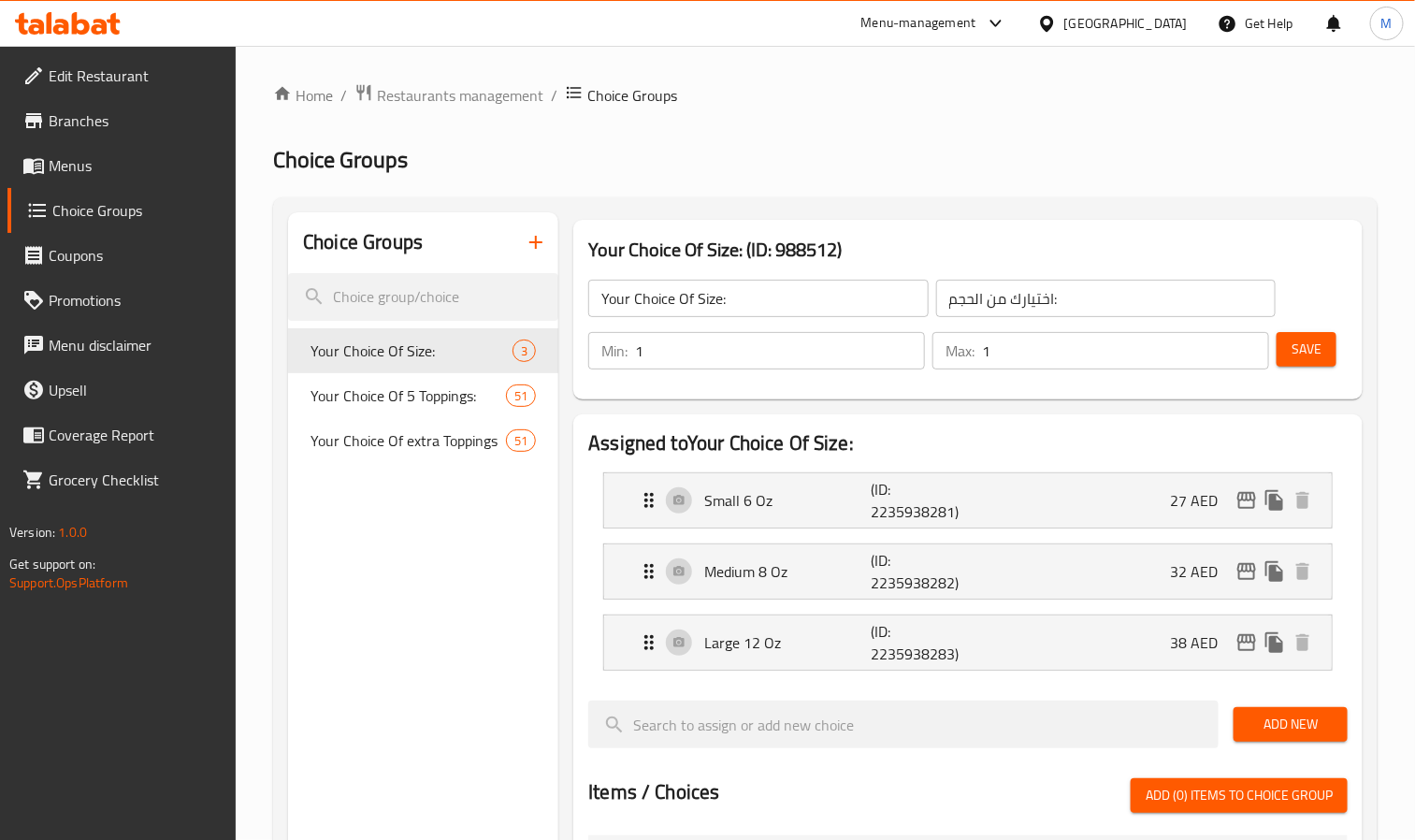
click at [644, 244] on h3 "Your Choice Of Size: (ID: 988512)" at bounding box center [969, 249] width 760 height 30
copy h3 "Choice"
click at [84, 172] on span "Menus" at bounding box center [134, 165] width 173 height 23
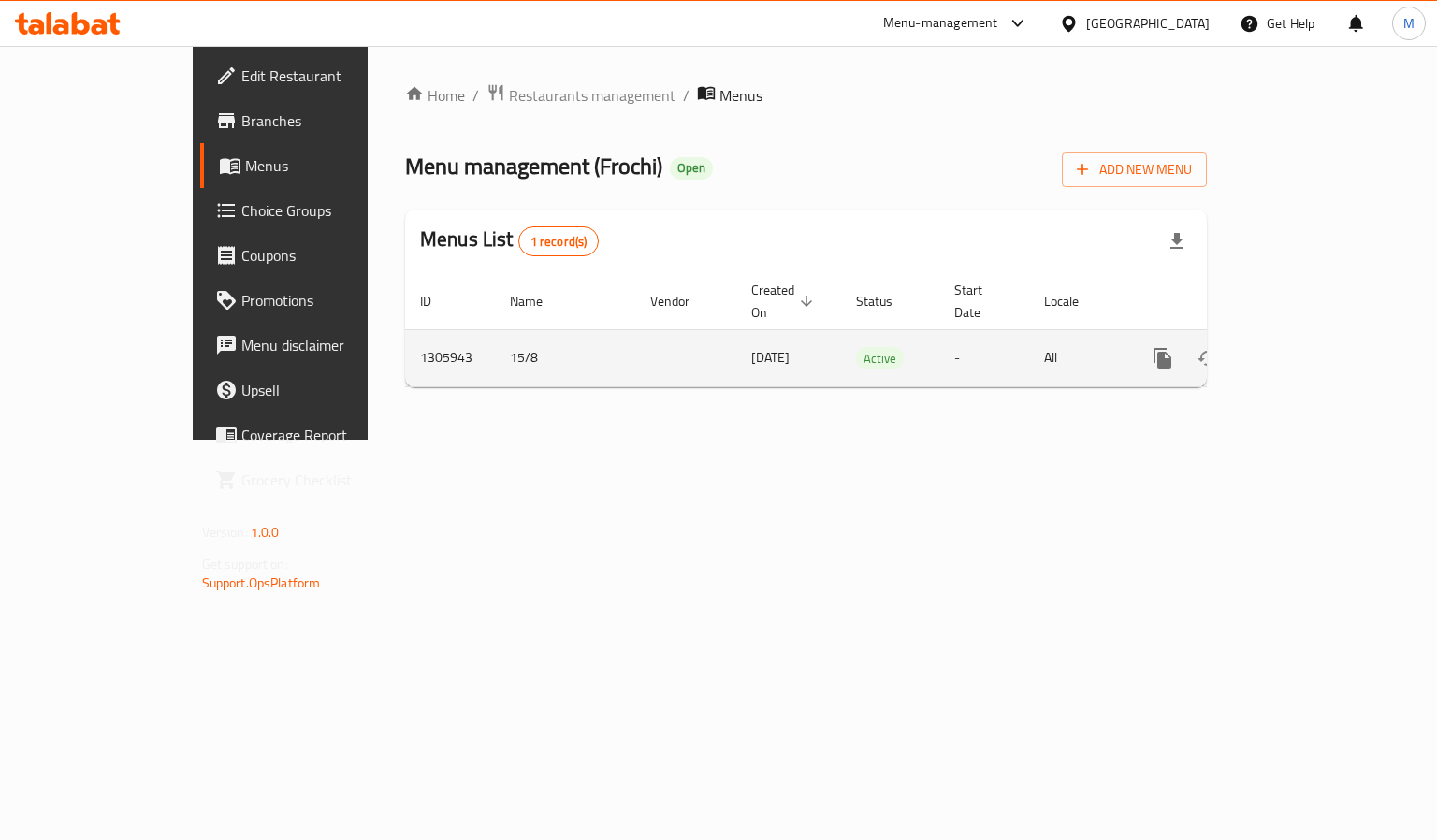
click at [1309, 347] on icon "enhanced table" at bounding box center [1298, 358] width 23 height 23
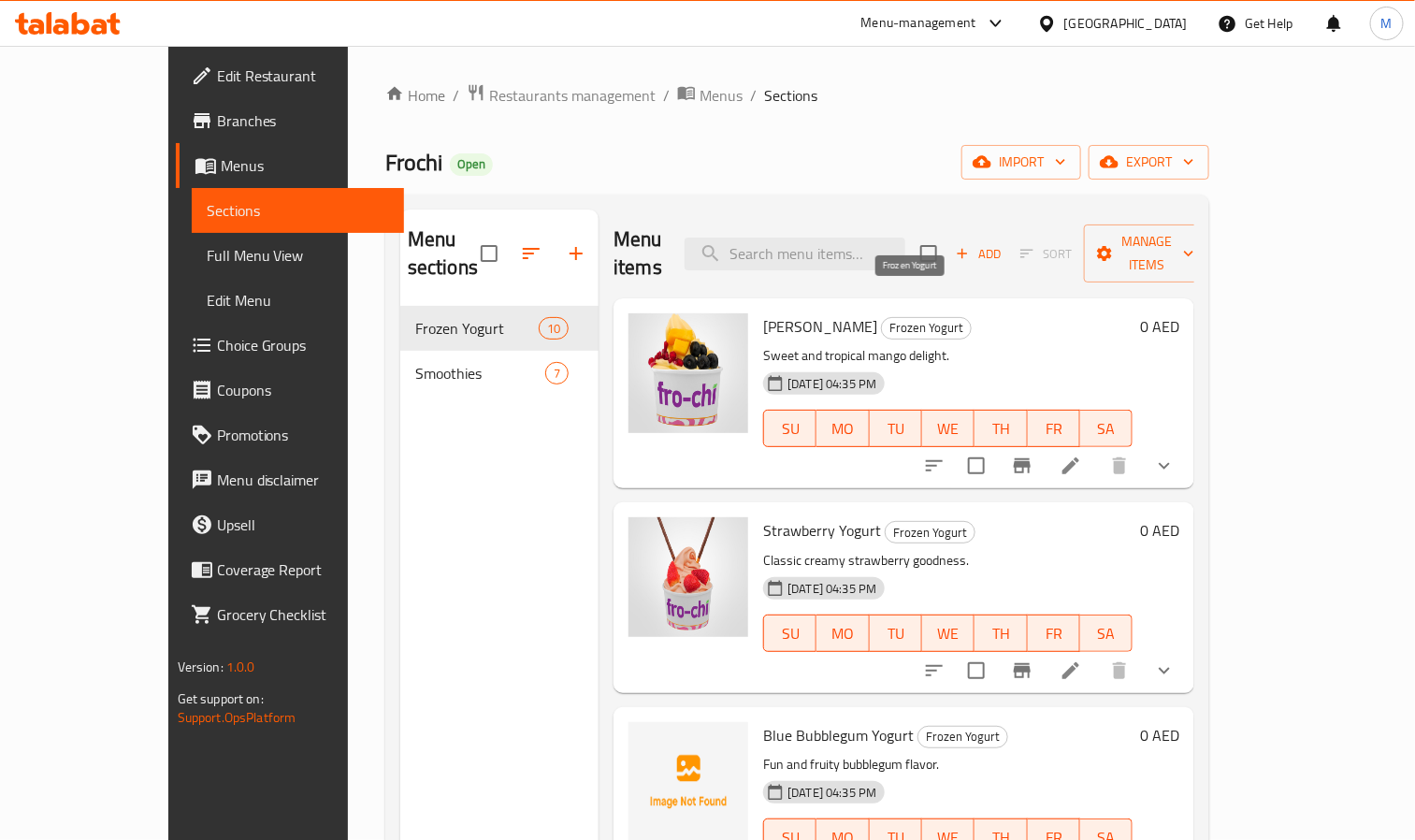
click at [896, 317] on span "Frozen Yogurt" at bounding box center [926, 328] width 89 height 22
copy span "Frozen Yogurt"
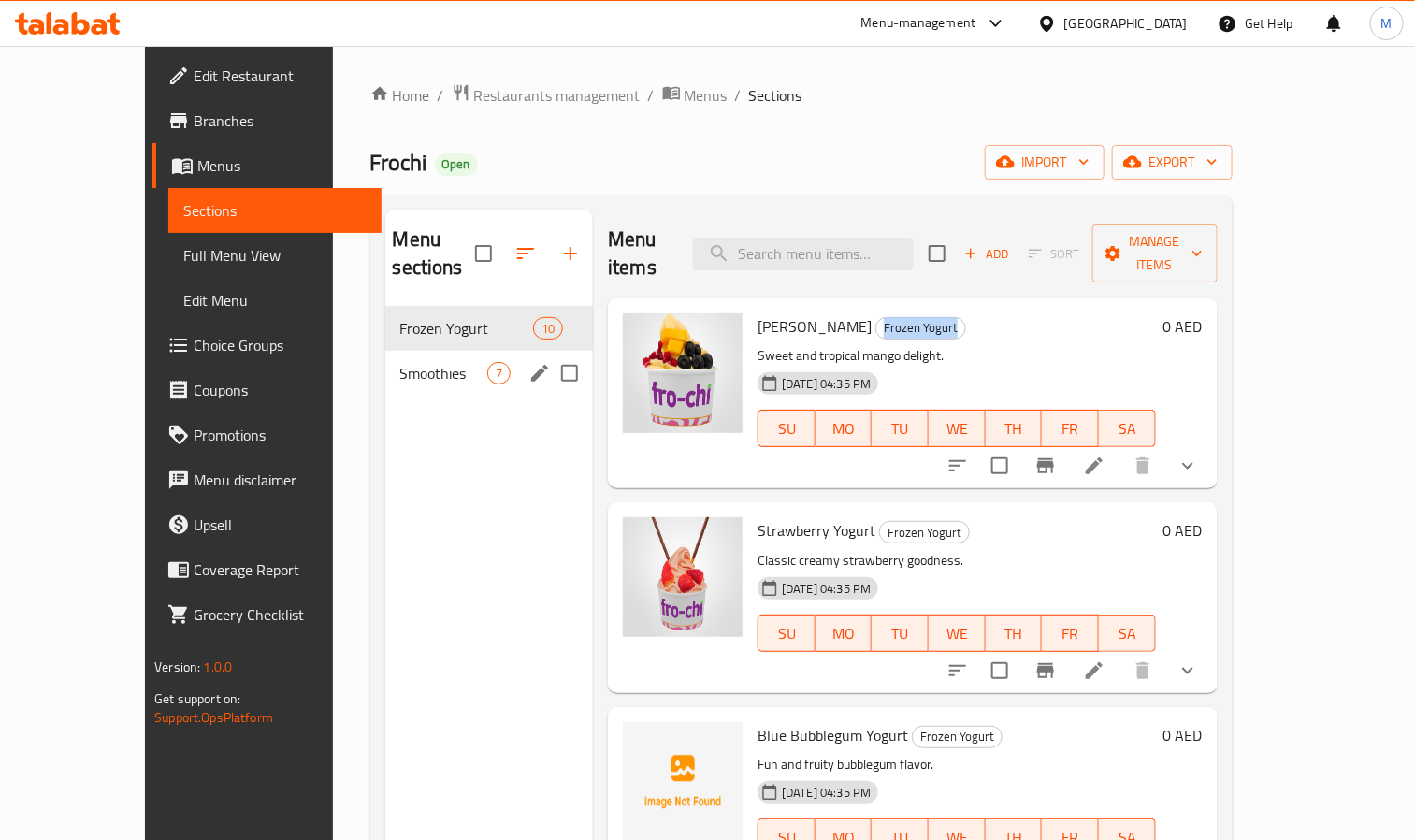
click at [401, 362] on span "Smoothies" at bounding box center [444, 373] width 87 height 23
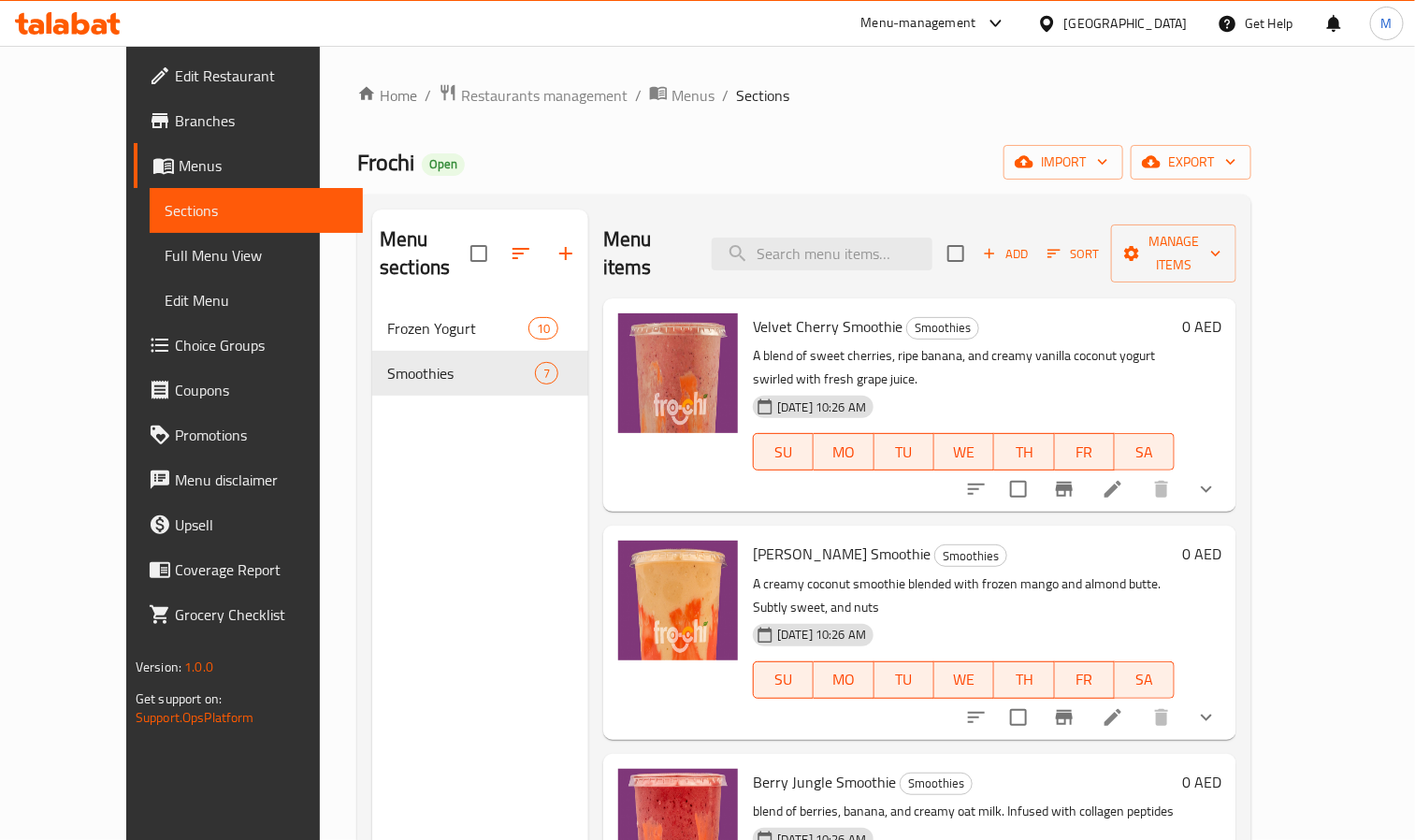
click at [1229, 467] on button "show more" at bounding box center [1207, 489] width 45 height 45
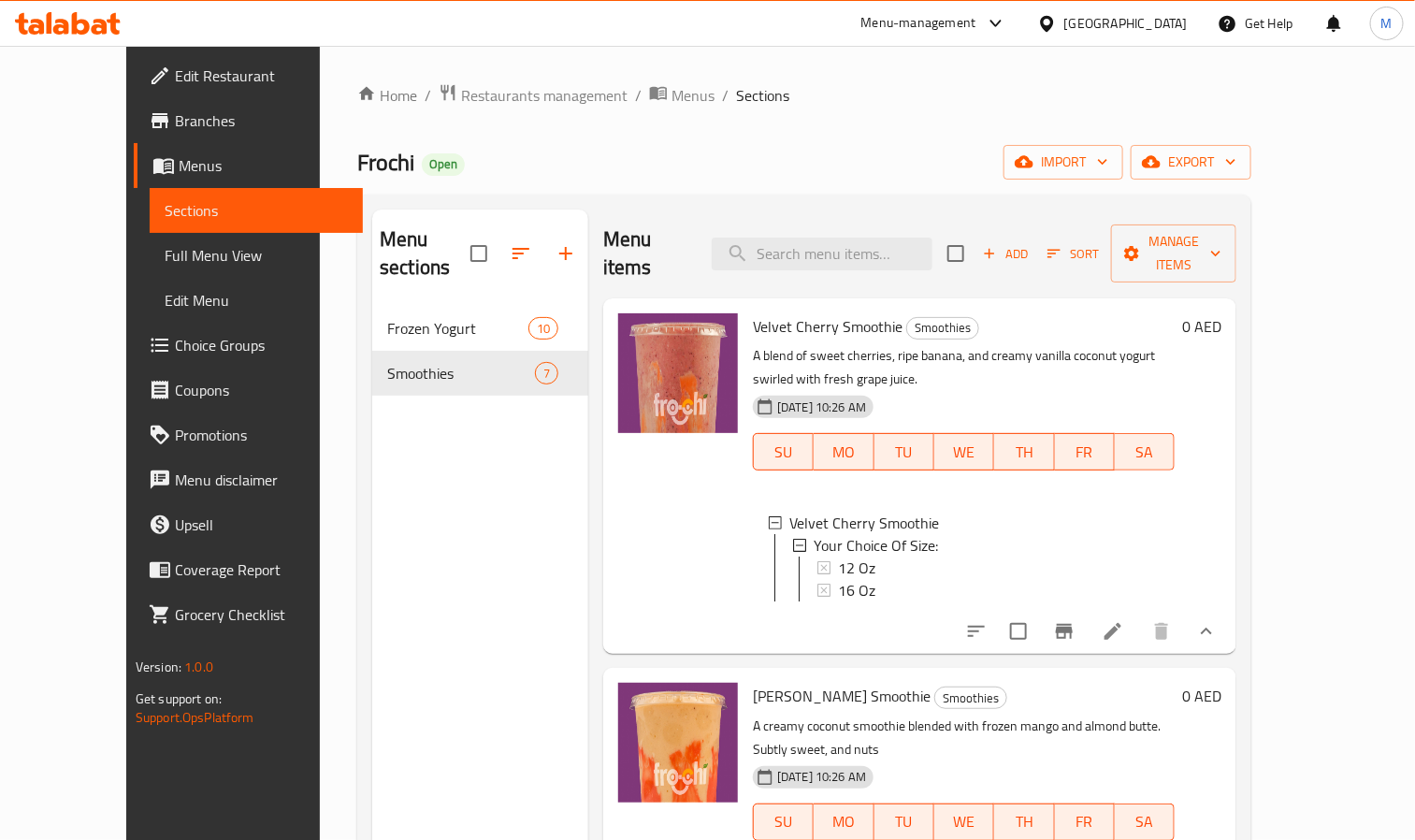
click at [76, 18] on icon at bounding box center [80, 24] width 18 height 23
